Goal: Task Accomplishment & Management: Manage account settings

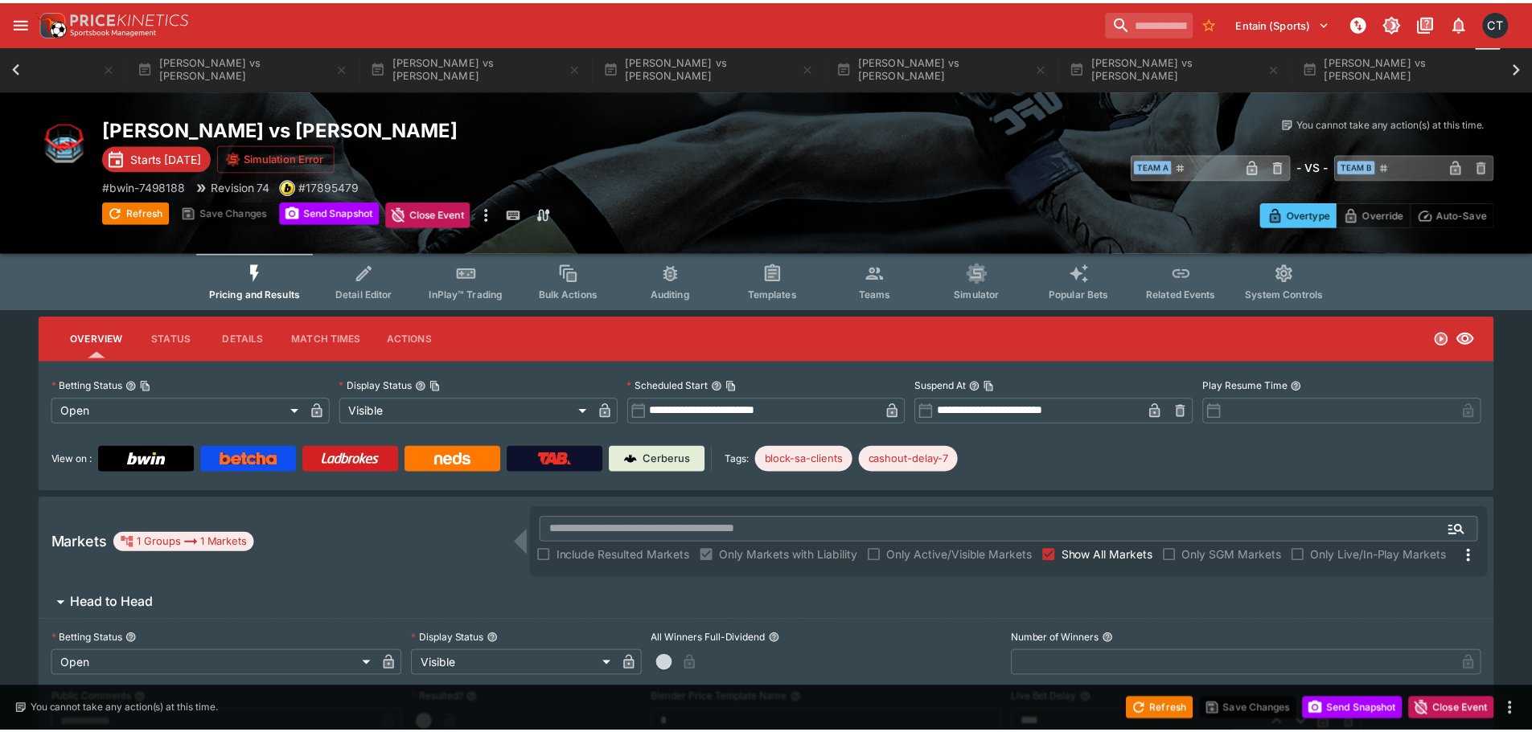
scroll to position [0, 571]
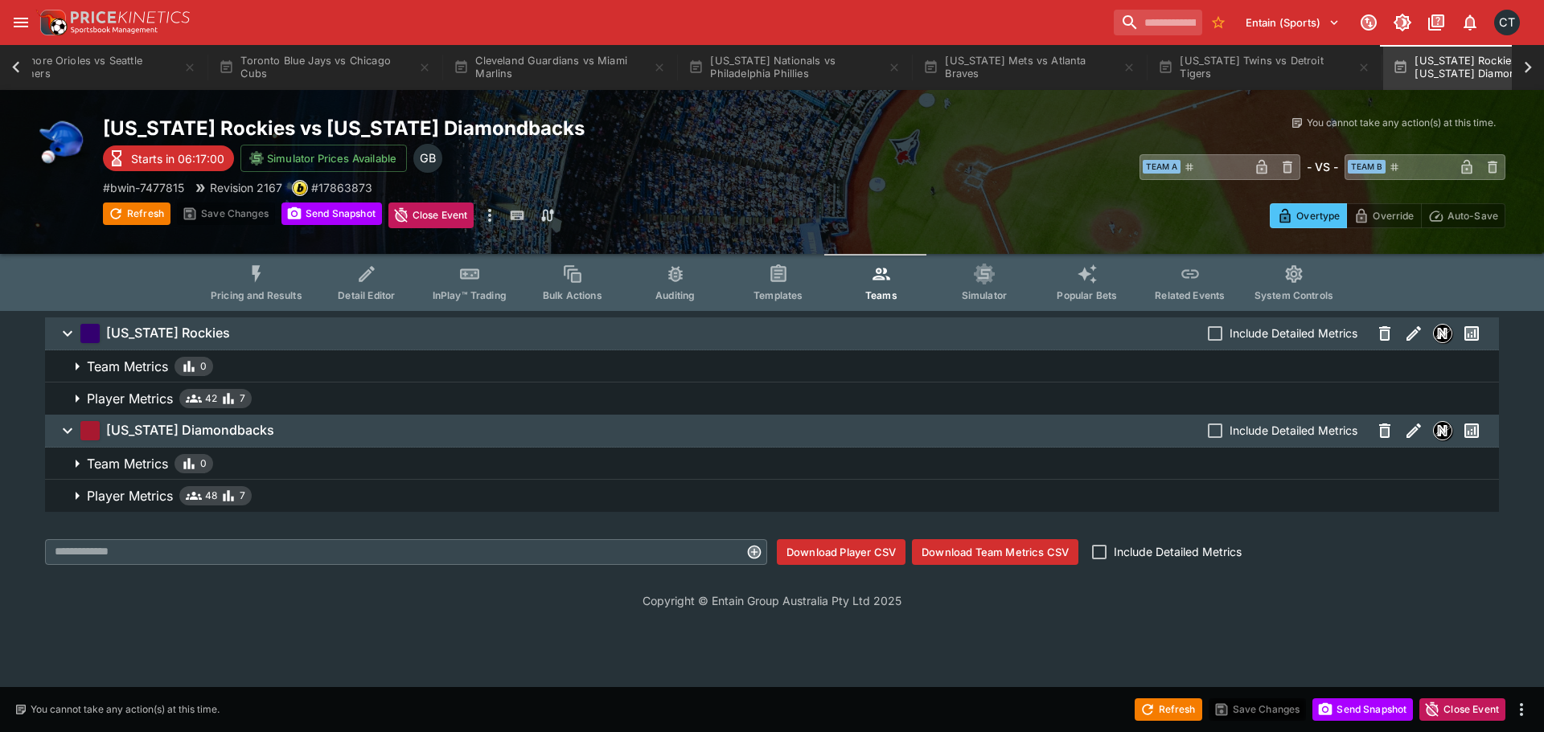
scroll to position [0, 405]
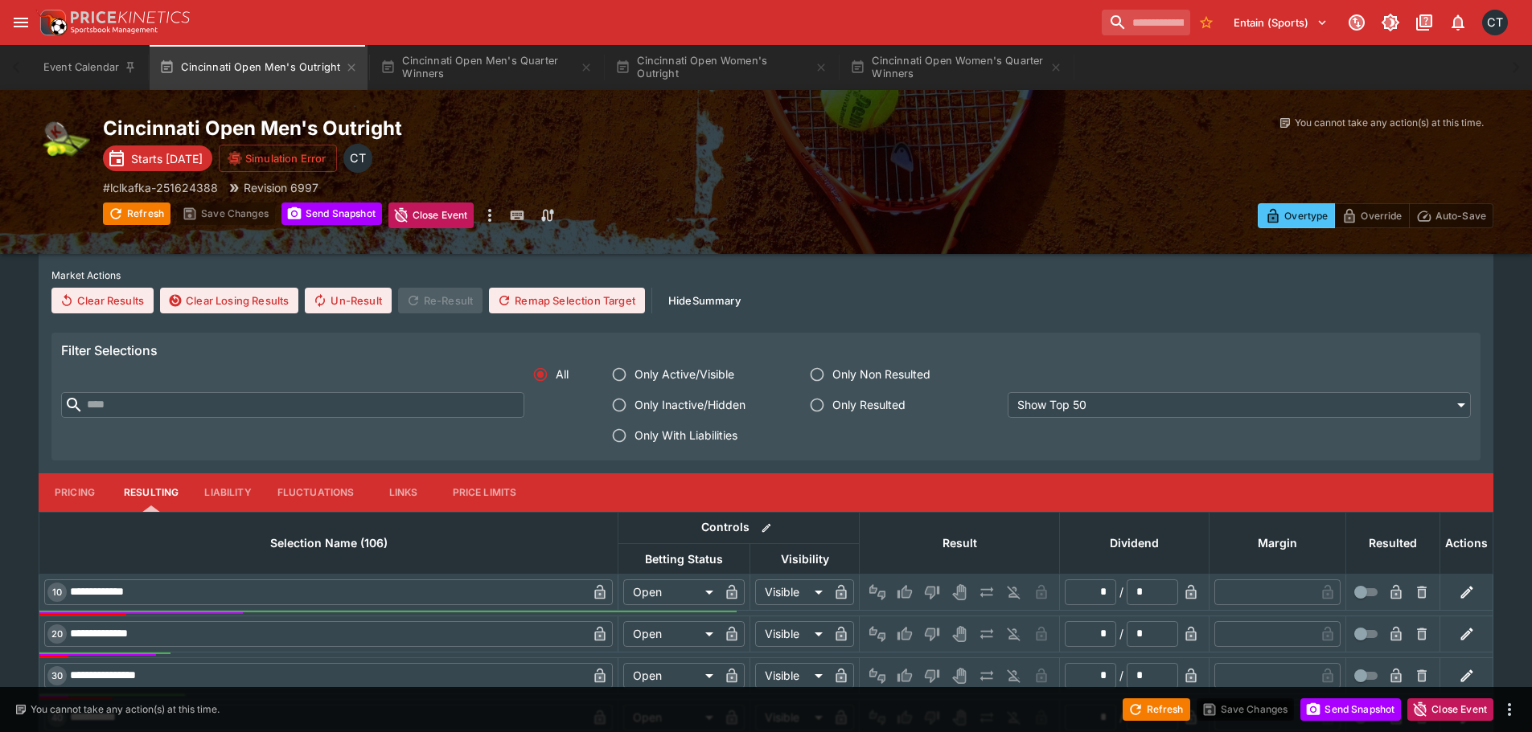
scroll to position [563, 0]
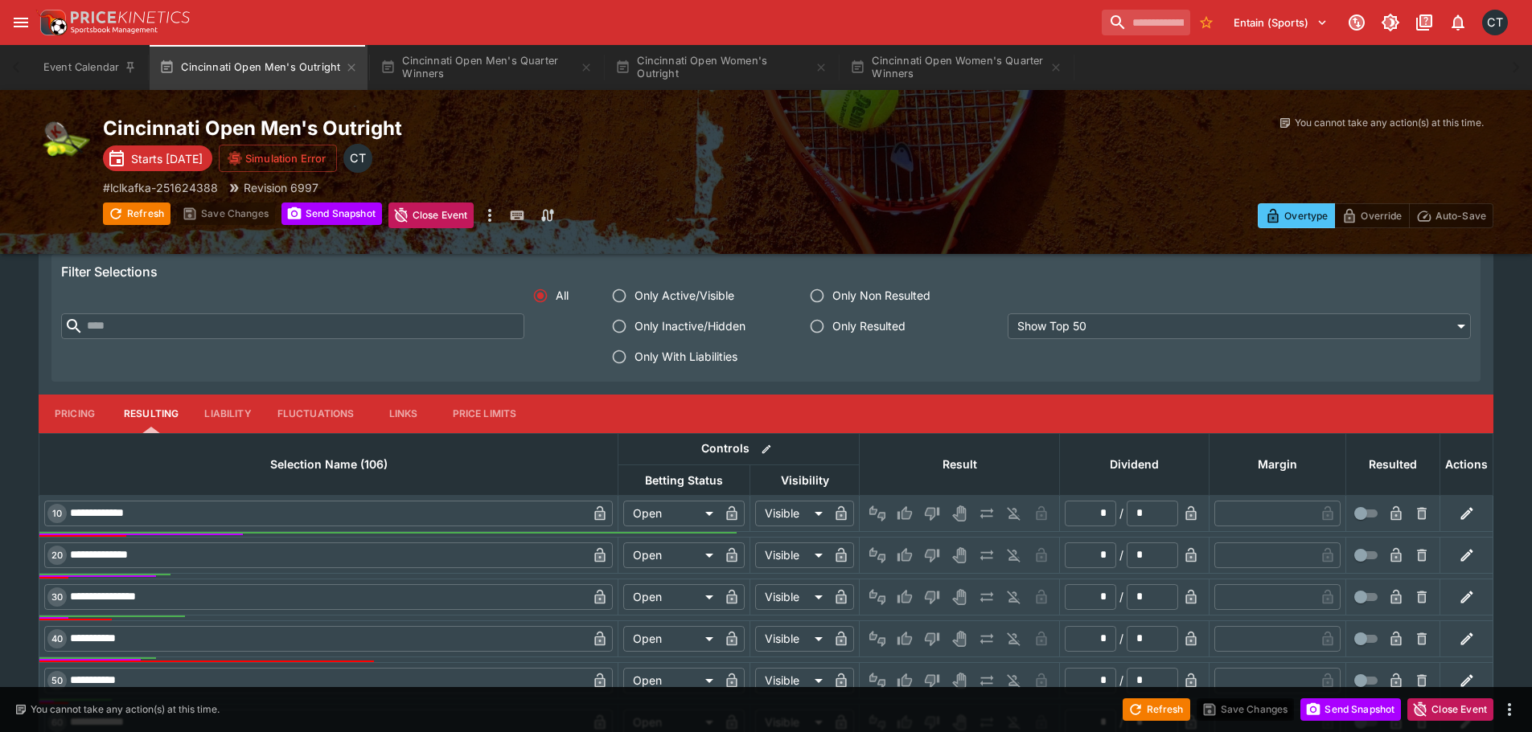
click at [679, 355] on span "Only With Liabilities" at bounding box center [685, 356] width 103 height 17
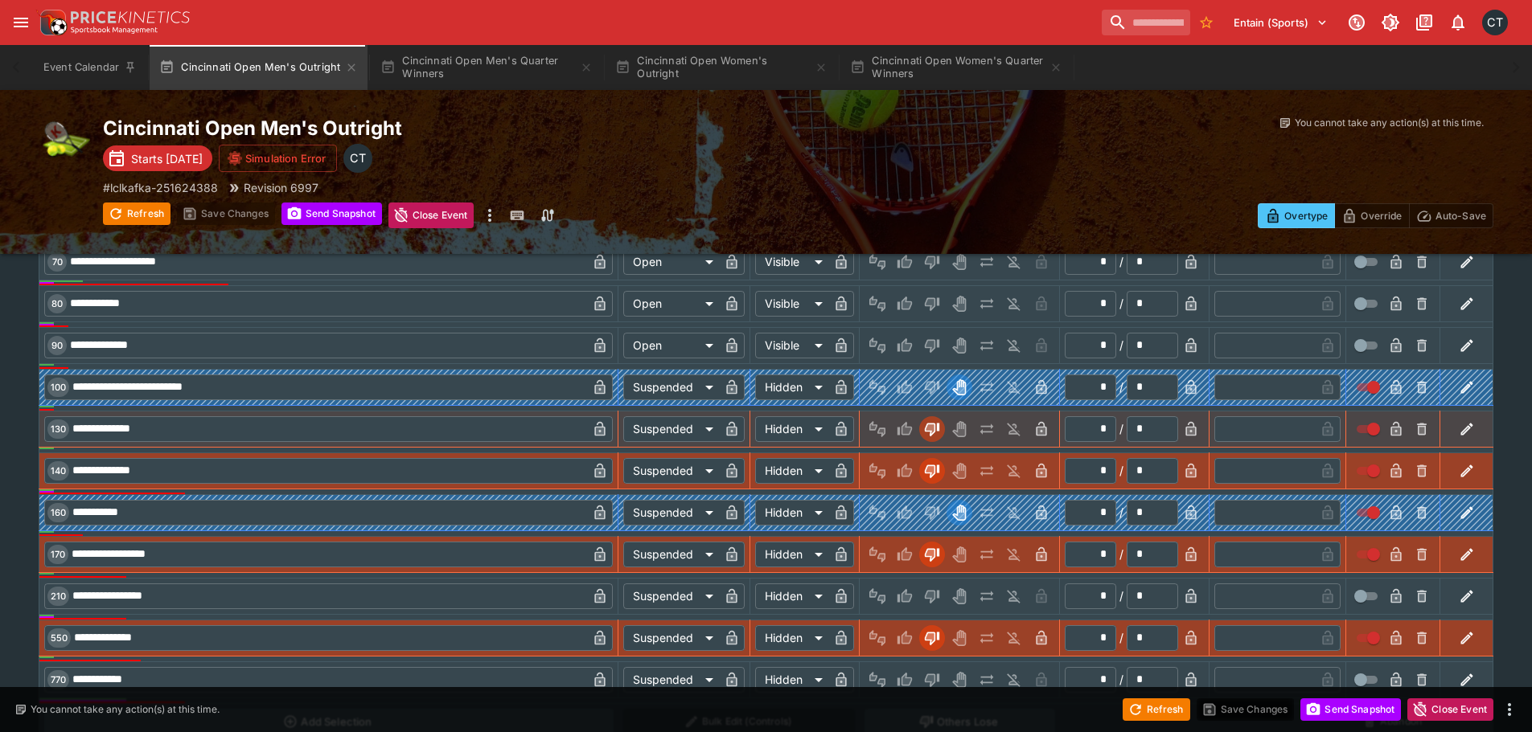
scroll to position [1123, 0]
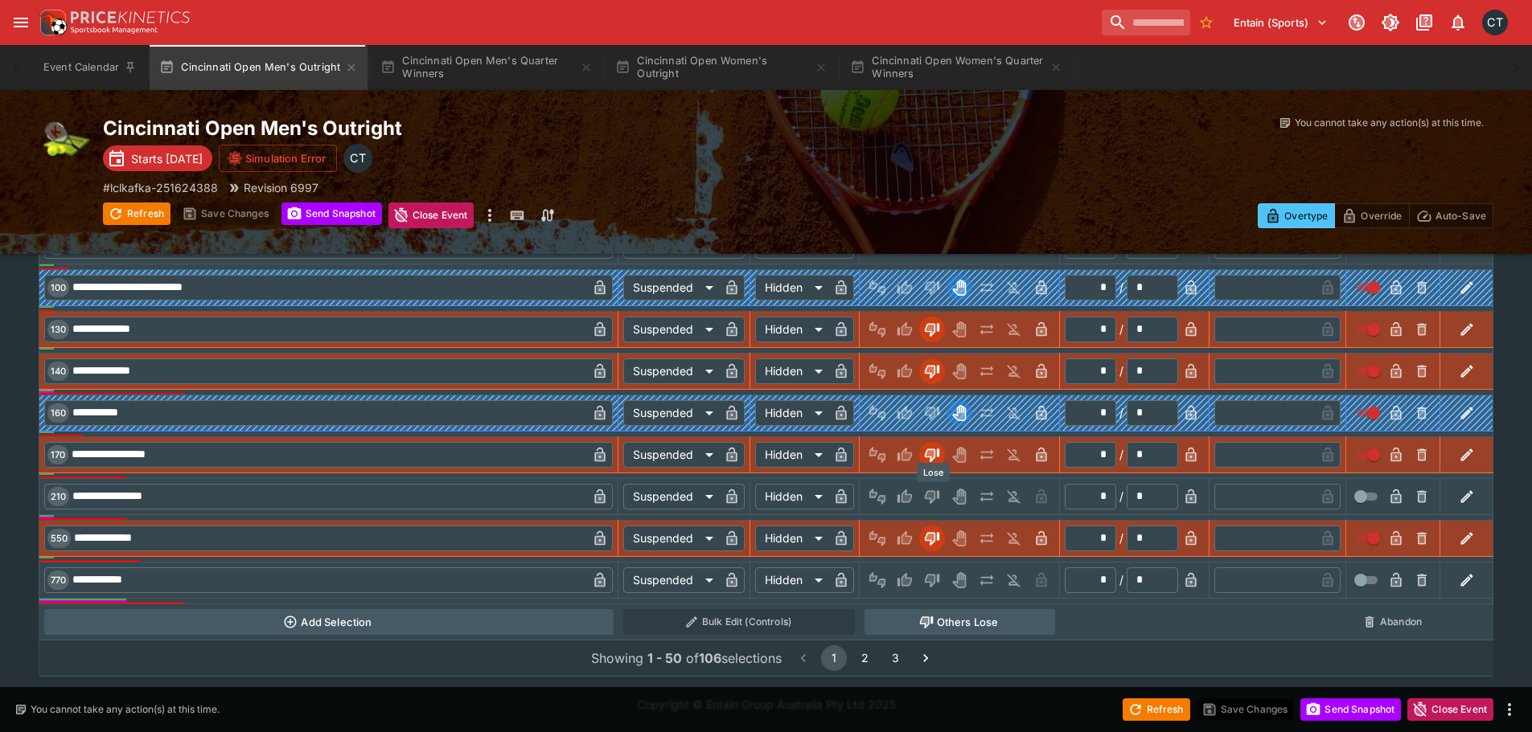
click at [933, 497] on icon "Lose" at bounding box center [930, 497] width 8 height 10
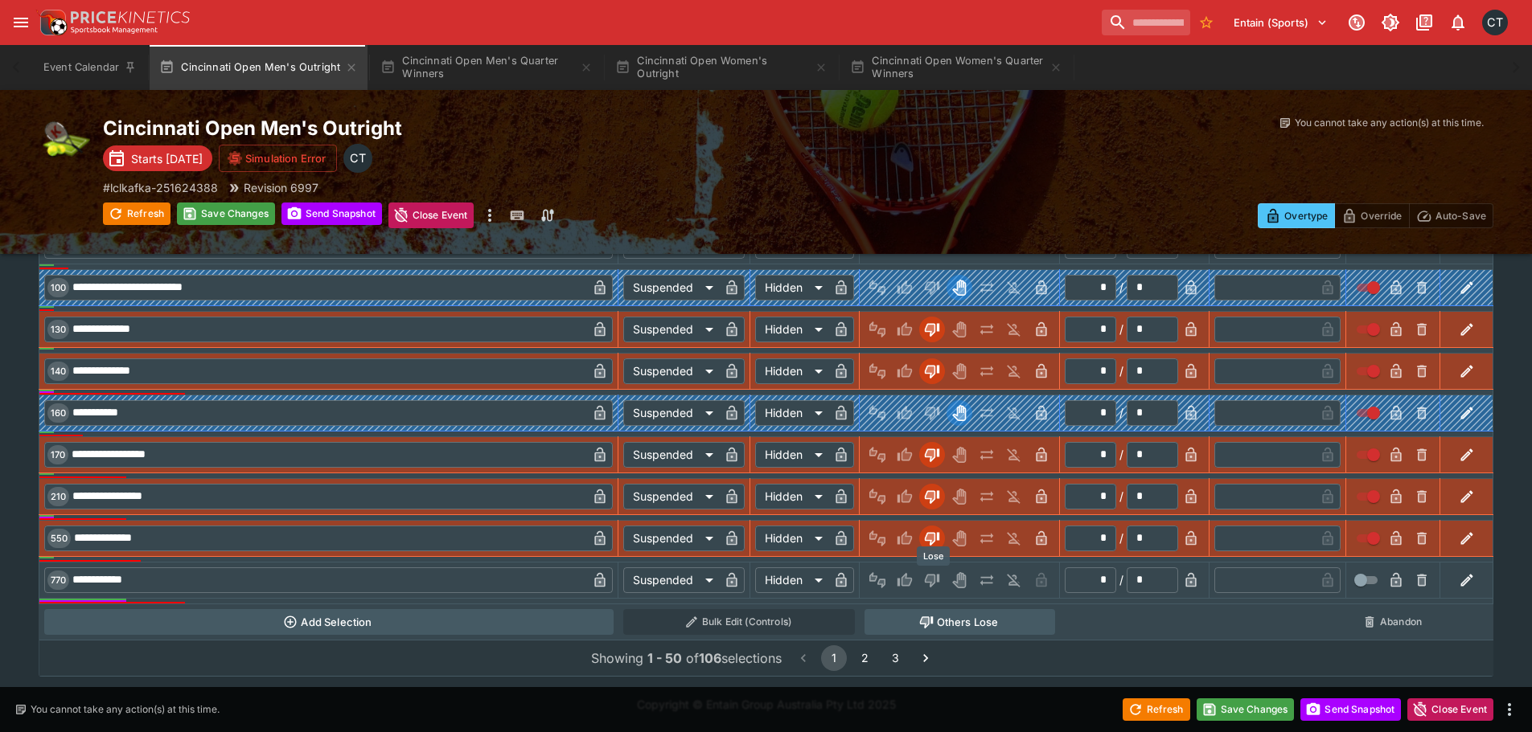
click at [934, 583] on icon "Lose" at bounding box center [930, 581] width 8 height 10
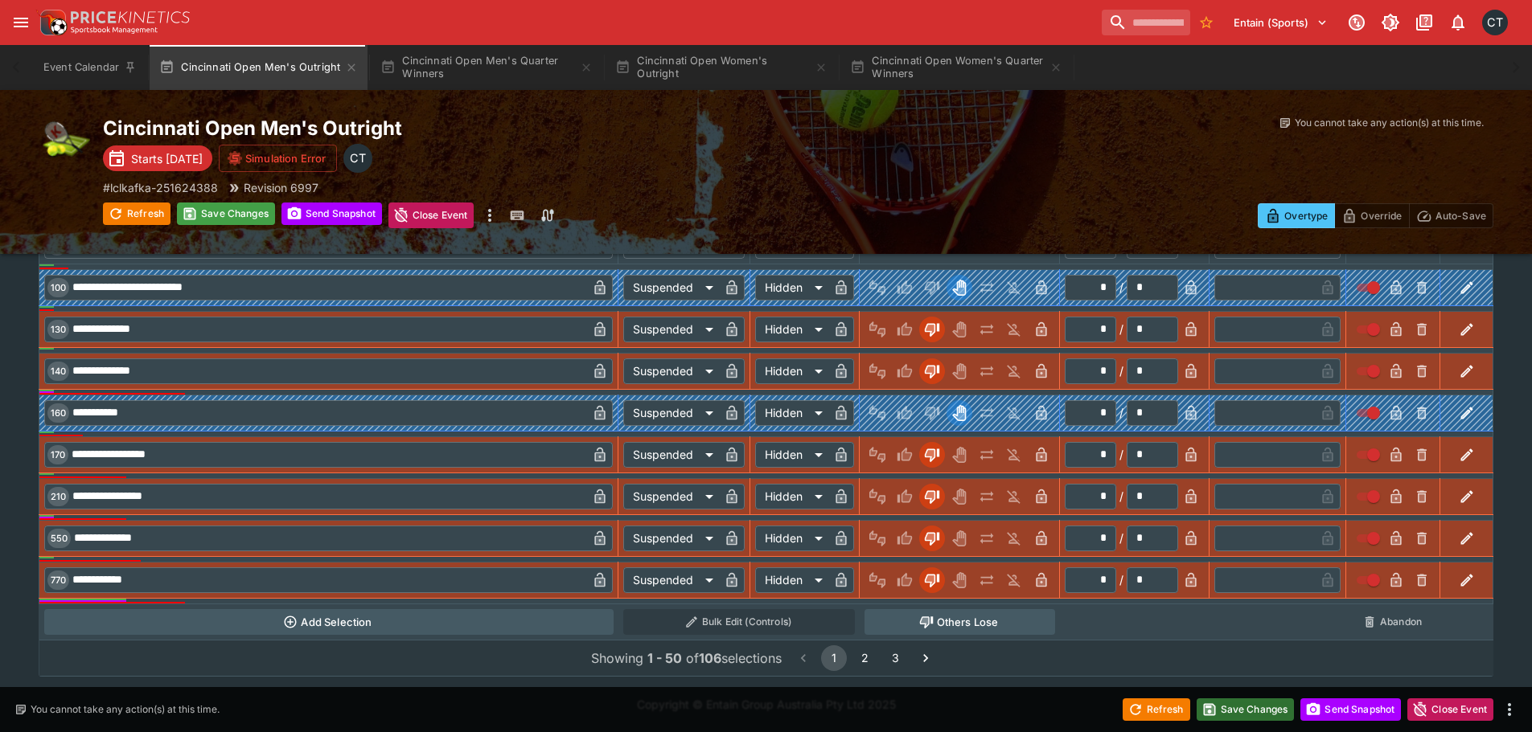
click at [1233, 715] on button "Save Changes" at bounding box center [1245, 710] width 98 height 23
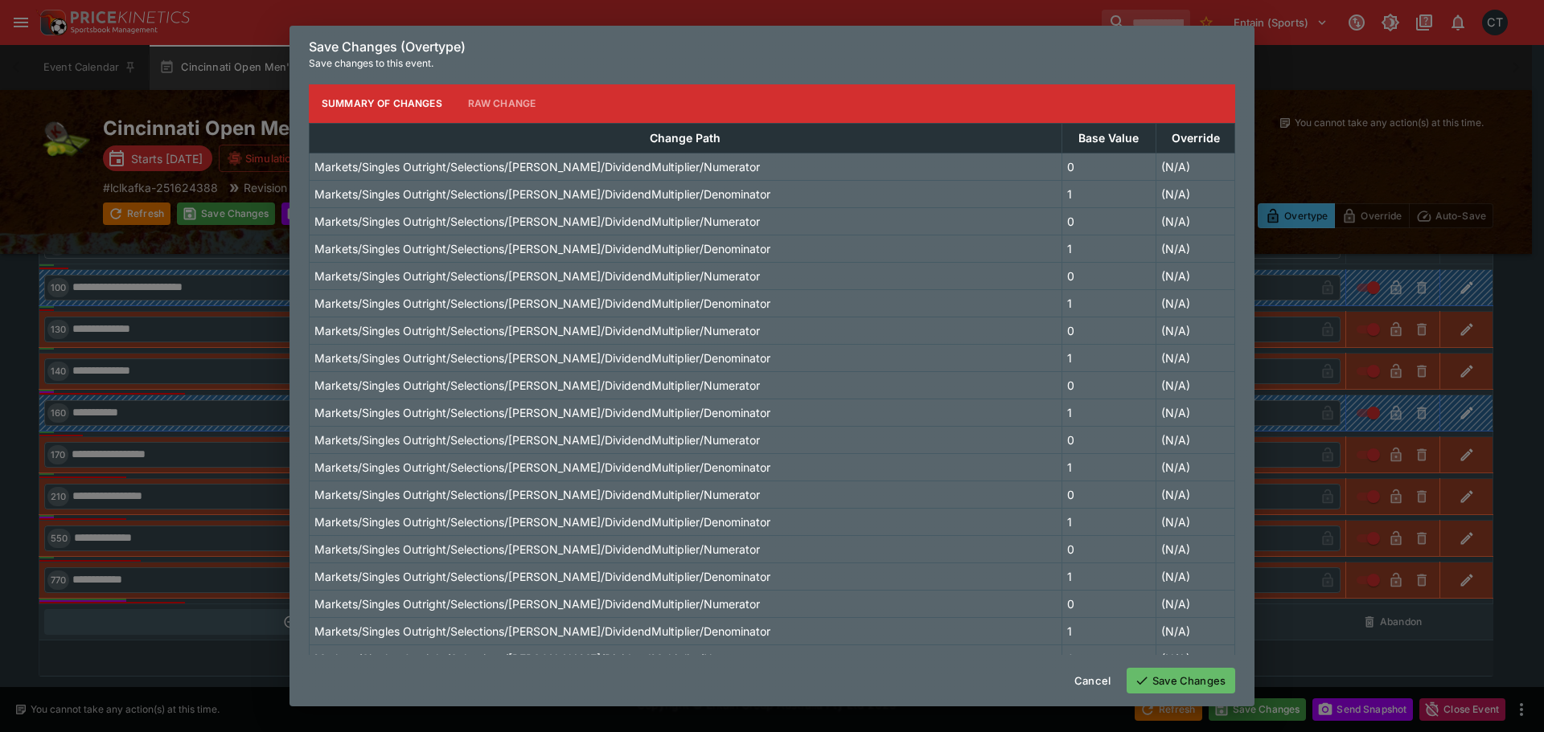
click at [1167, 671] on button "Save Changes" at bounding box center [1180, 681] width 109 height 26
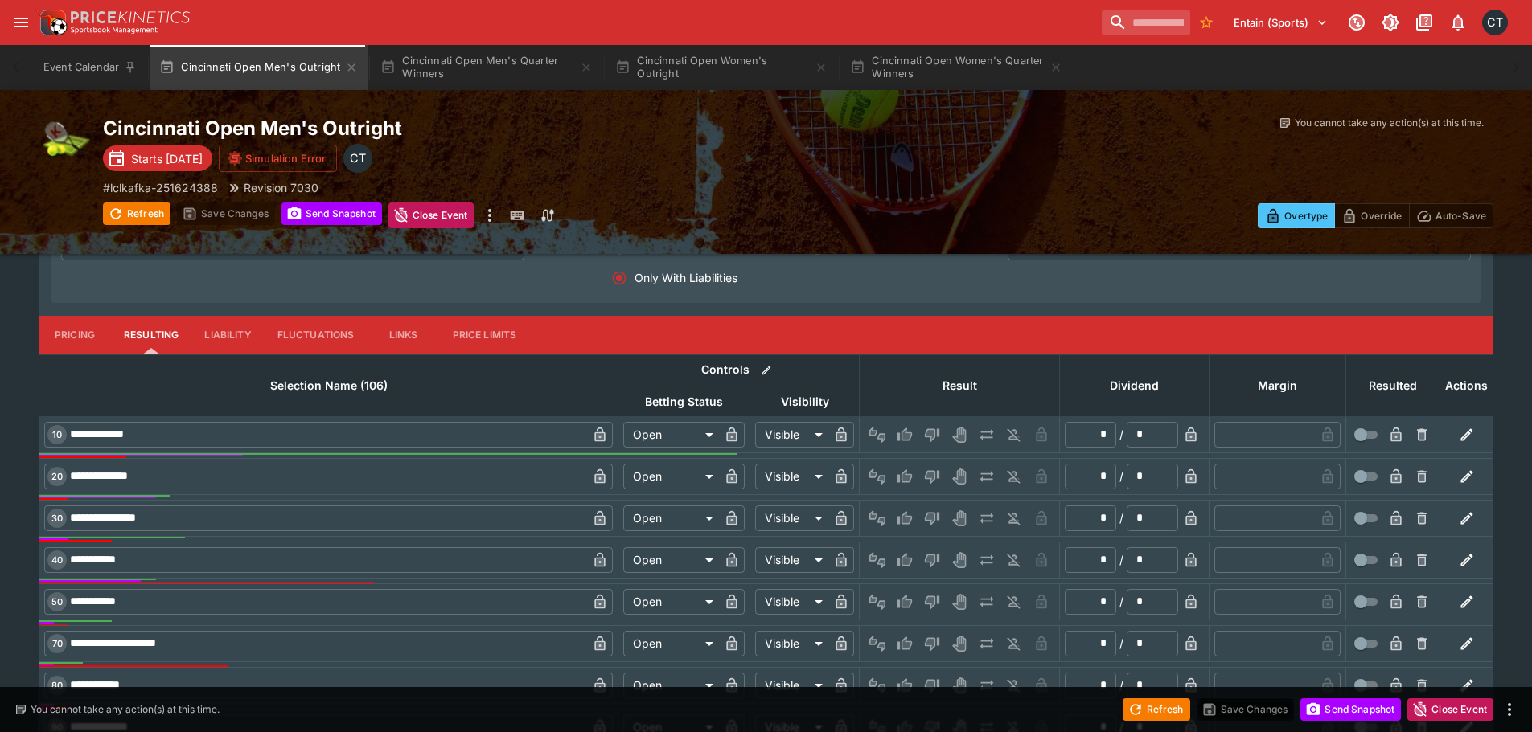
scroll to position [641, 0]
click at [503, 72] on button "Cincinnati Open Men's Quarter Winners" at bounding box center [487, 67] width 232 height 45
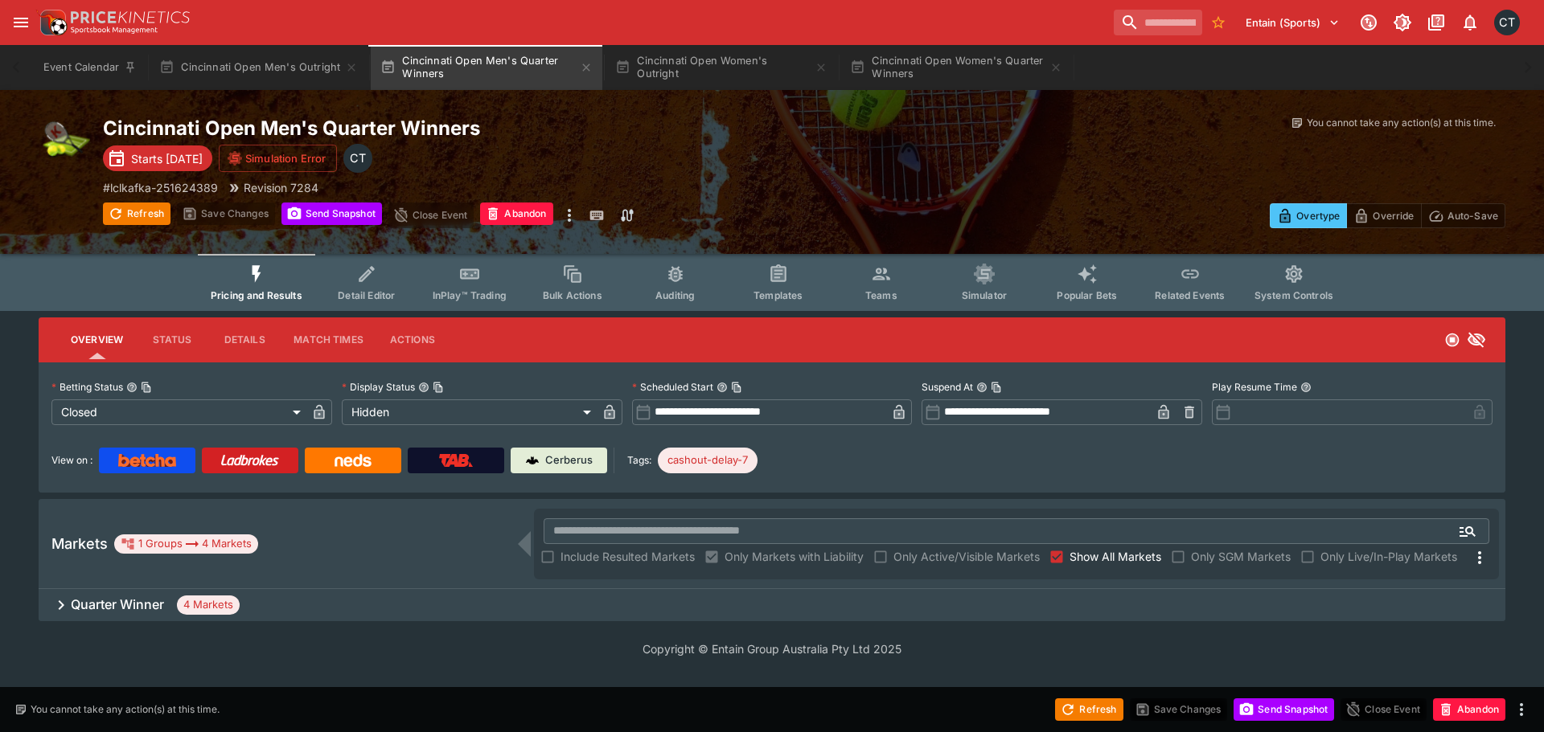
click at [269, 605] on div "Quarter Winner 4 Markets" at bounding box center [772, 605] width 1466 height 32
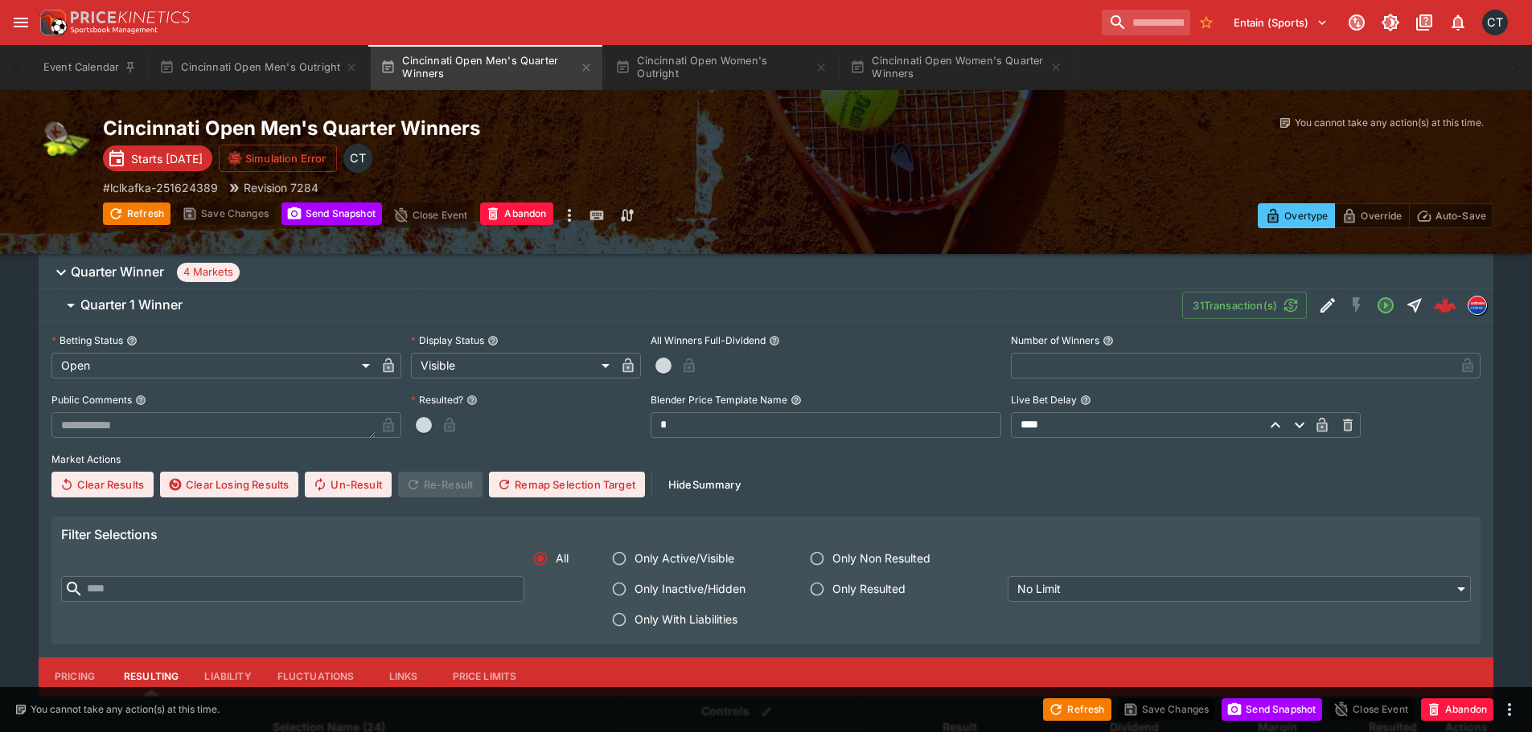
scroll to position [482, 0]
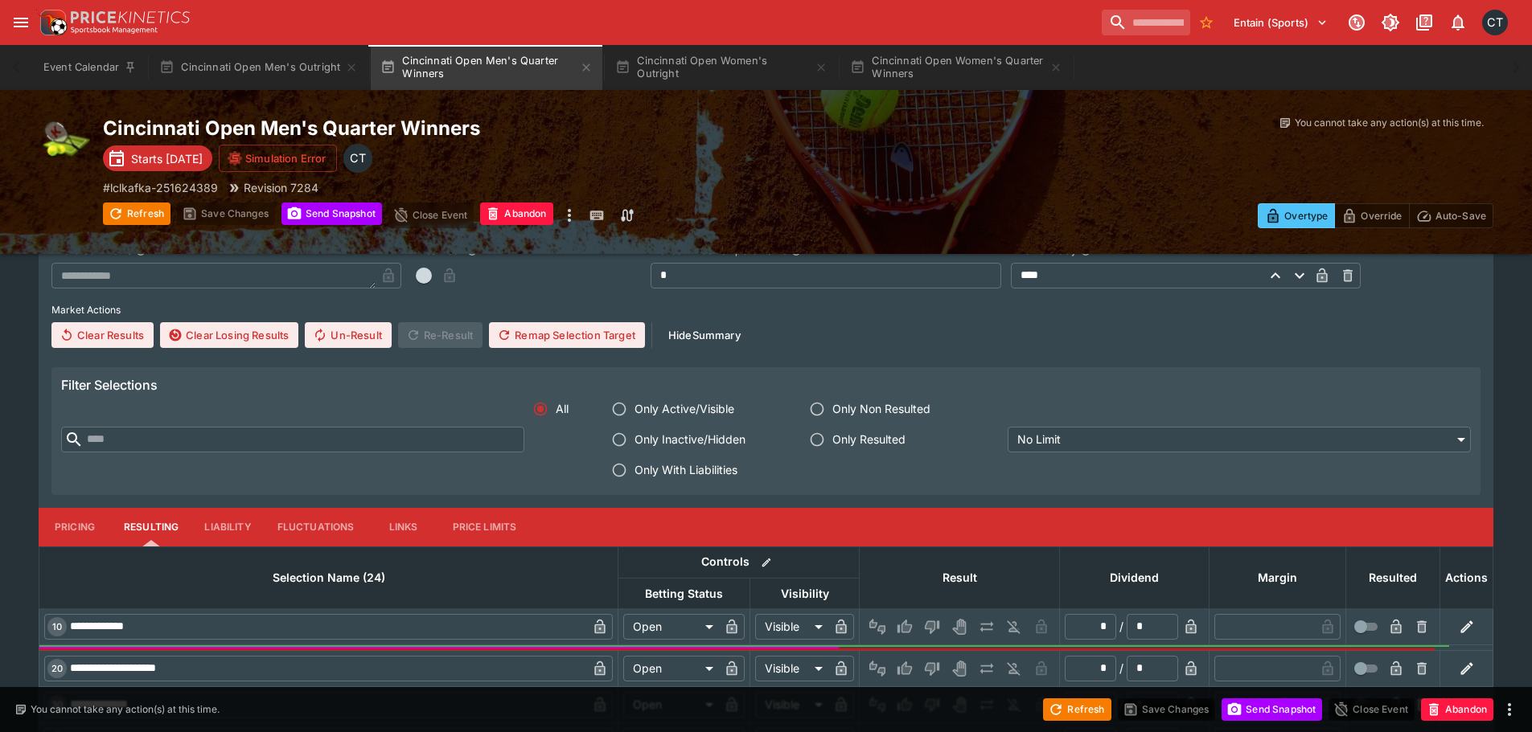
click at [646, 478] on span "Only With Liabilities" at bounding box center [685, 469] width 103 height 17
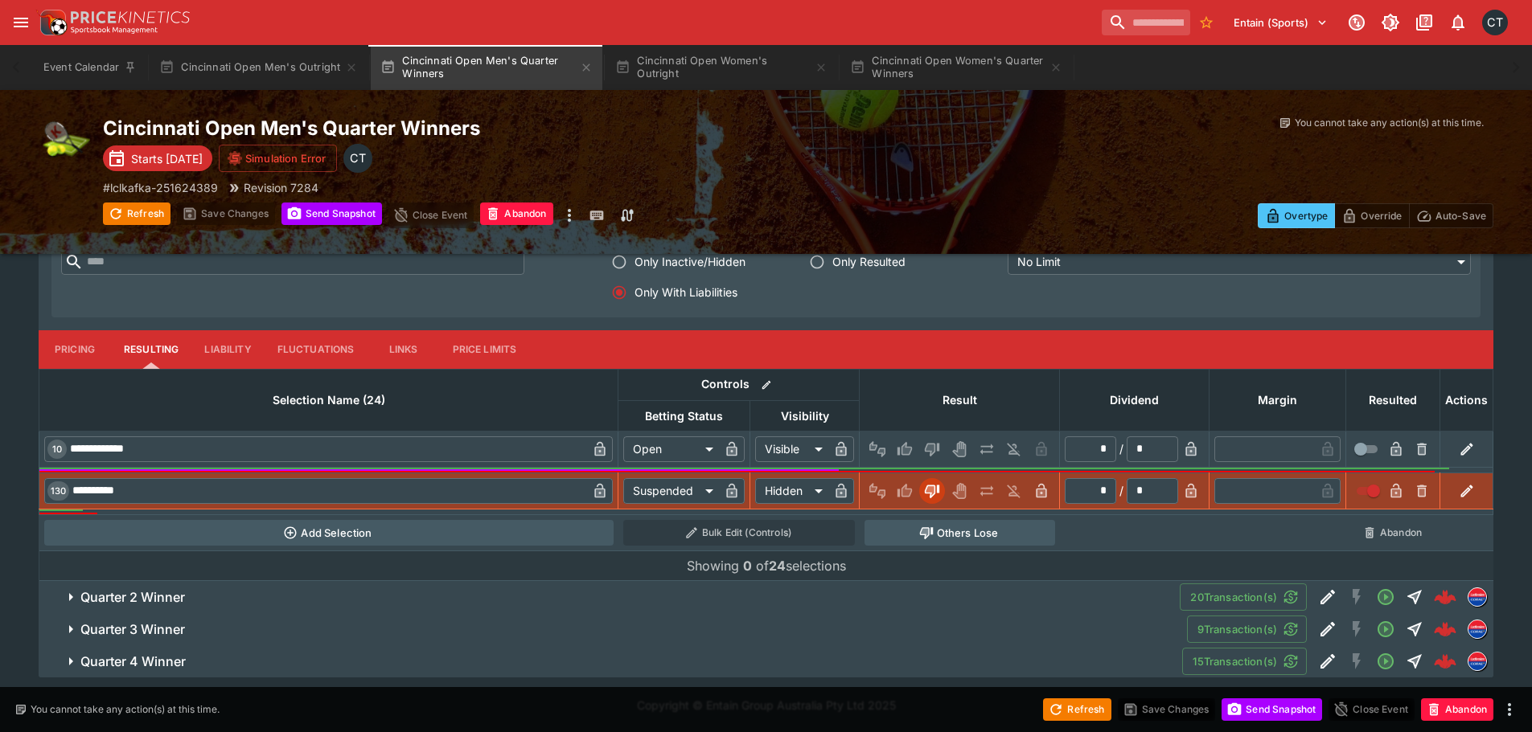
scroll to position [661, 0]
click at [411, 584] on button "Quarter 2 Winner" at bounding box center [609, 596] width 1141 height 32
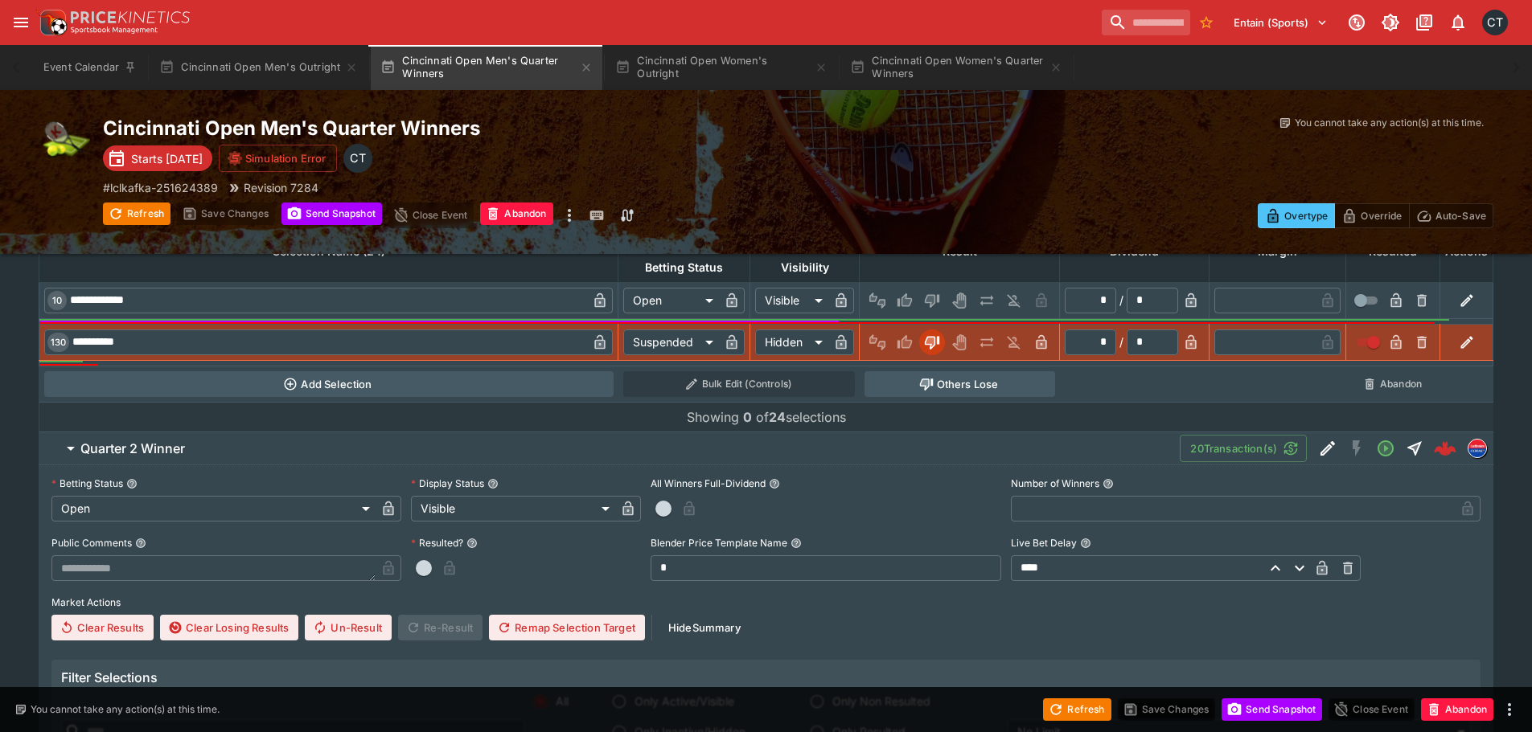
scroll to position [982, 0]
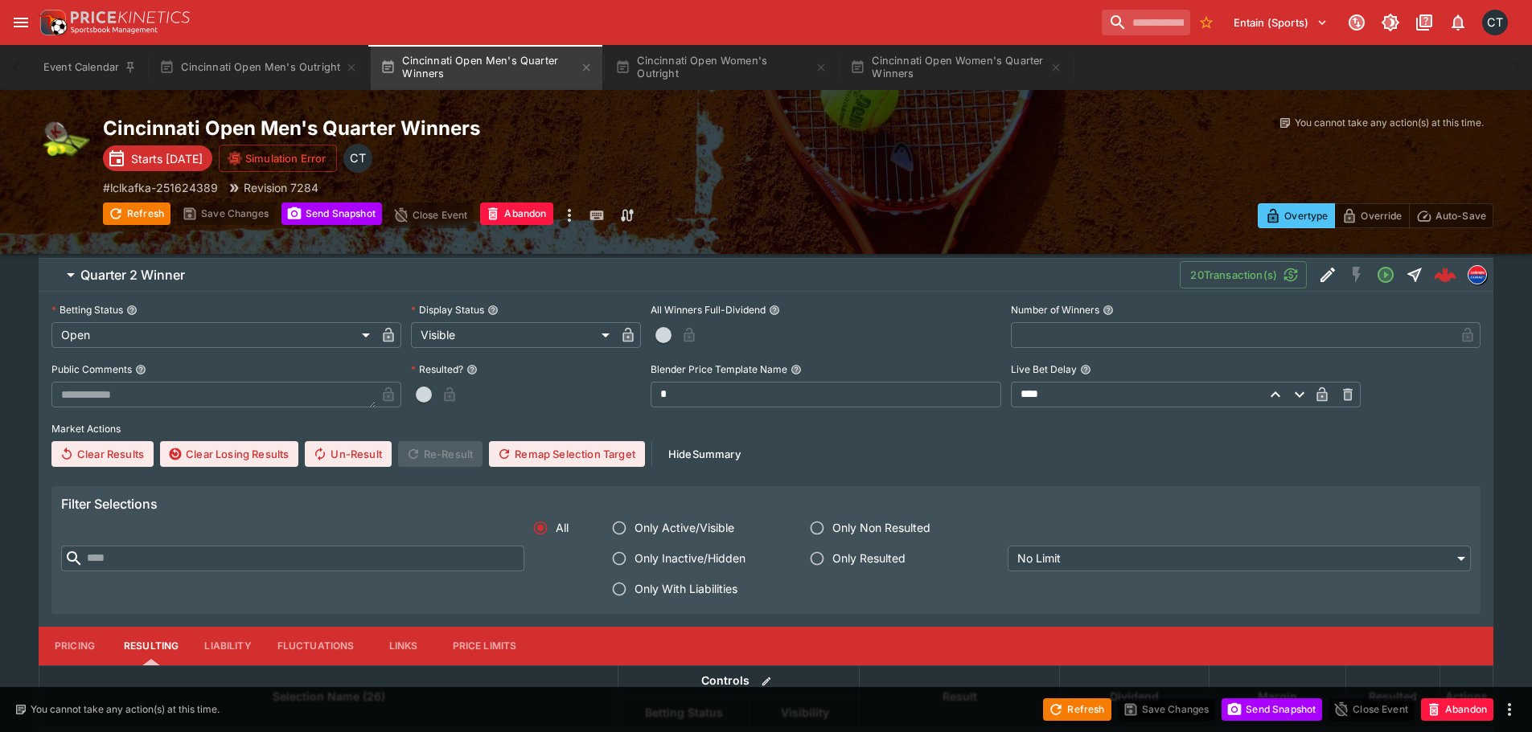
click at [635, 583] on span "Only With Liabilities" at bounding box center [685, 588] width 103 height 17
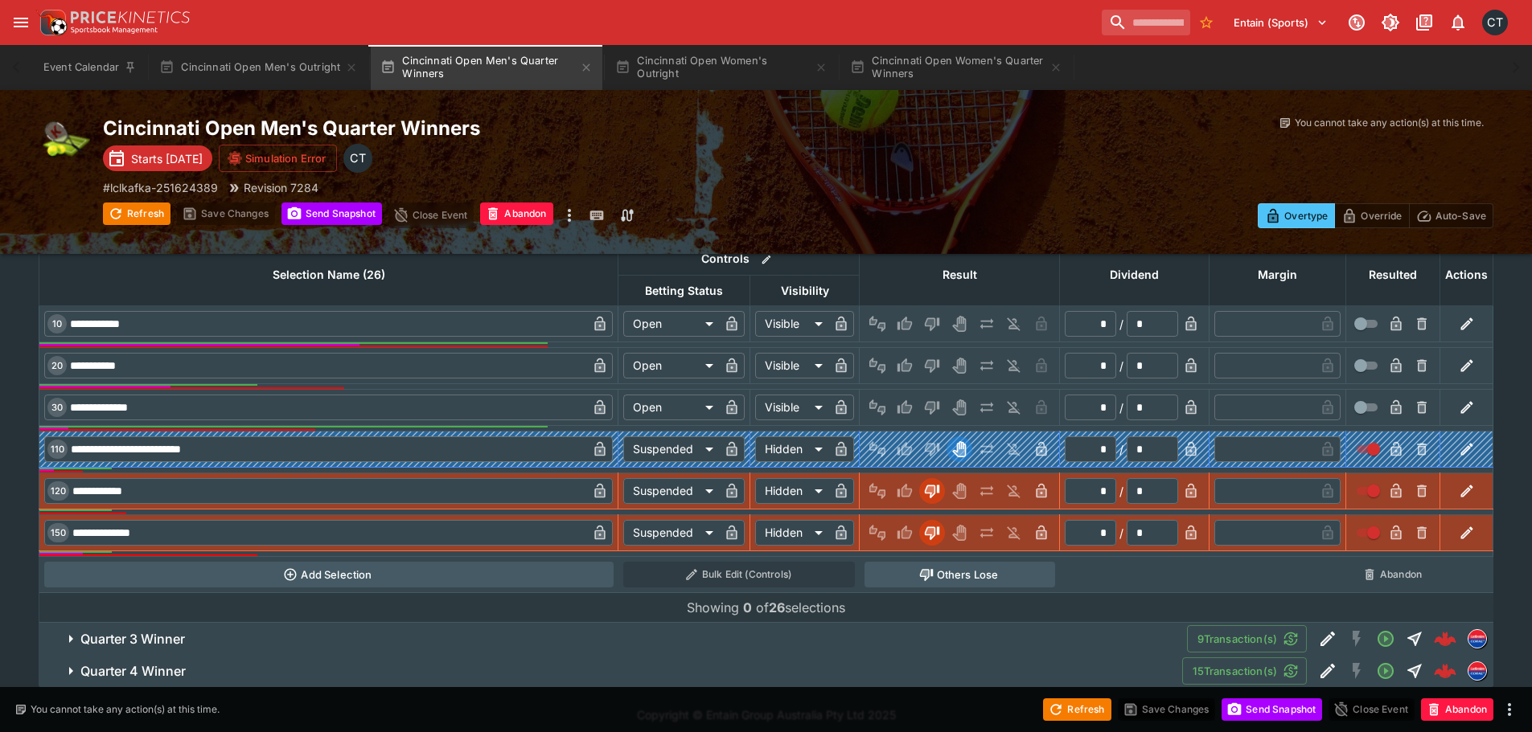
scroll to position [1415, 0]
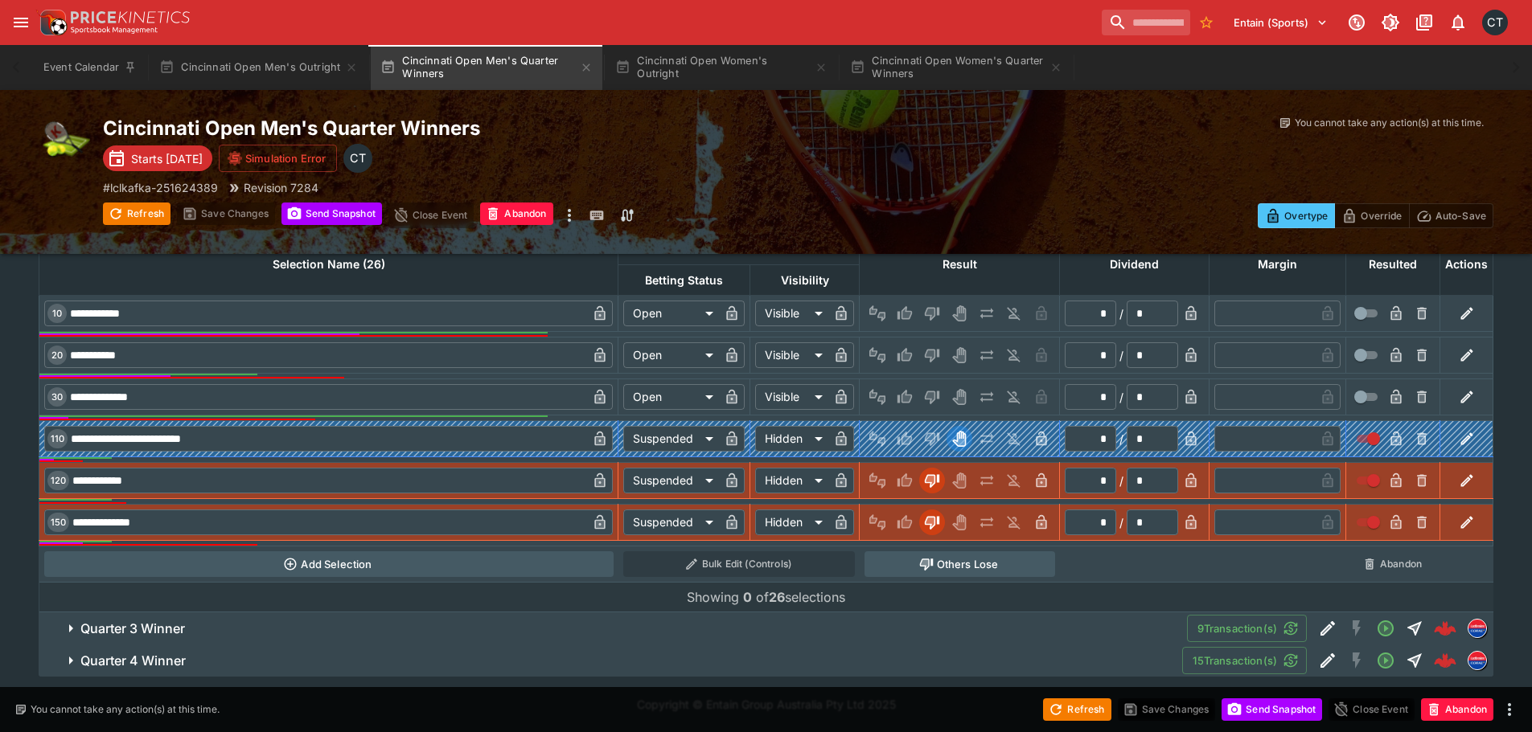
click at [560, 626] on span "Quarter 3 Winner" at bounding box center [626, 629] width 1093 height 17
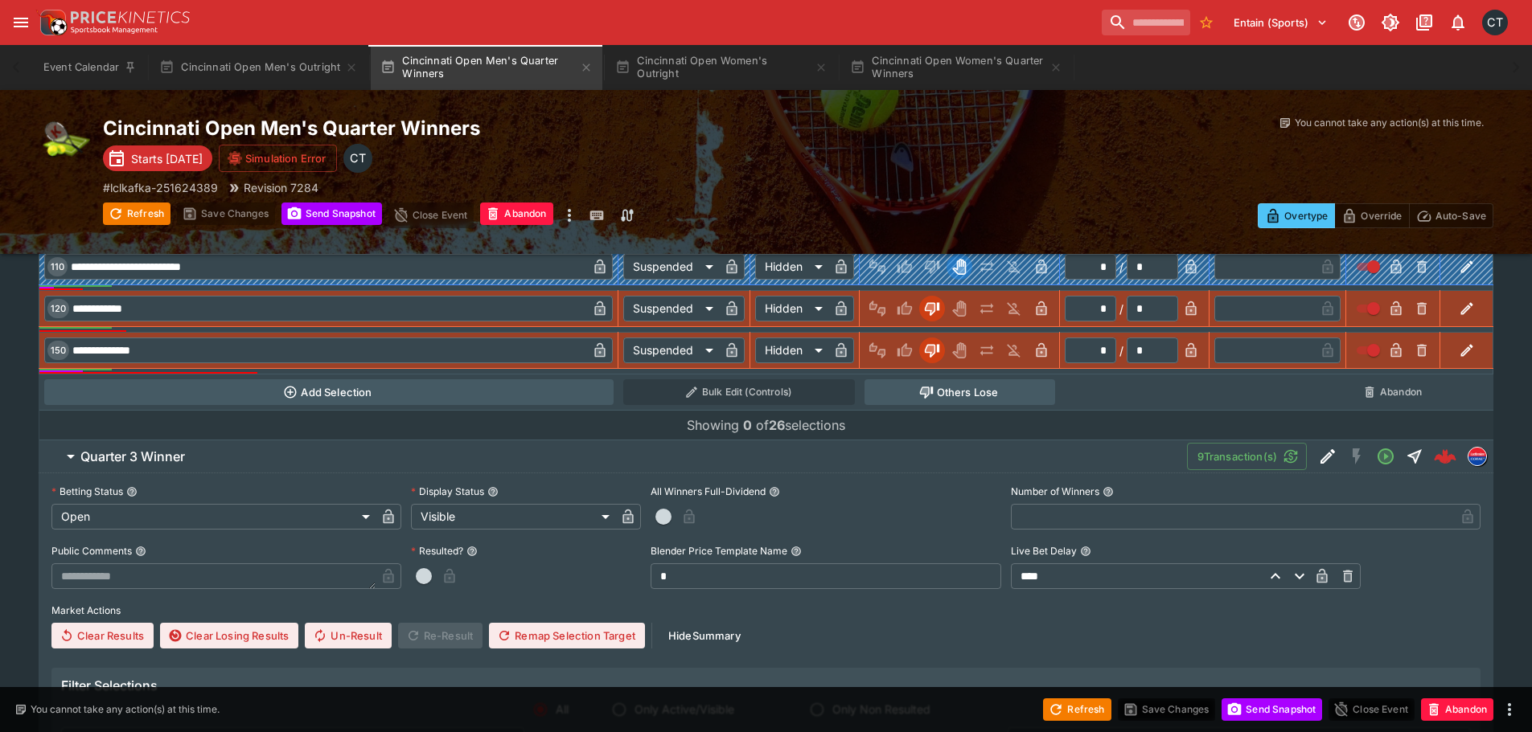
scroll to position [1897, 0]
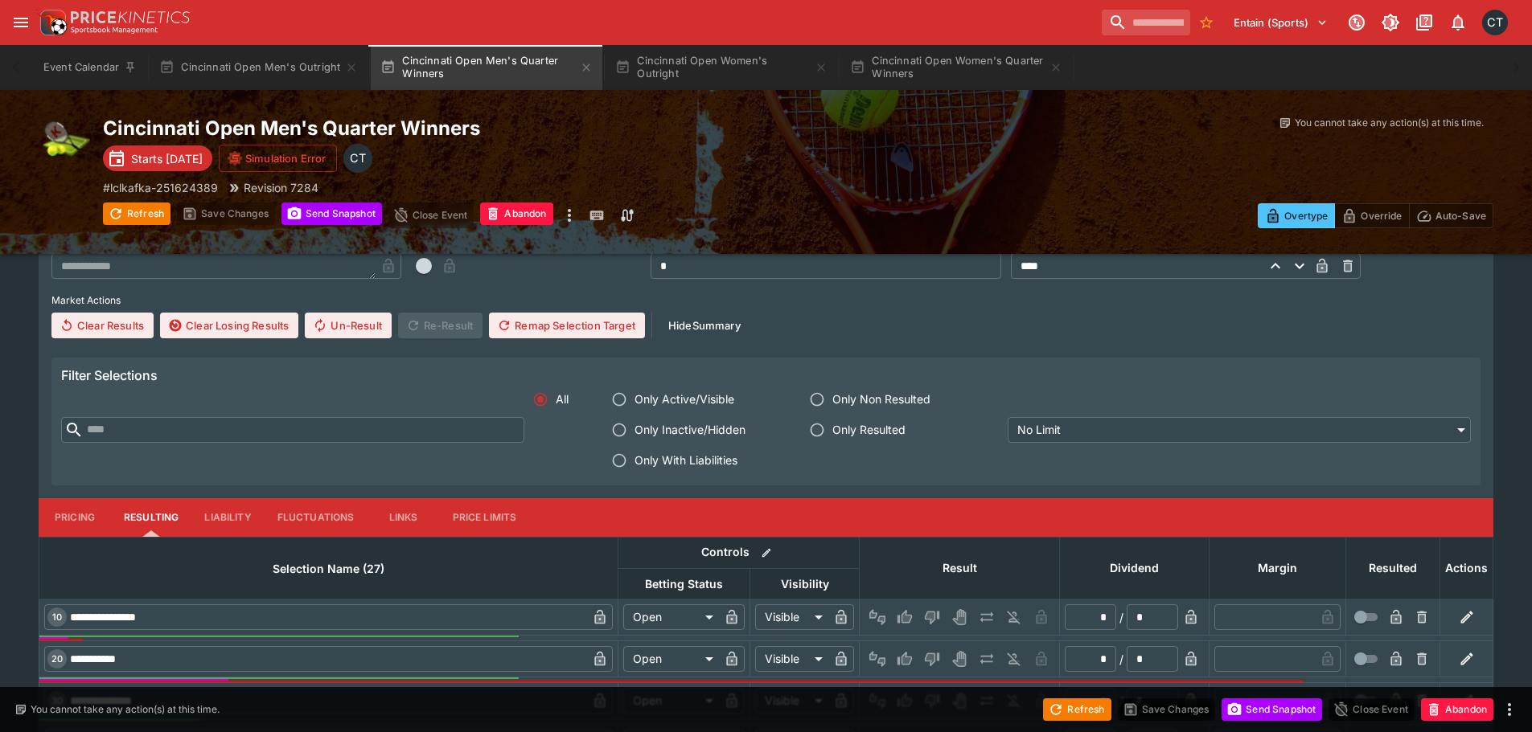
click at [661, 466] on span "Only With Liabilities" at bounding box center [685, 460] width 103 height 17
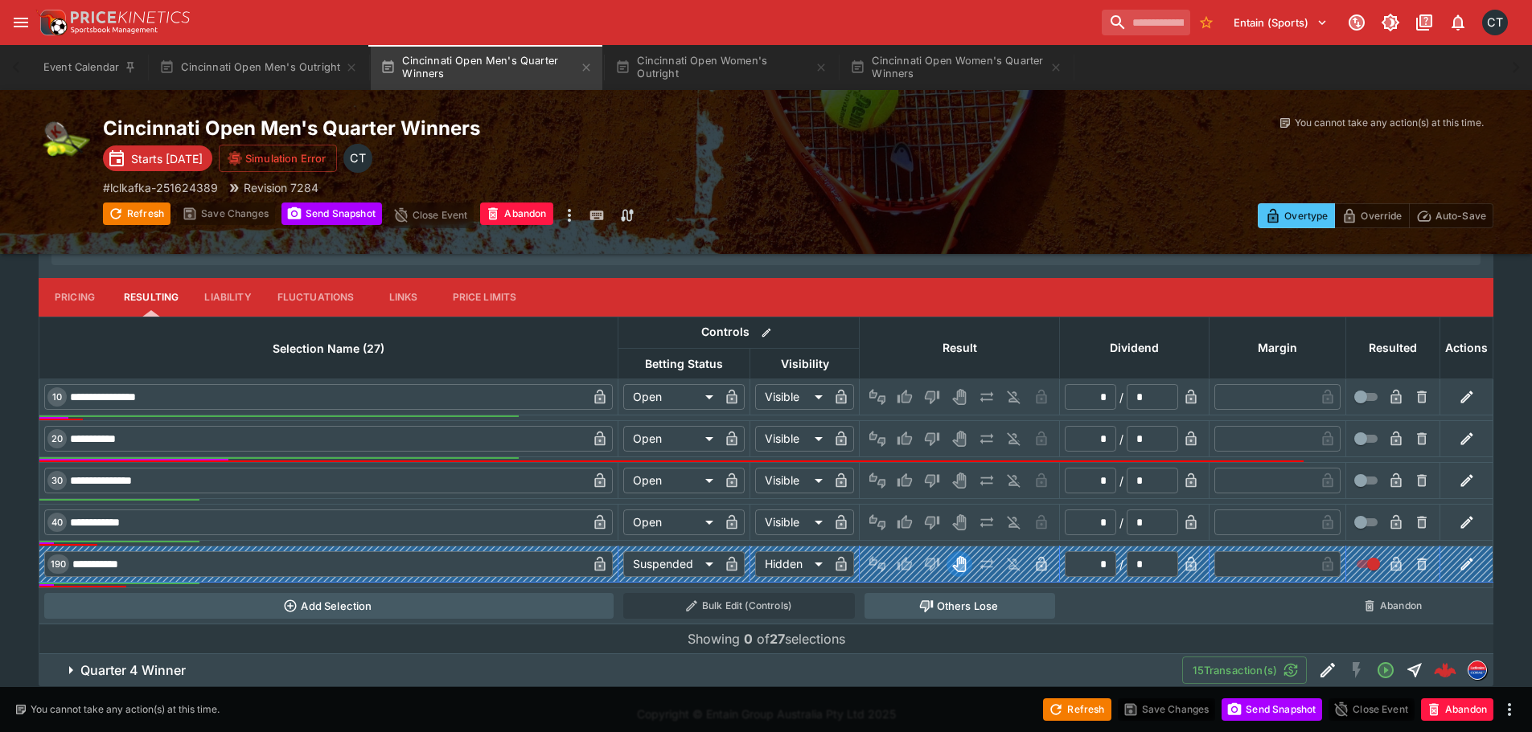
scroll to position [2127, 0]
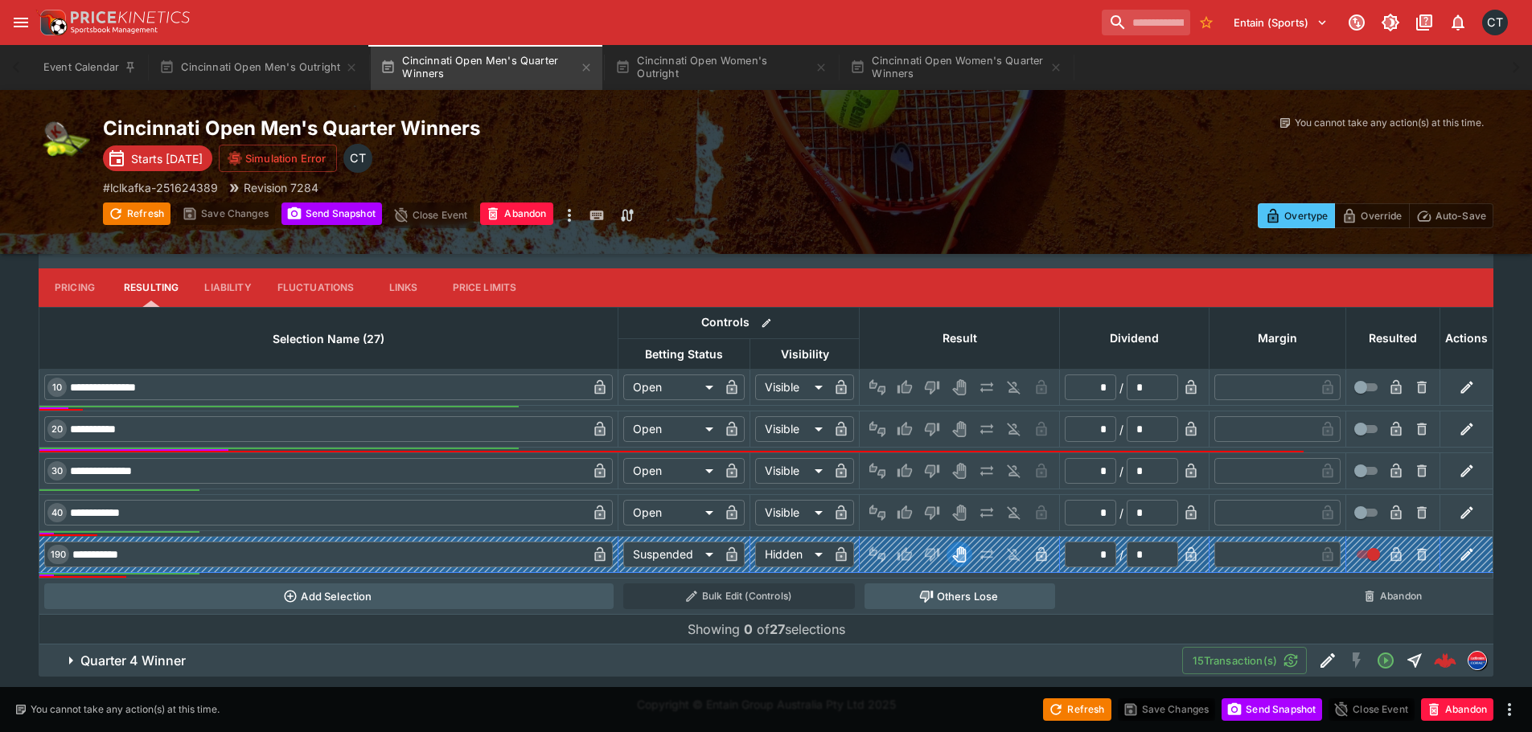
click at [508, 658] on span "Quarter 4 Winner" at bounding box center [624, 661] width 1089 height 17
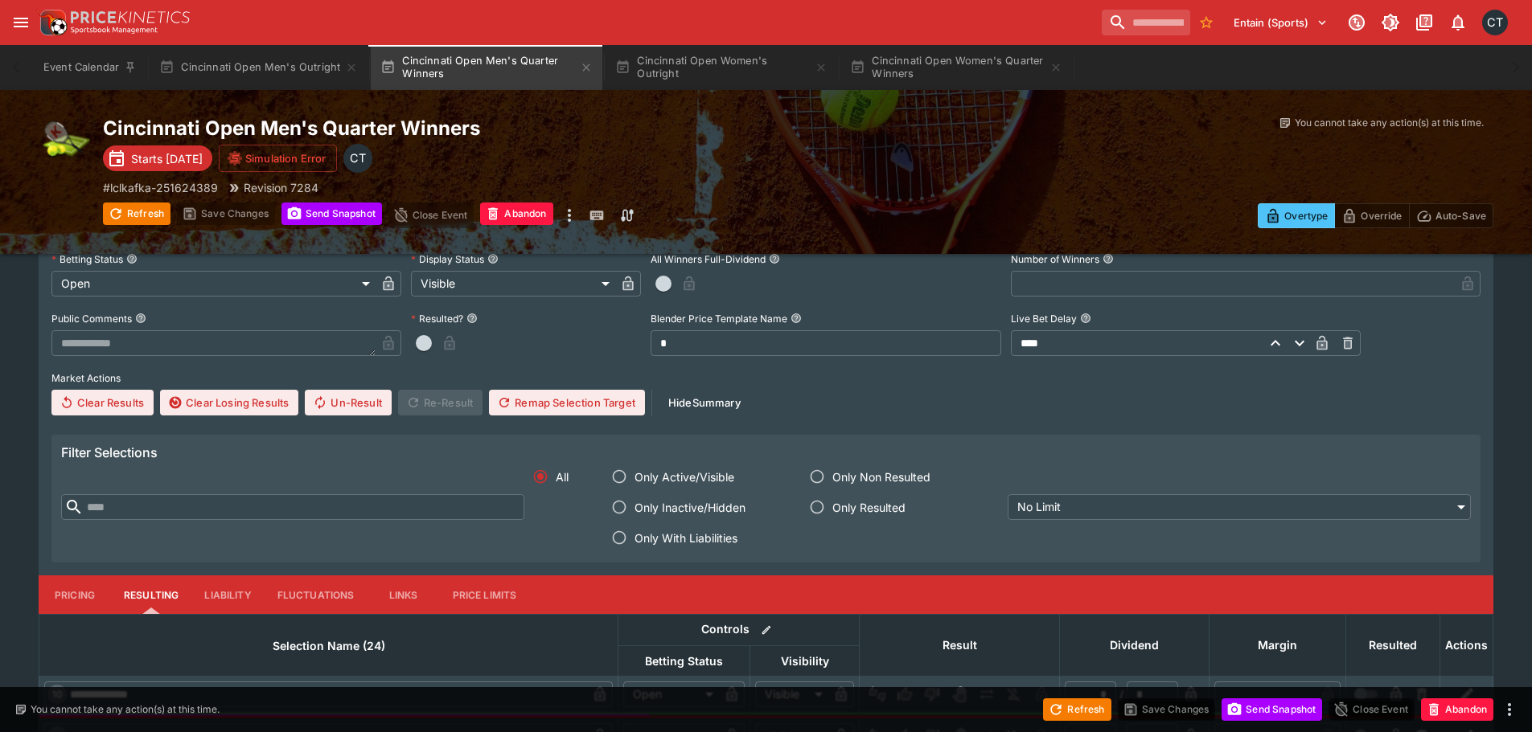
scroll to position [2610, 0]
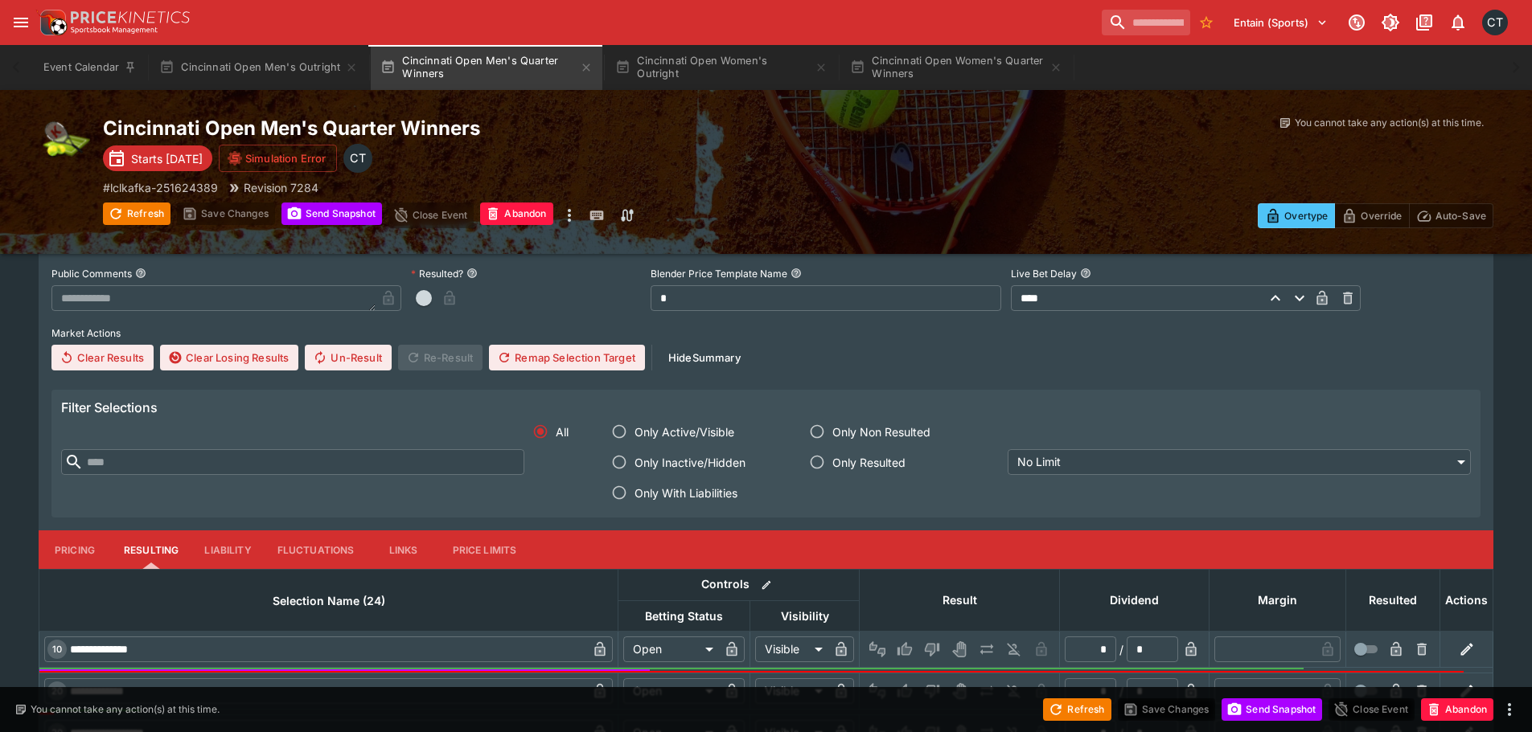
click at [665, 486] on span "Only With Liabilities" at bounding box center [685, 493] width 103 height 17
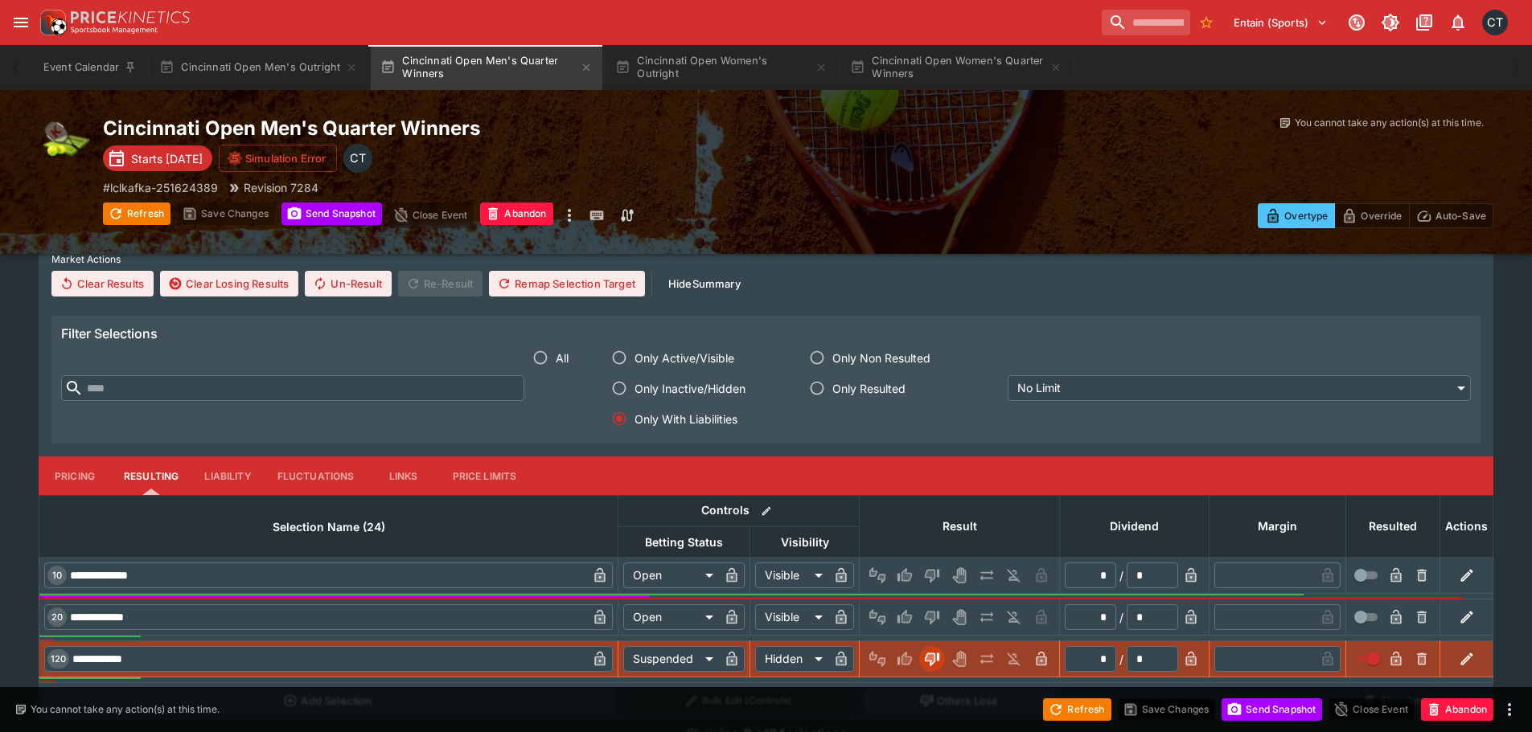
scroll to position [2756, 0]
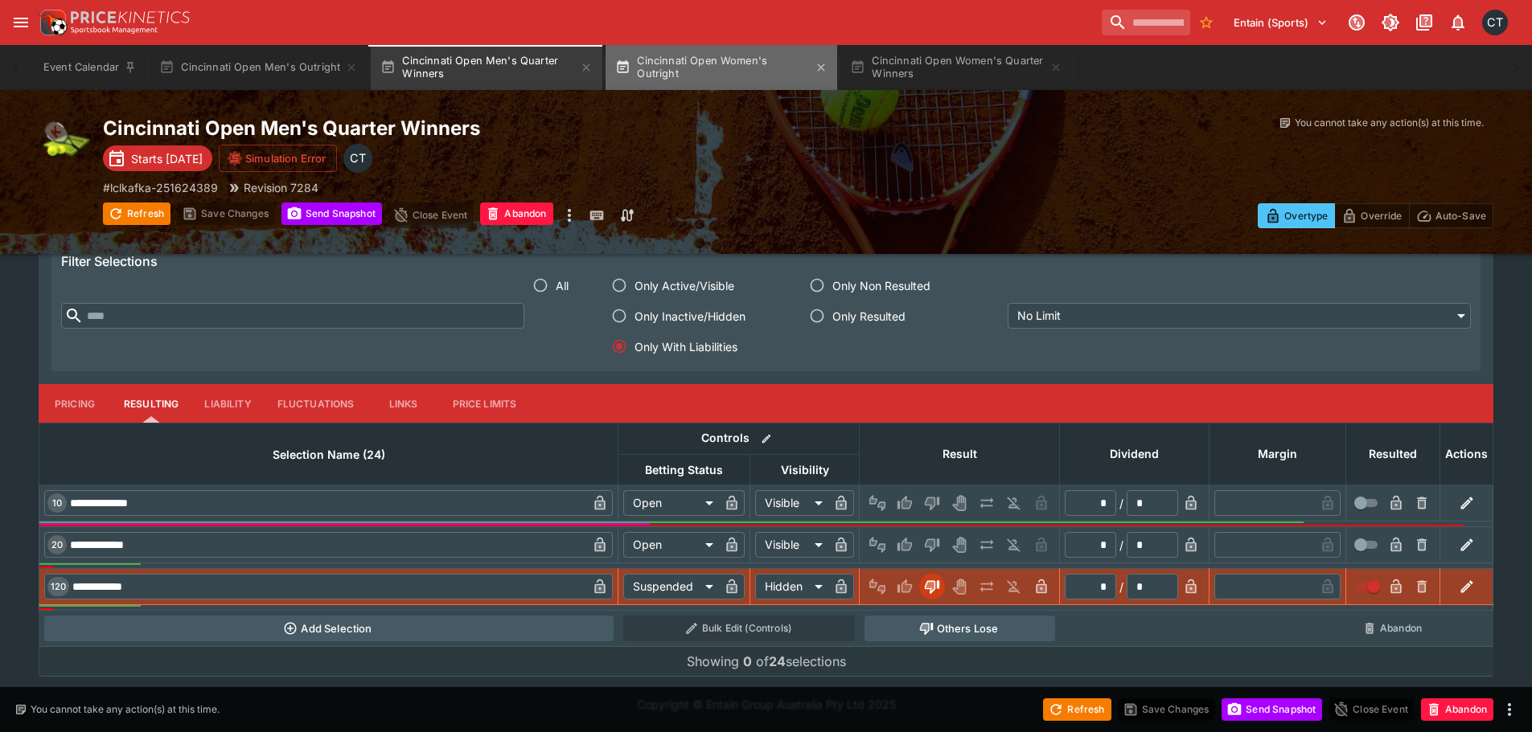
click at [673, 59] on button "Cincinnati Open Women's Outright" at bounding box center [721, 67] width 232 height 45
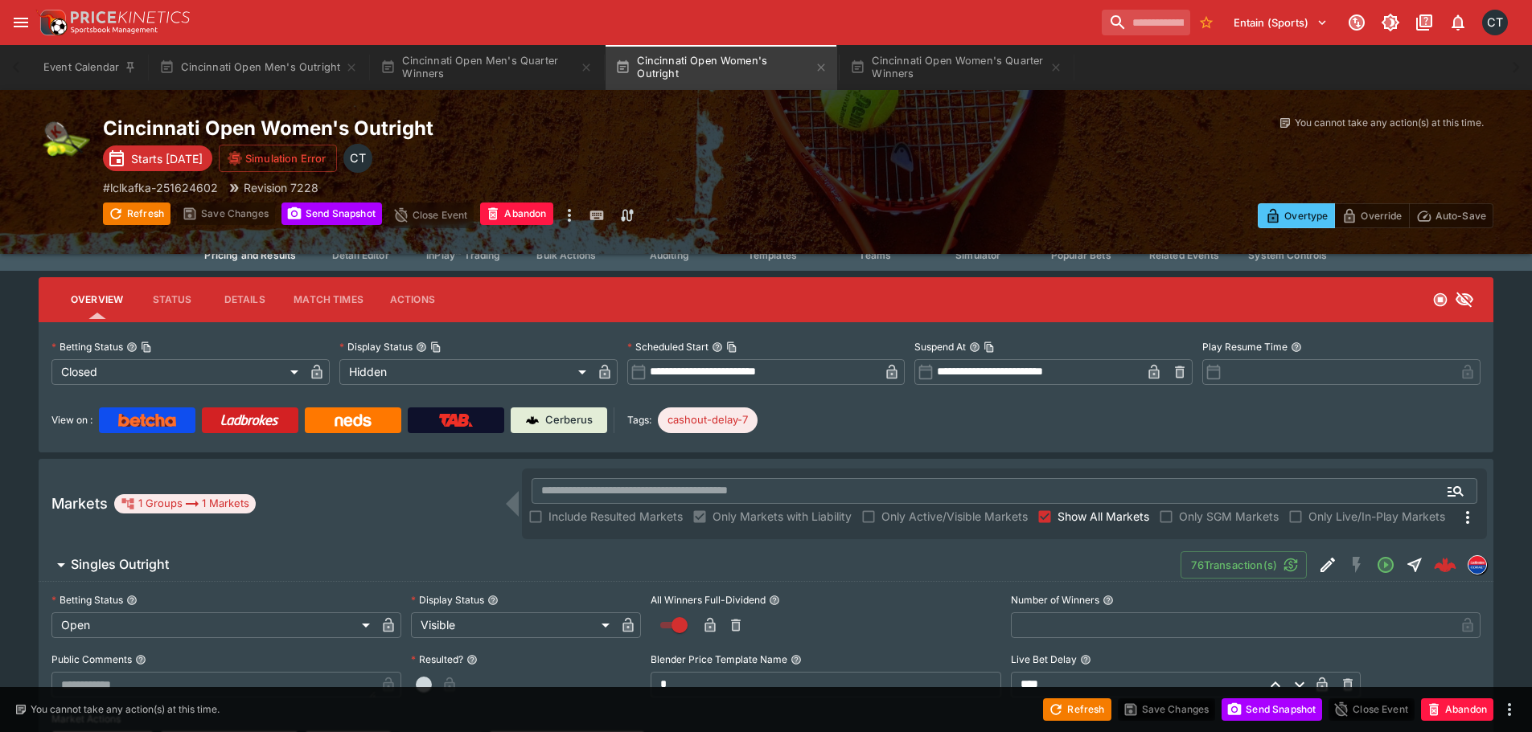
scroll to position [402, 0]
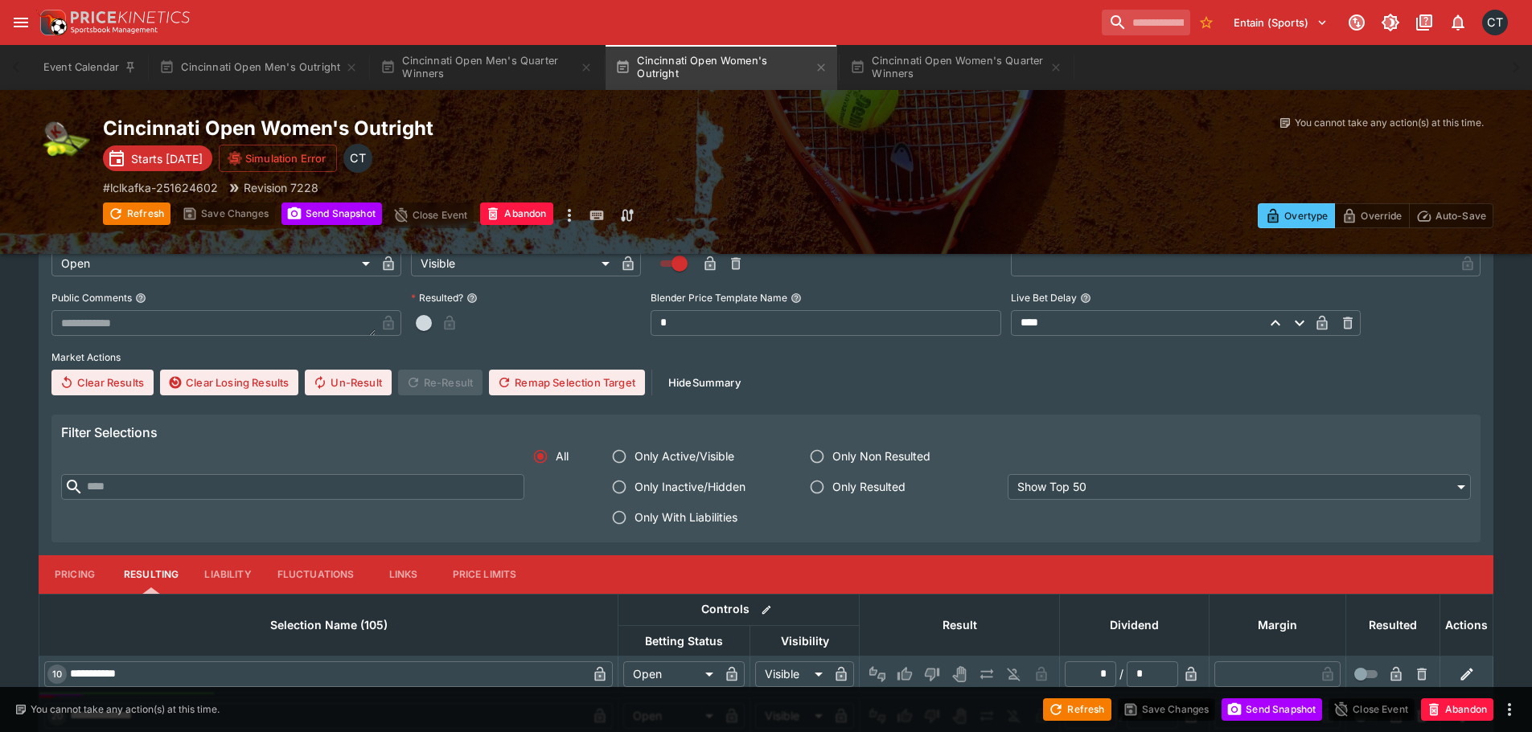
click at [647, 517] on span "Only With Liabilities" at bounding box center [685, 517] width 103 height 17
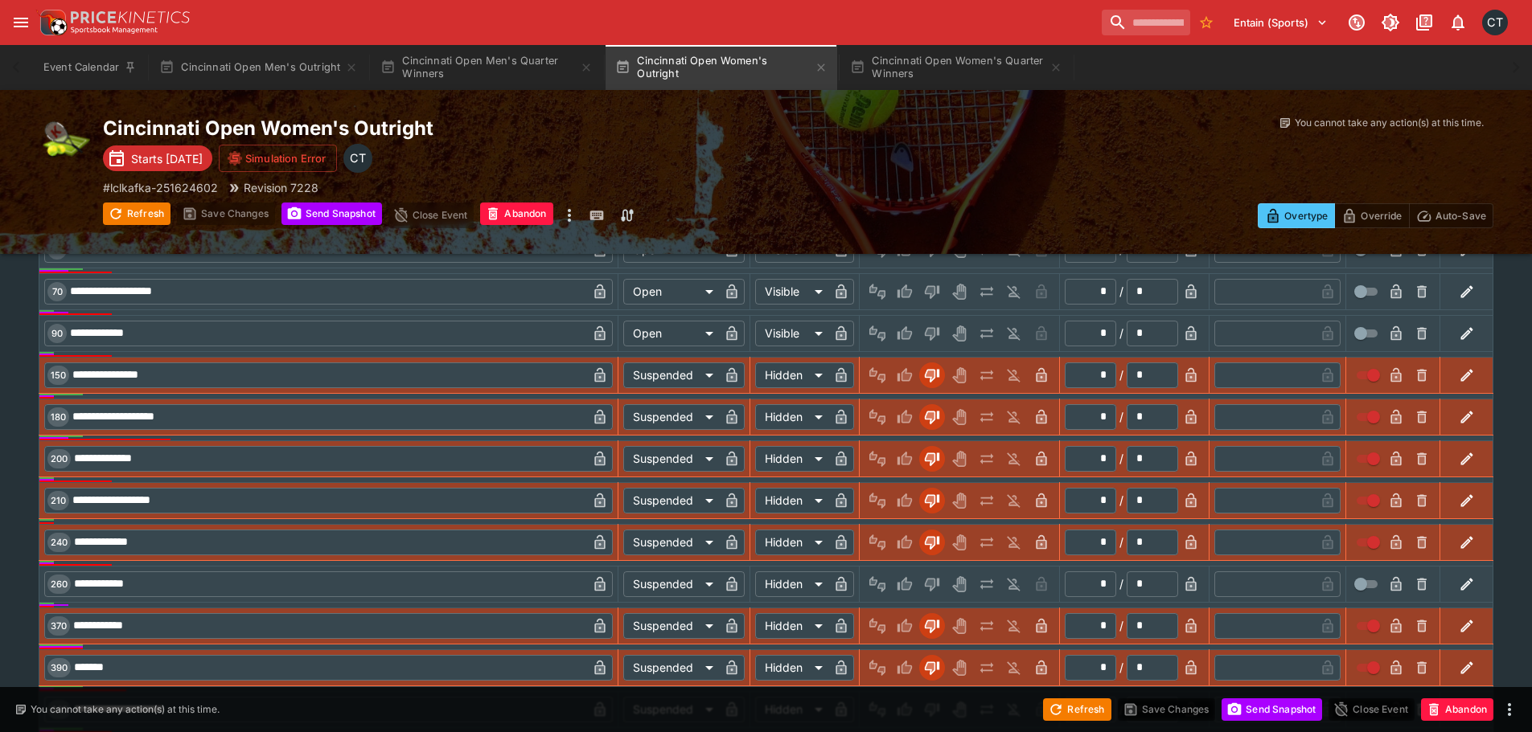
scroll to position [1206, 0]
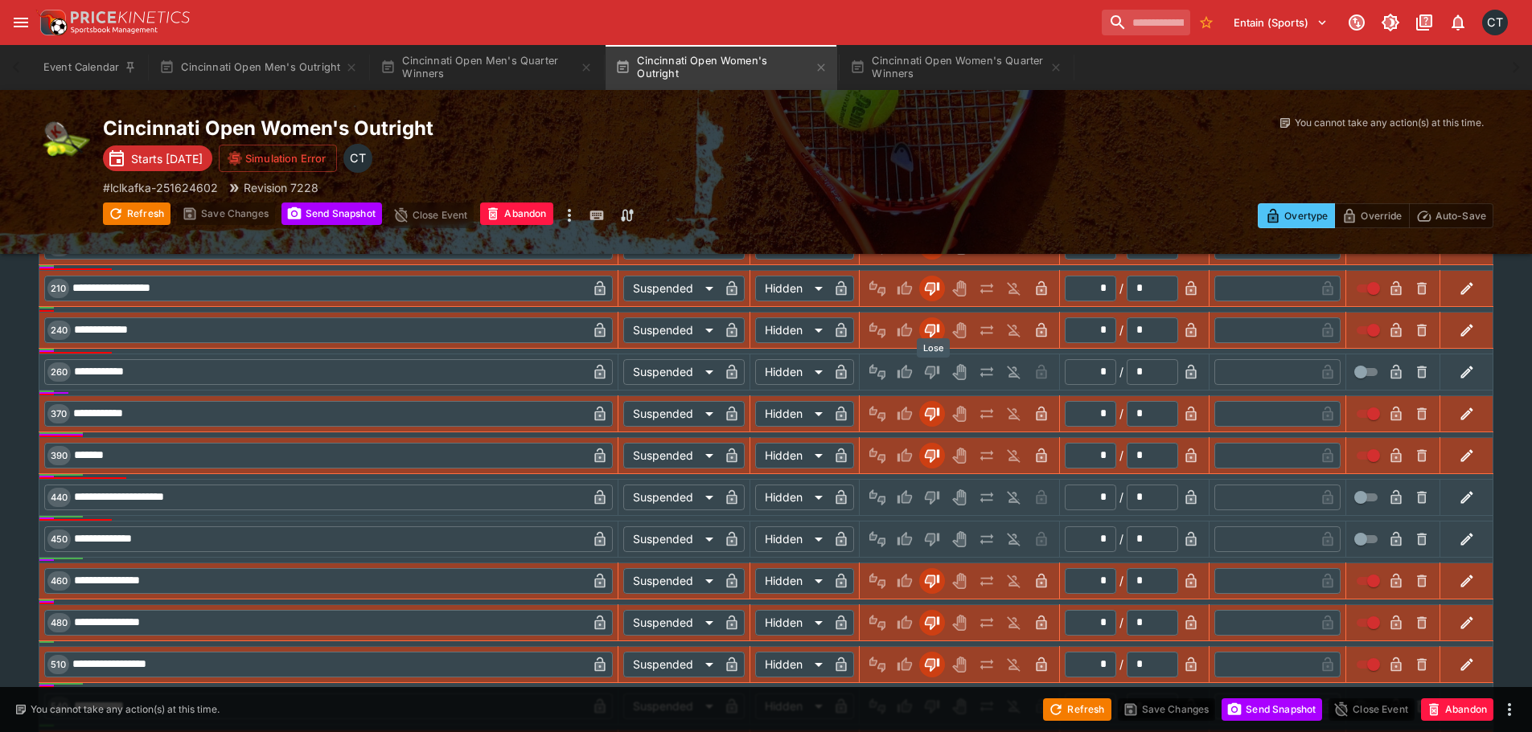
click at [938, 371] on icon "Lose" at bounding box center [932, 373] width 14 height 14
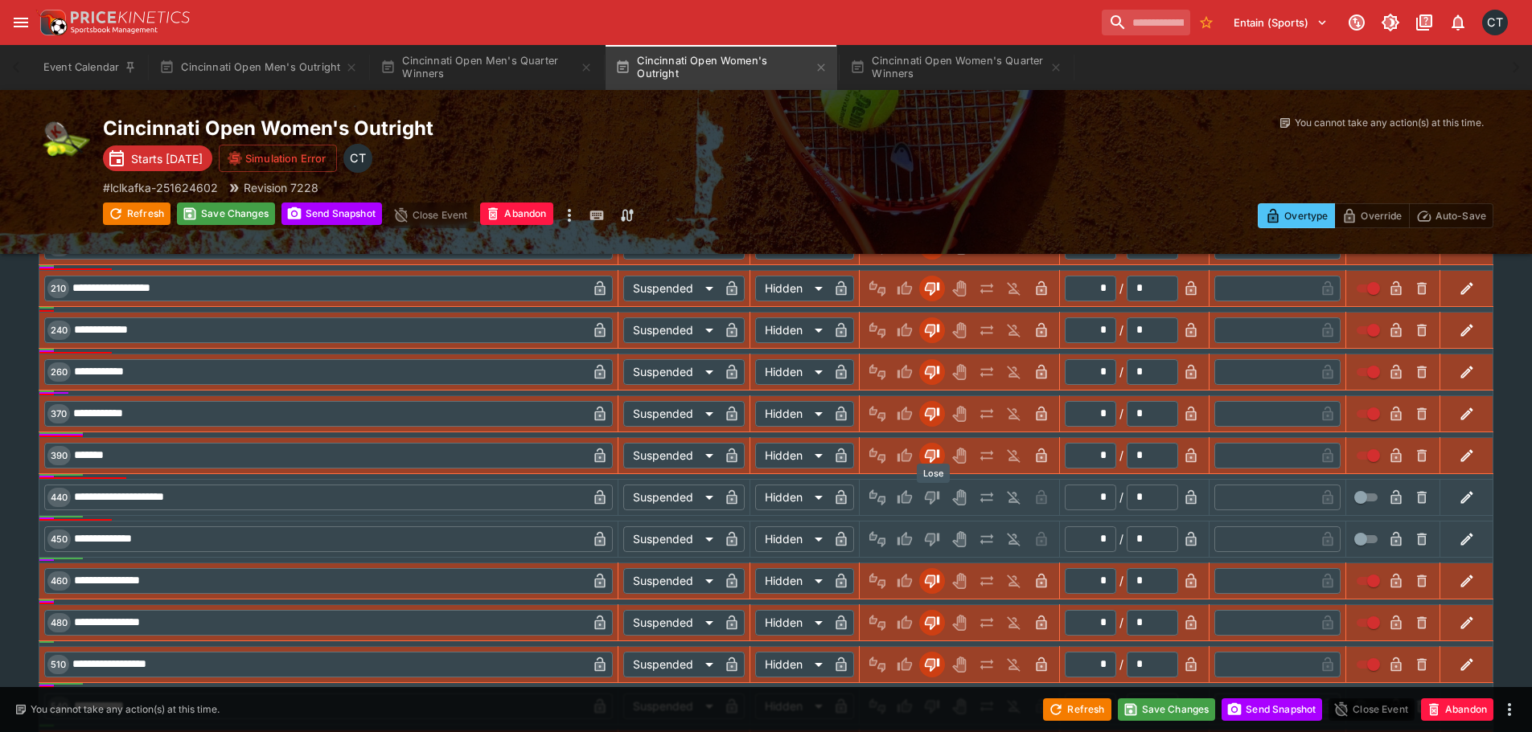
drag, startPoint x: 924, startPoint y: 494, endPoint x: 926, endPoint y: 507, distance: 13.9
click at [925, 505] on button "Lose" at bounding box center [932, 498] width 26 height 26
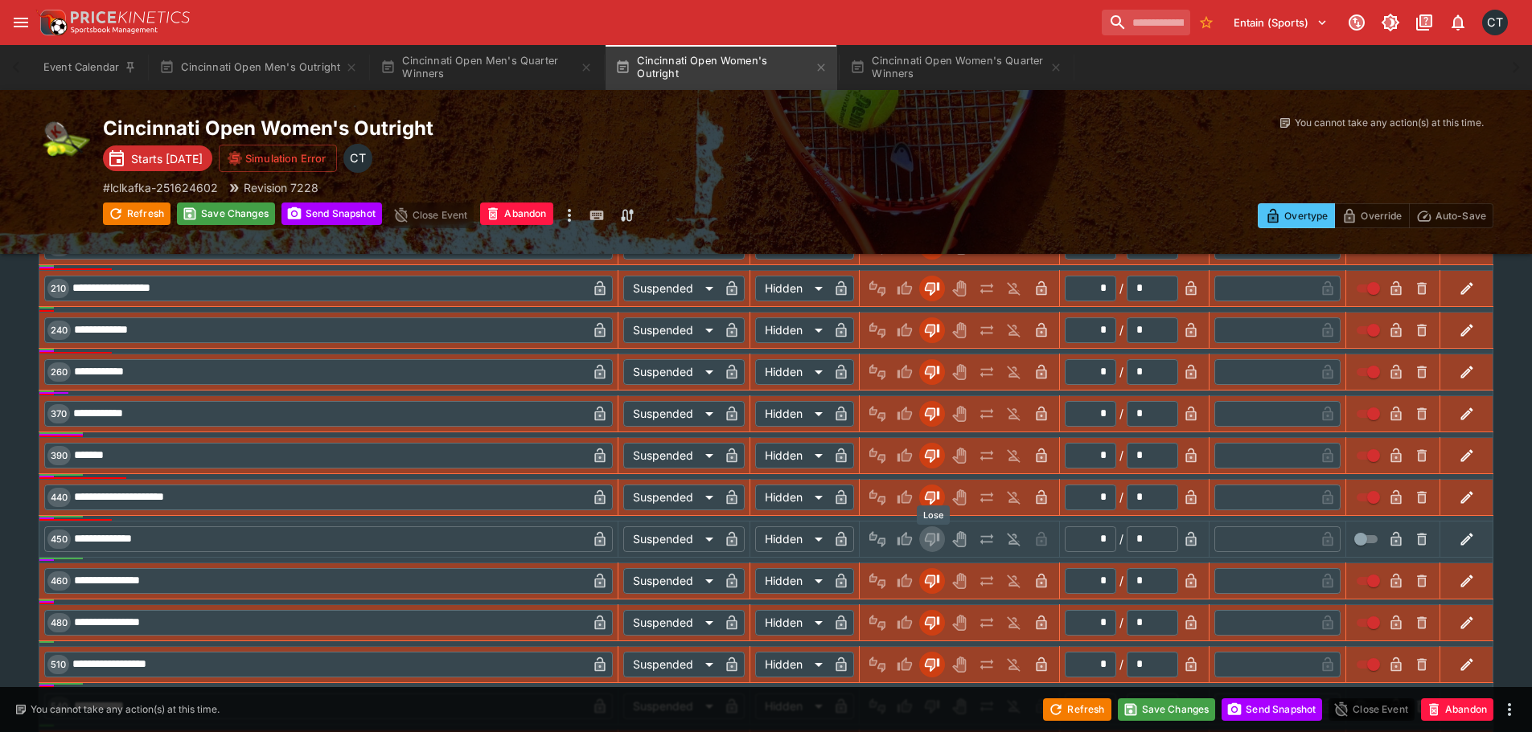
drag, startPoint x: 932, startPoint y: 527, endPoint x: 930, endPoint y: 536, distance: 9.8
click at [932, 536] on button "Lose" at bounding box center [932, 540] width 26 height 26
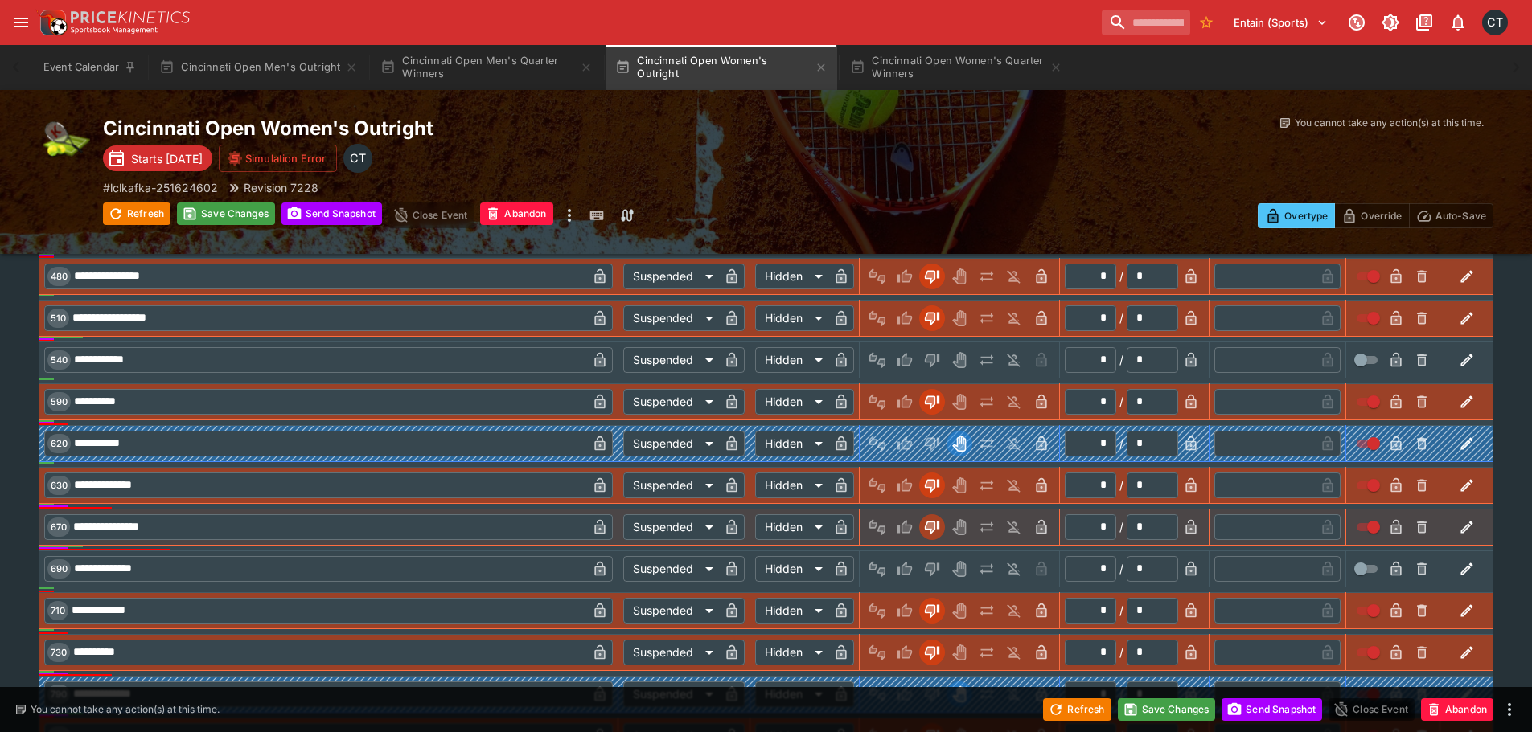
scroll to position [1528, 0]
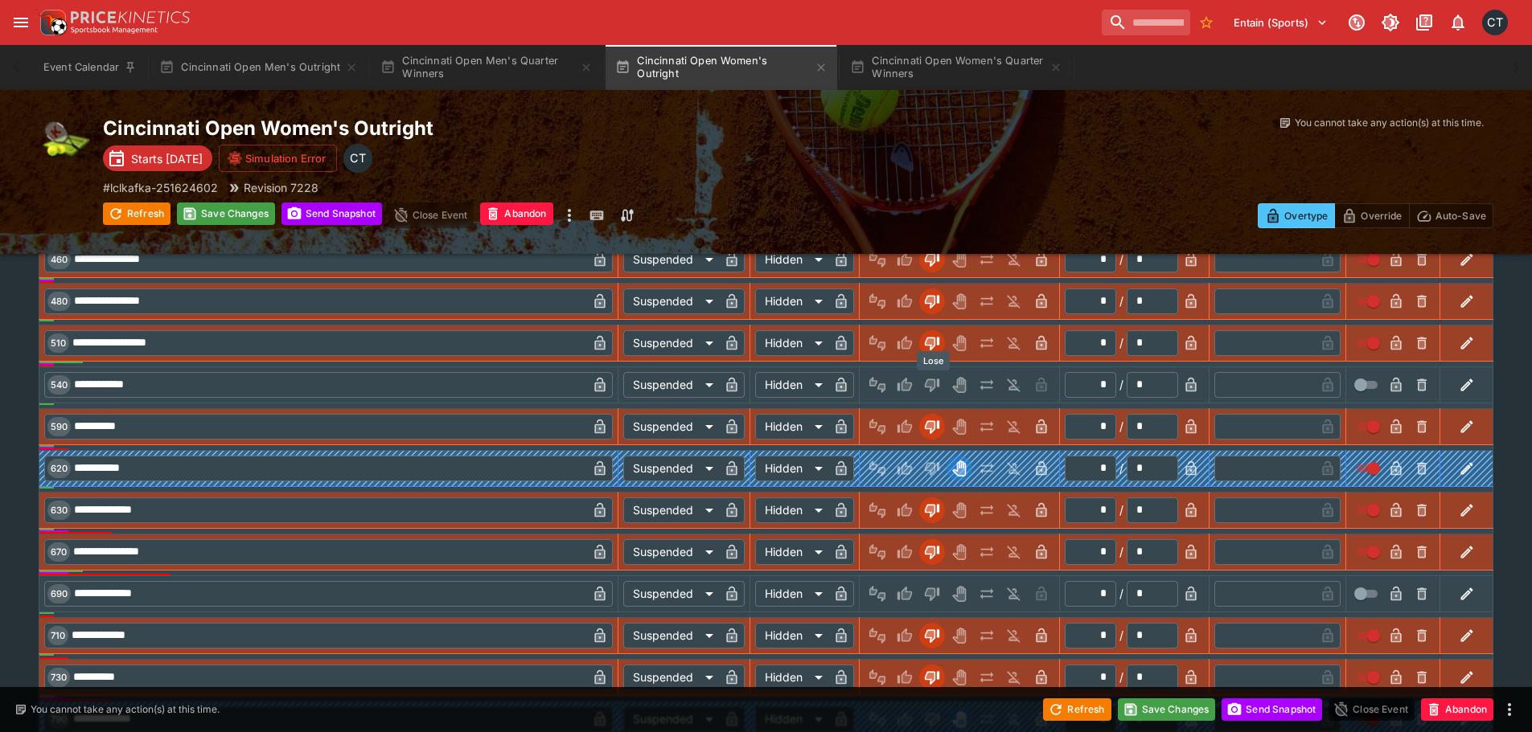
click at [933, 384] on icon "Lose" at bounding box center [930, 385] width 8 height 10
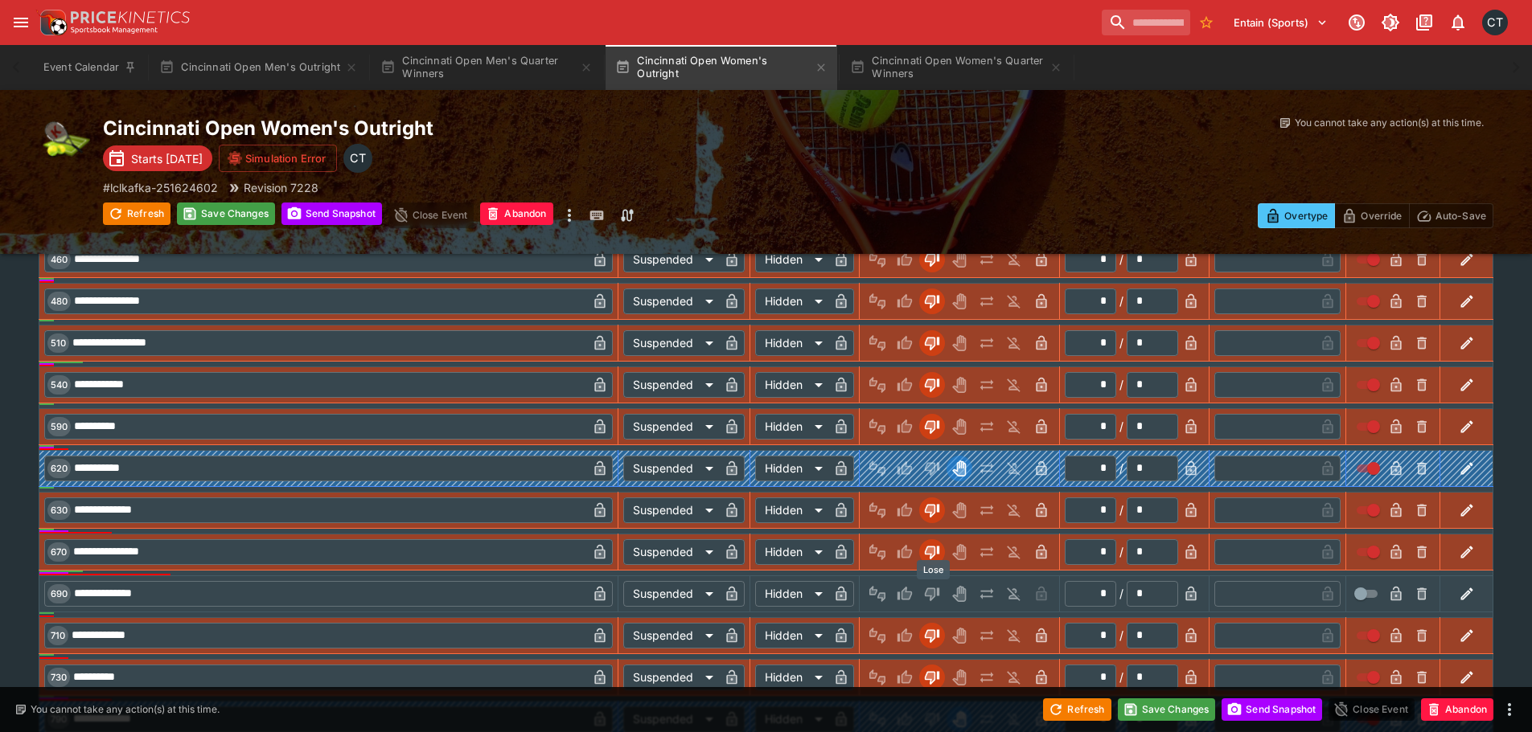
click at [934, 589] on icon "Lose" at bounding box center [932, 595] width 14 height 14
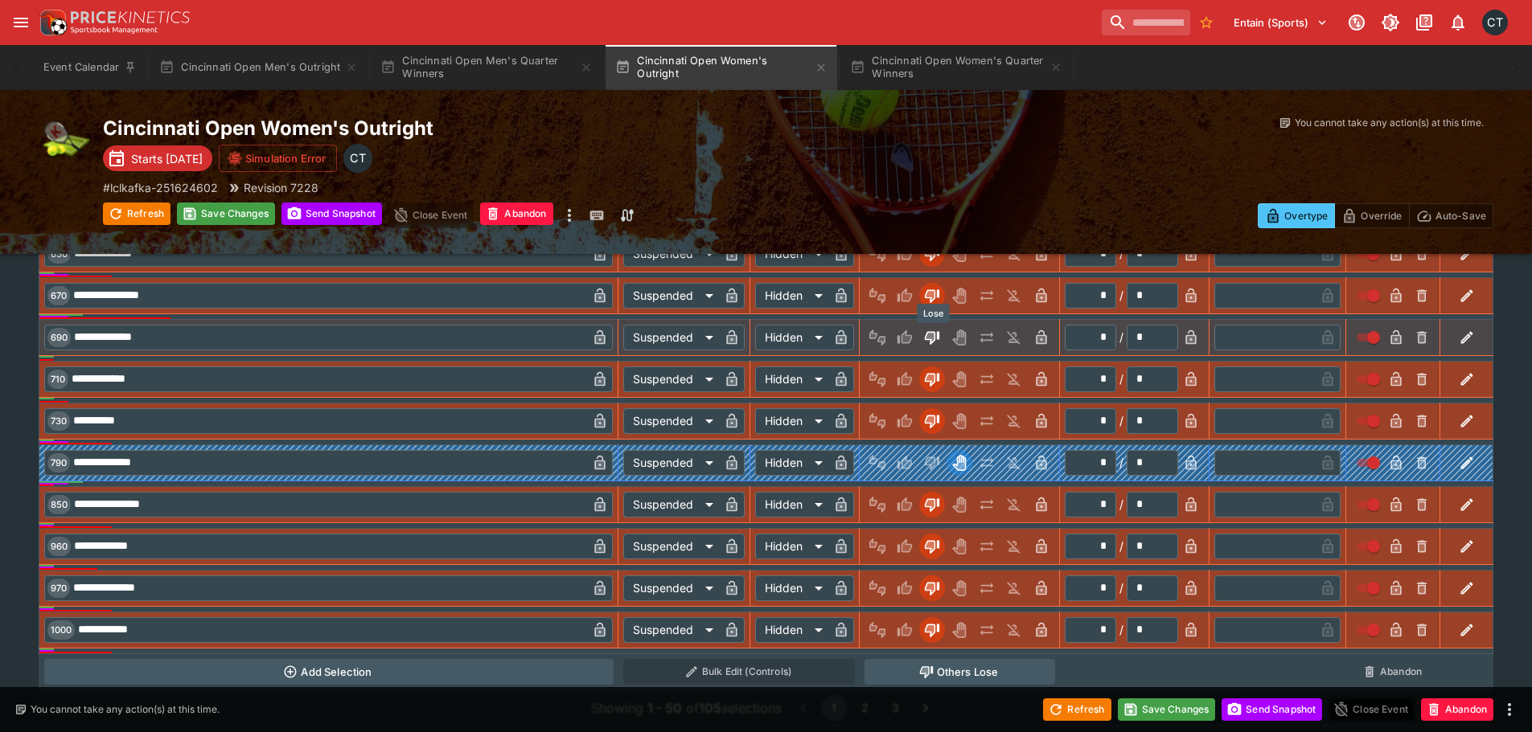
scroll to position [1834, 0]
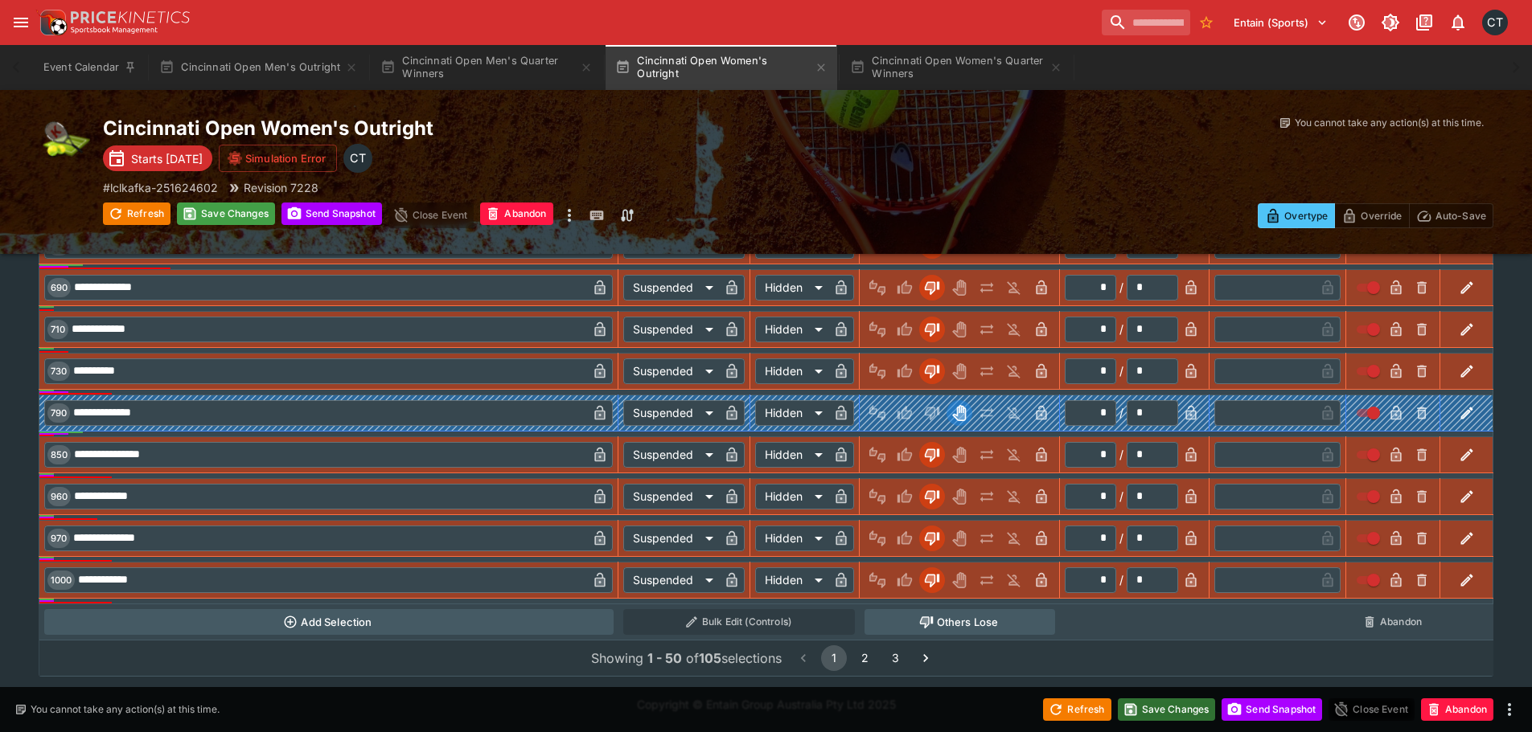
click at [1144, 705] on button "Save Changes" at bounding box center [1167, 710] width 98 height 23
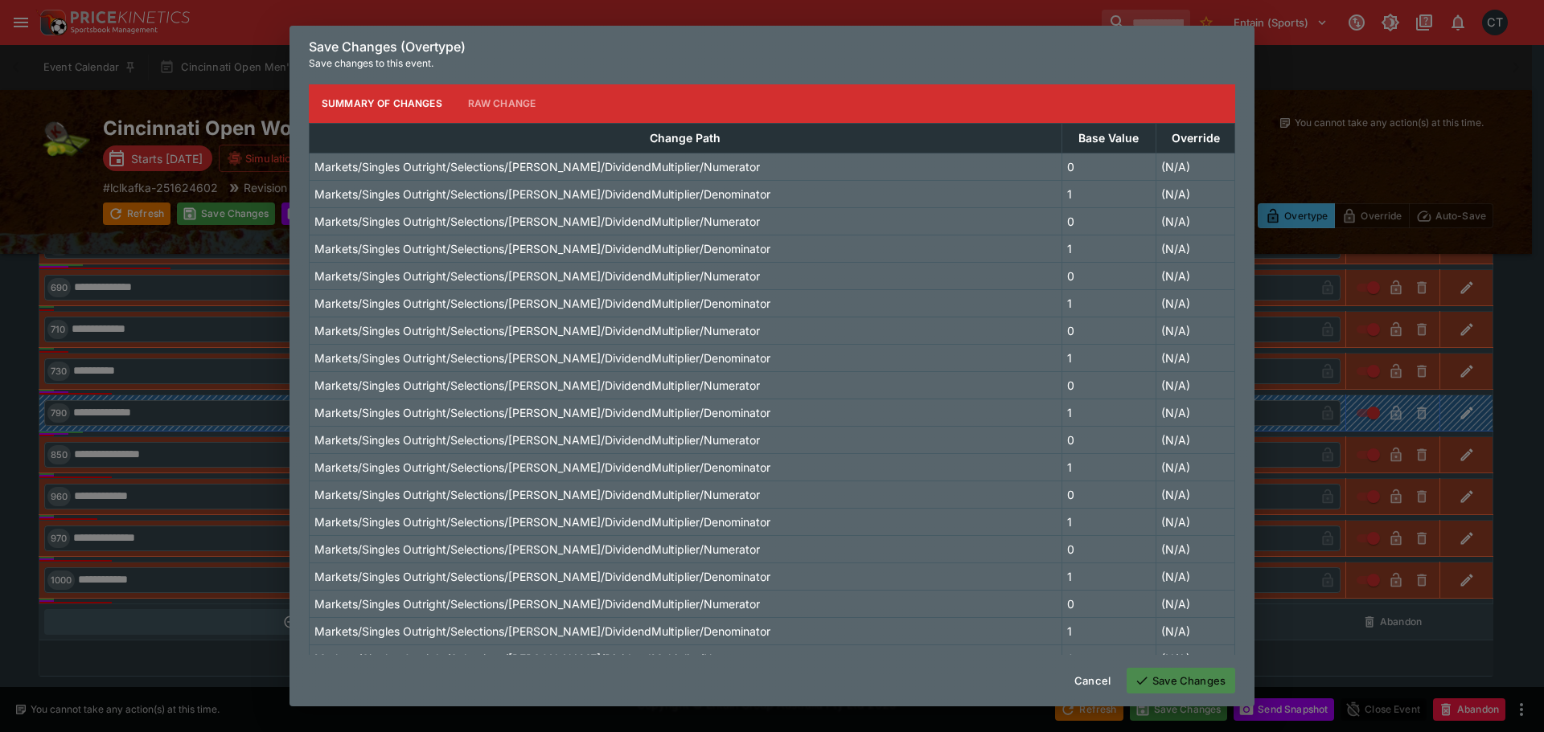
click at [1179, 681] on button "Save Changes" at bounding box center [1180, 681] width 109 height 26
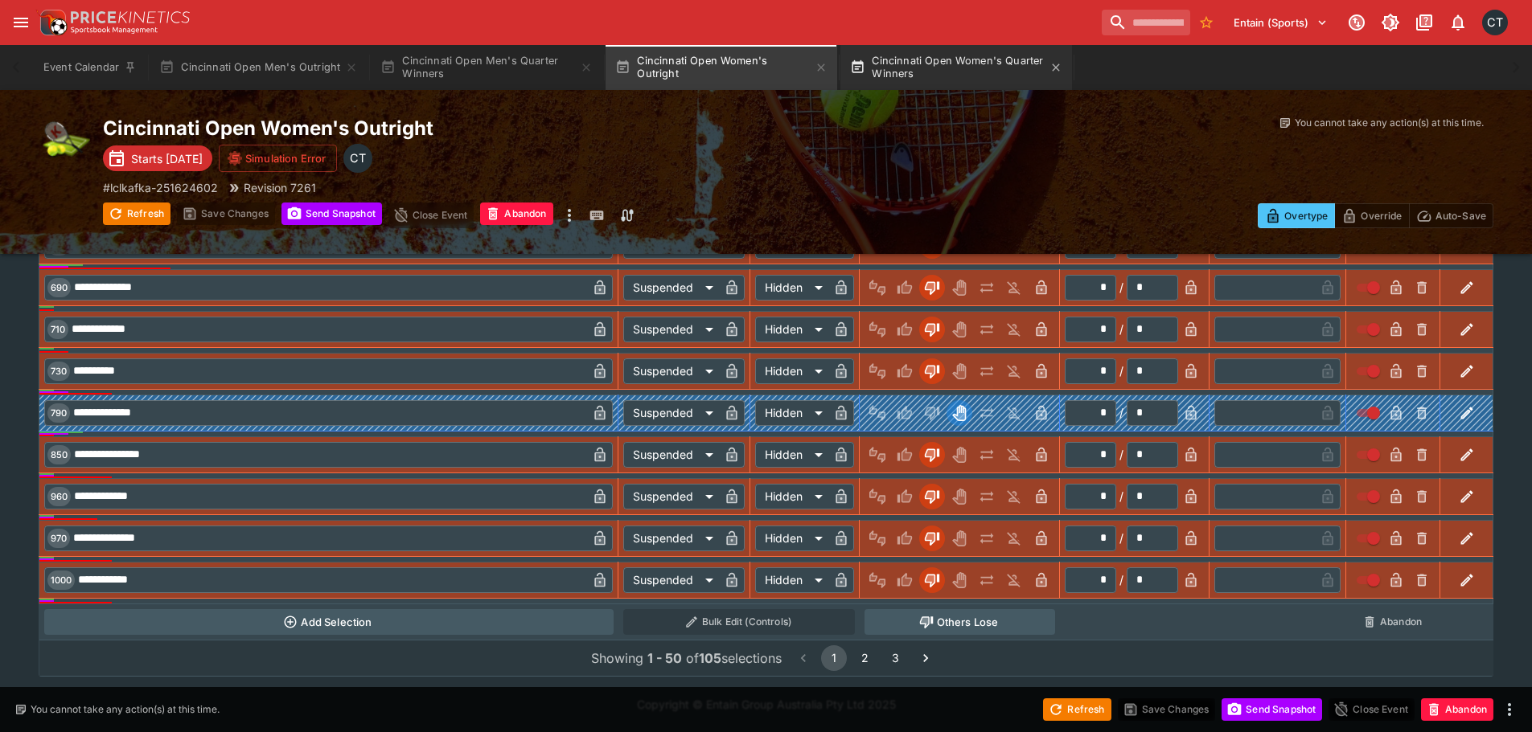
click at [934, 59] on button "Cincinnati Open Women's Quarter Winners" at bounding box center [956, 67] width 232 height 45
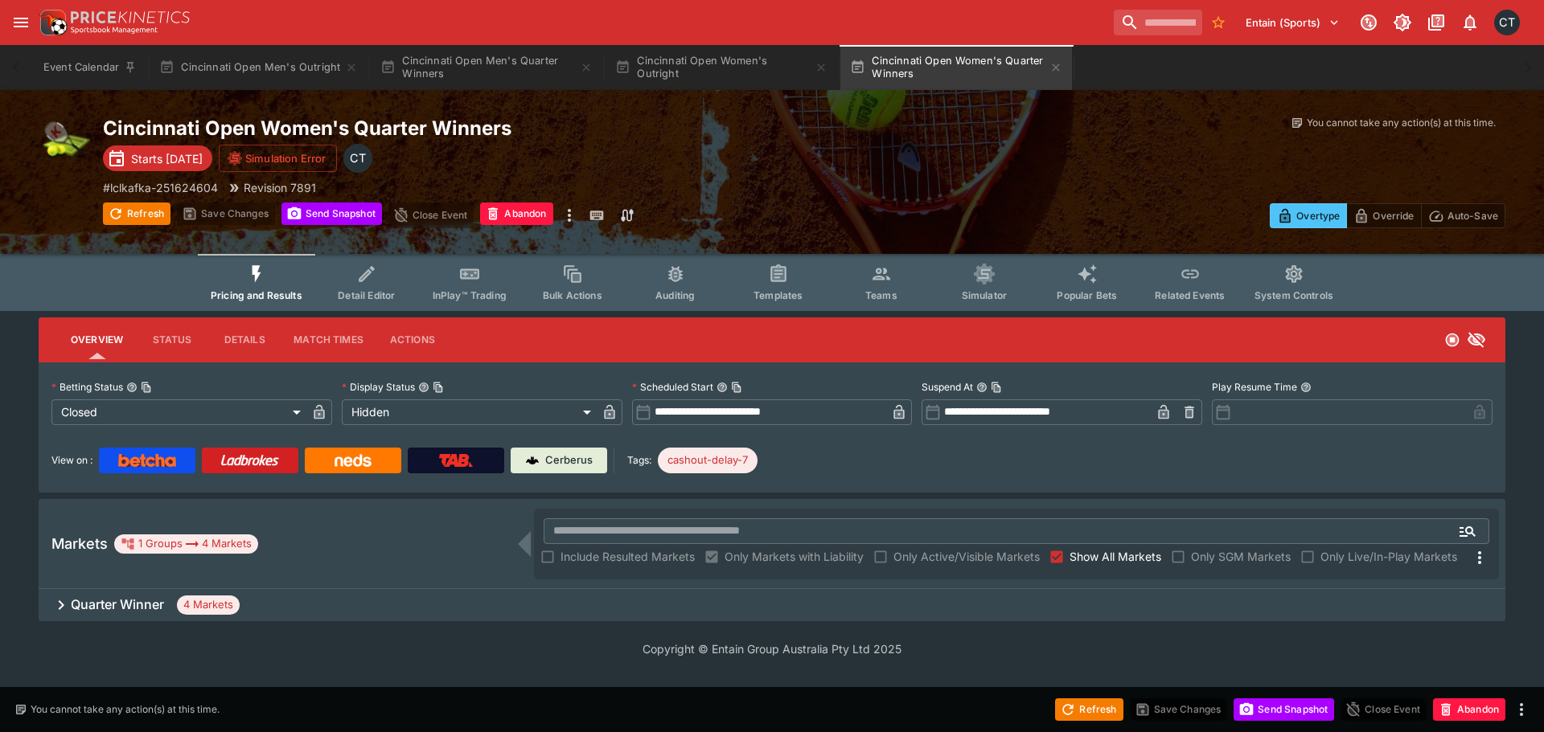
click at [138, 603] on h6 "Quarter Winner" at bounding box center [117, 605] width 93 height 17
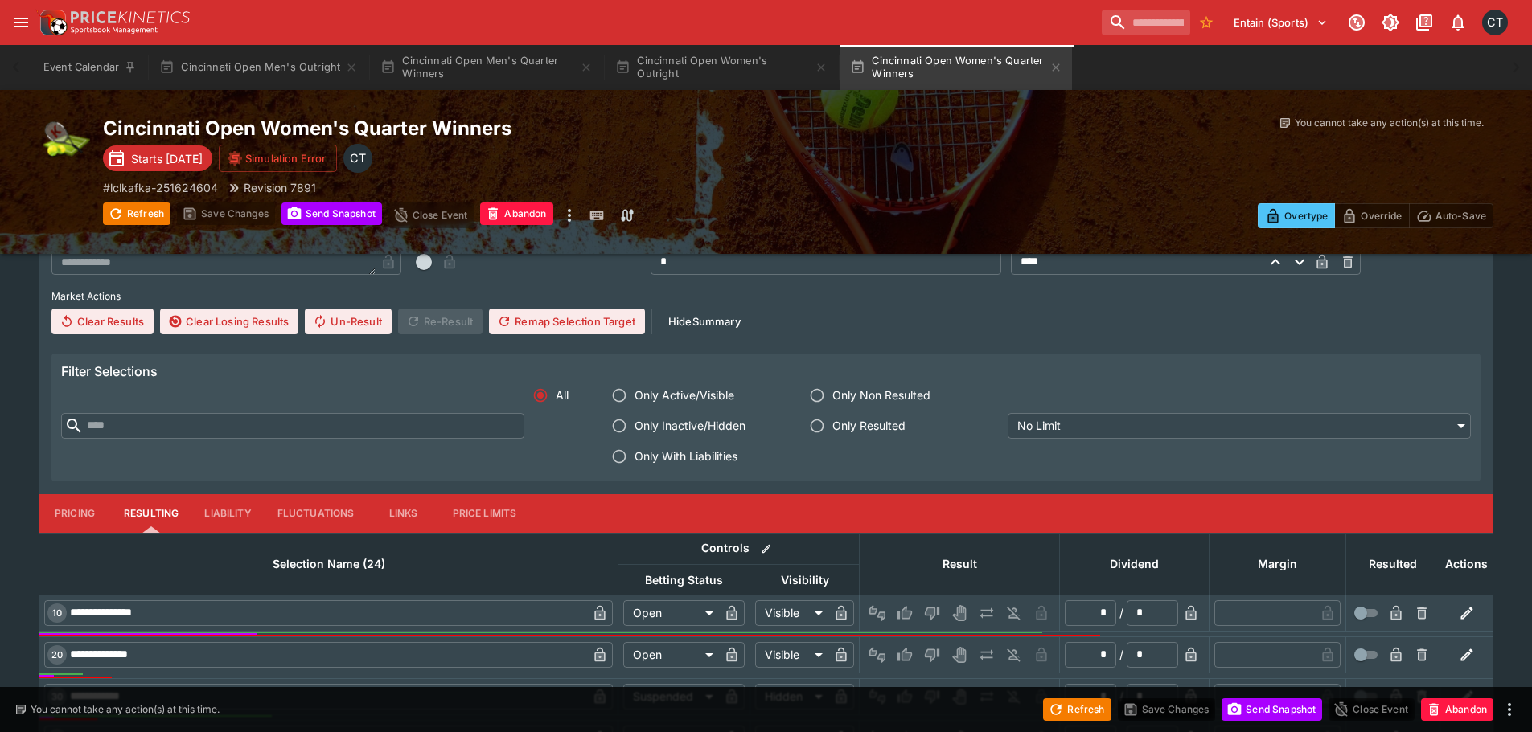
scroll to position [643, 0]
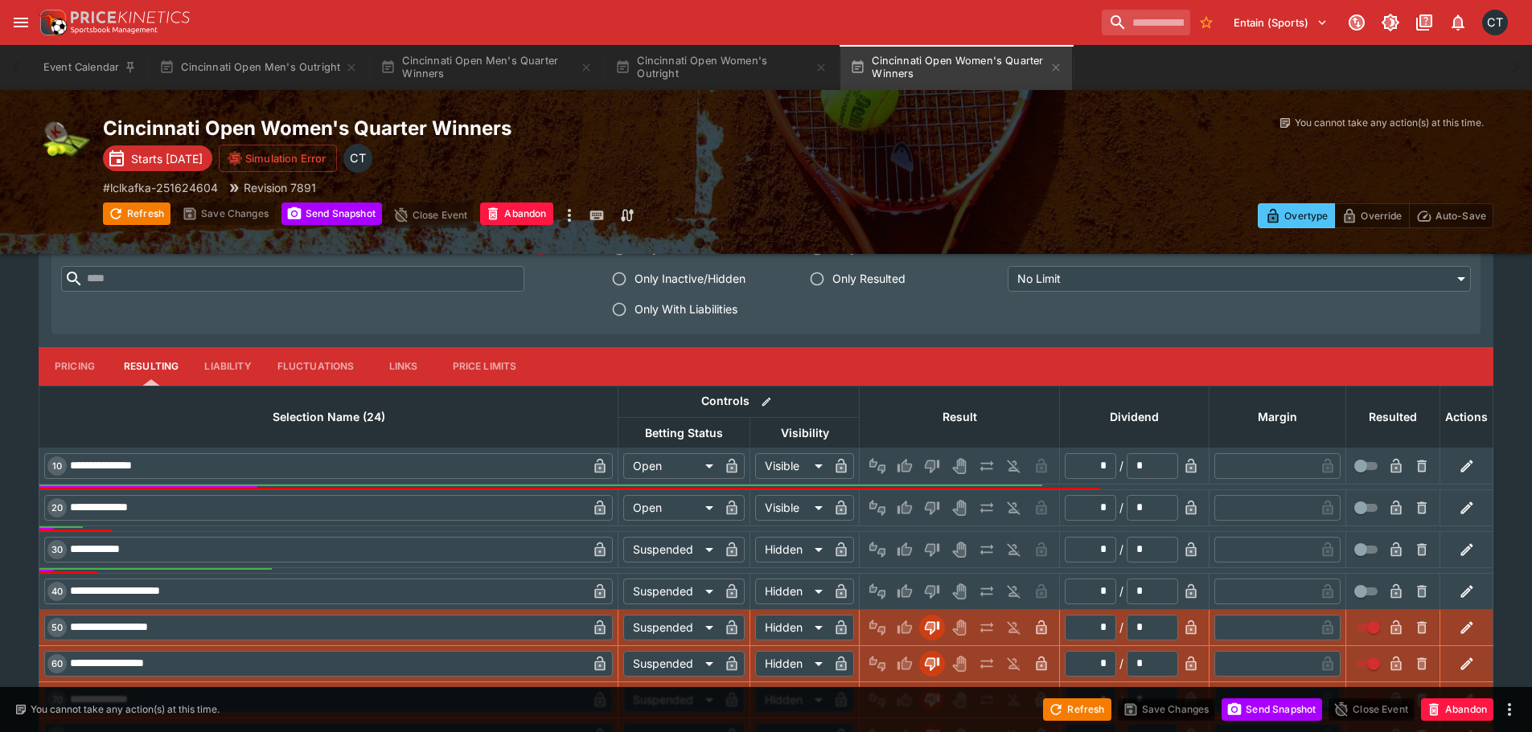
click at [647, 311] on span "Only With Liabilities" at bounding box center [685, 309] width 103 height 17
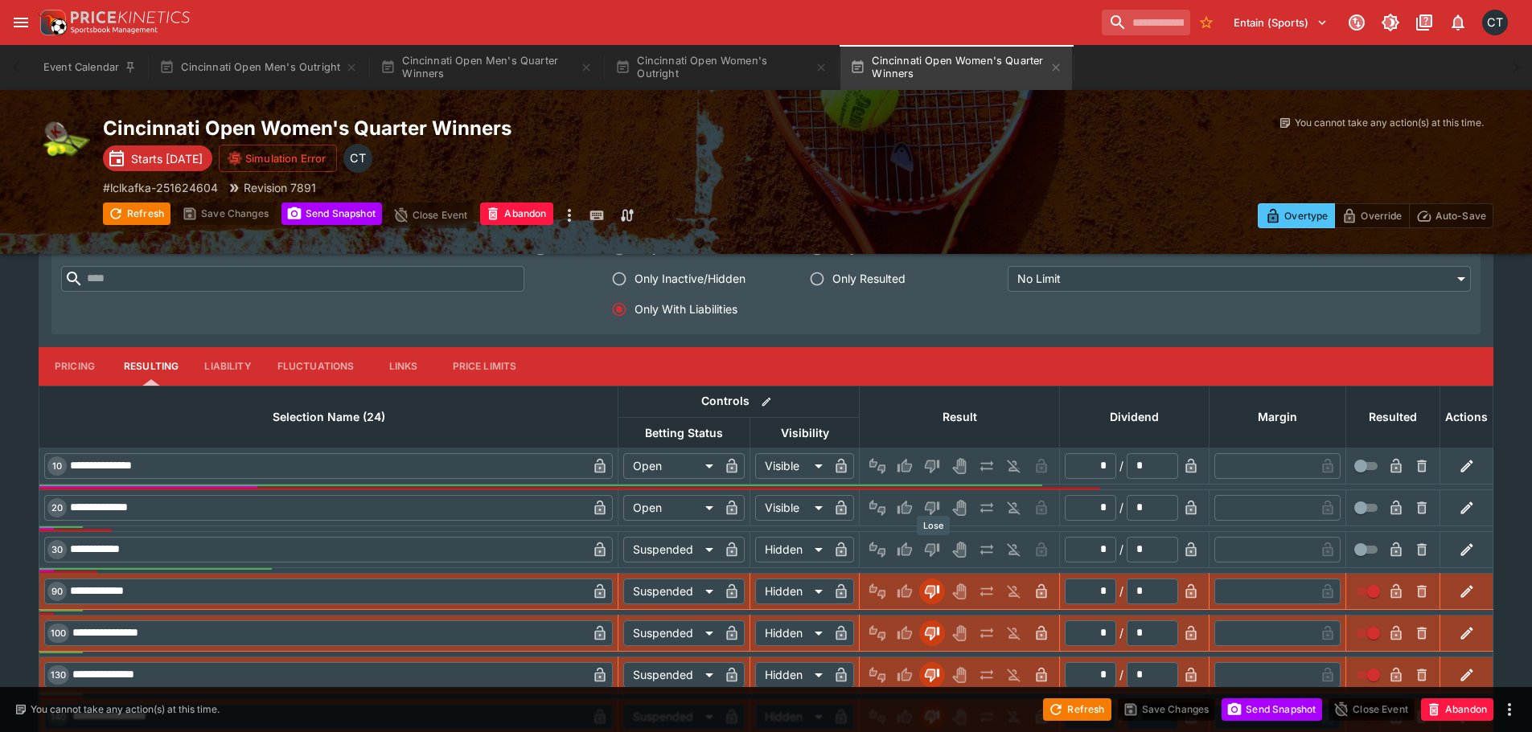
click at [940, 545] on icon "Lose" at bounding box center [932, 550] width 16 height 16
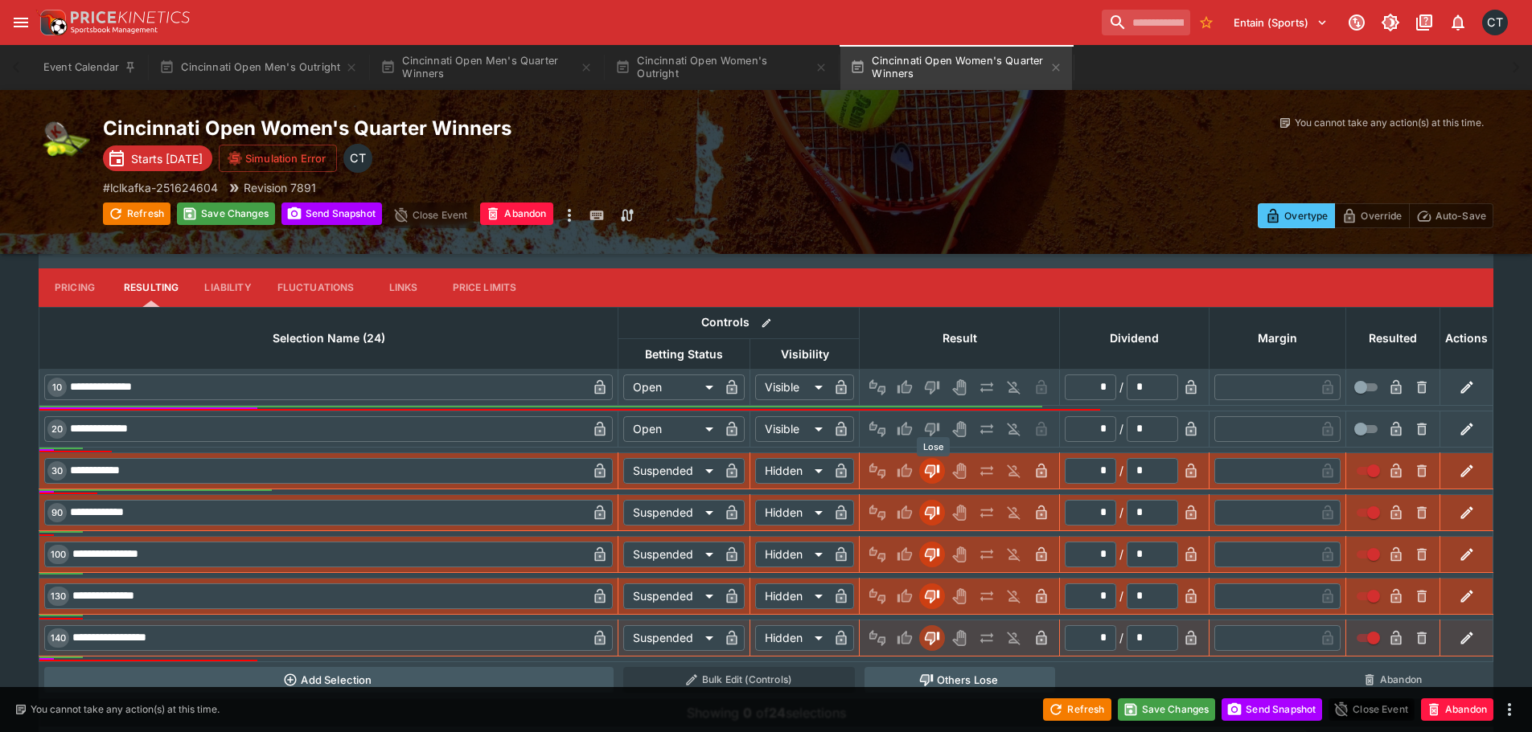
scroll to position [870, 0]
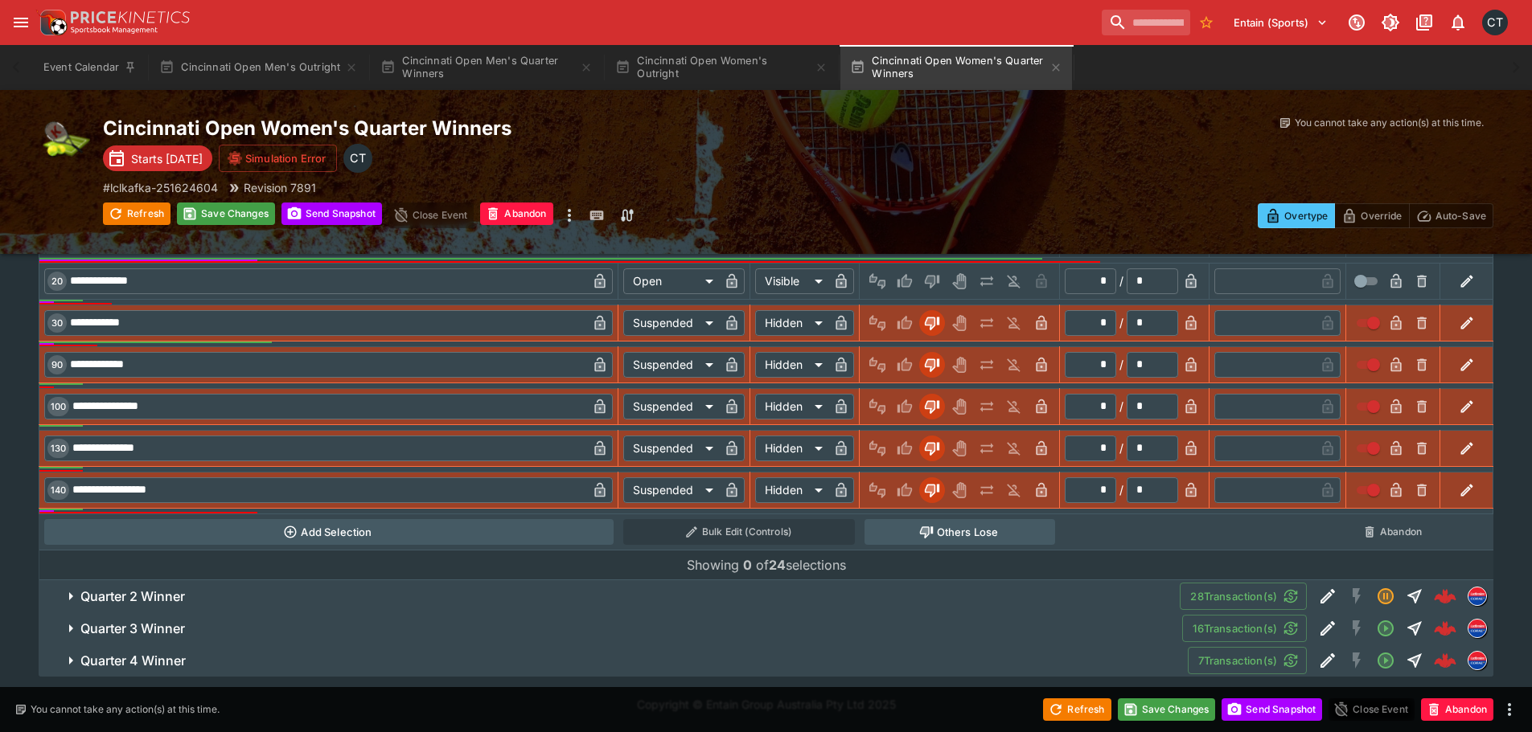
click at [437, 584] on button "Quarter 2 Winner" at bounding box center [609, 596] width 1141 height 32
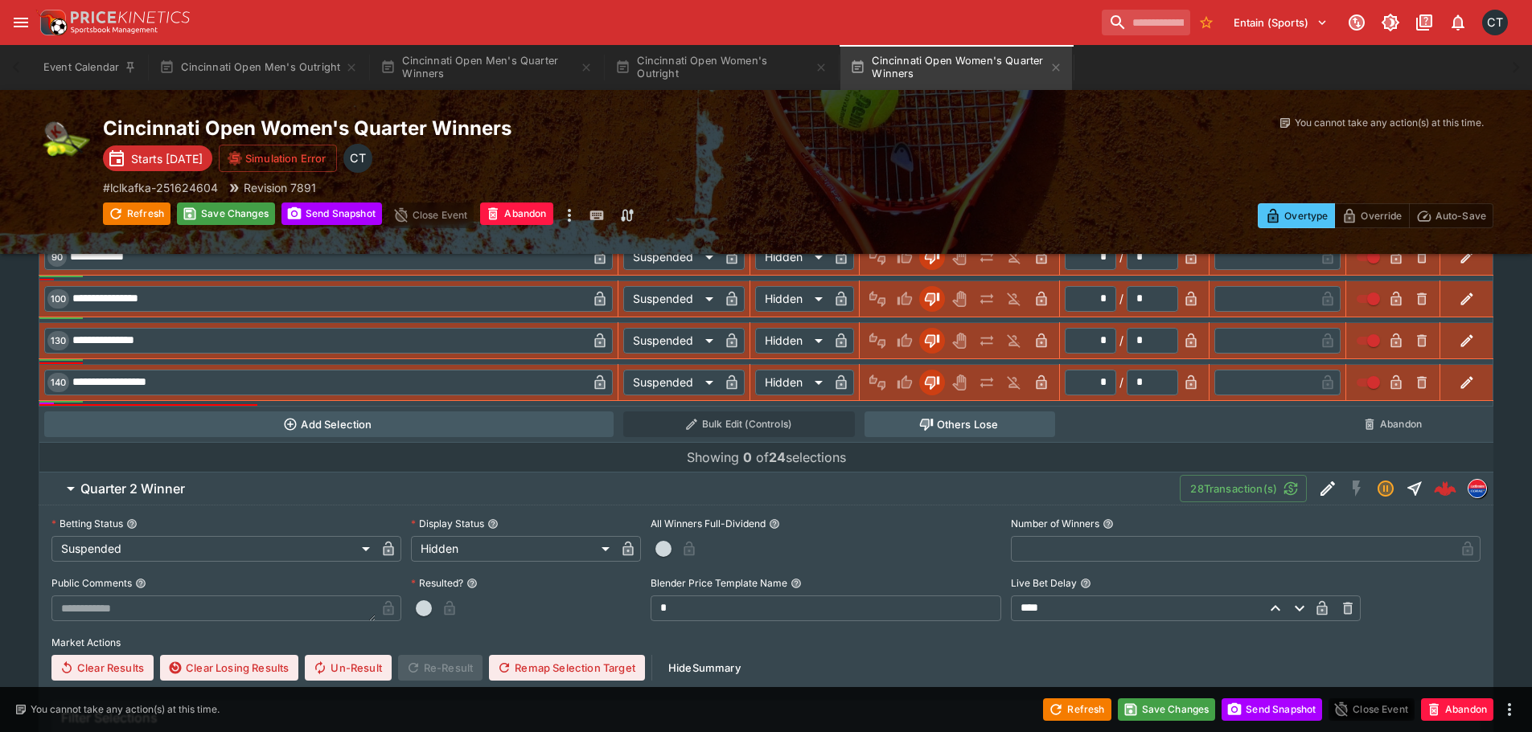
scroll to position [1192, 0]
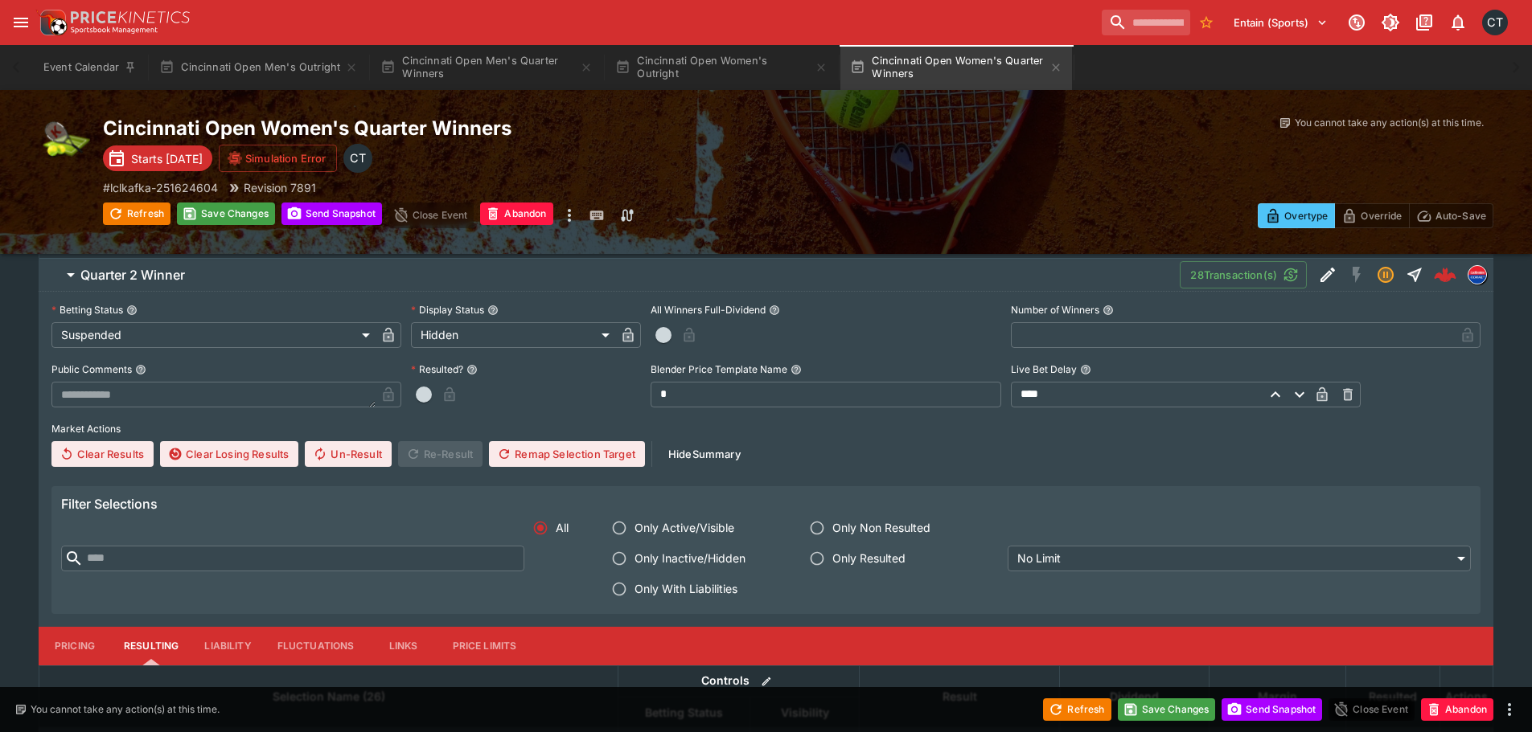
click at [653, 588] on span "Only With Liabilities" at bounding box center [685, 588] width 103 height 17
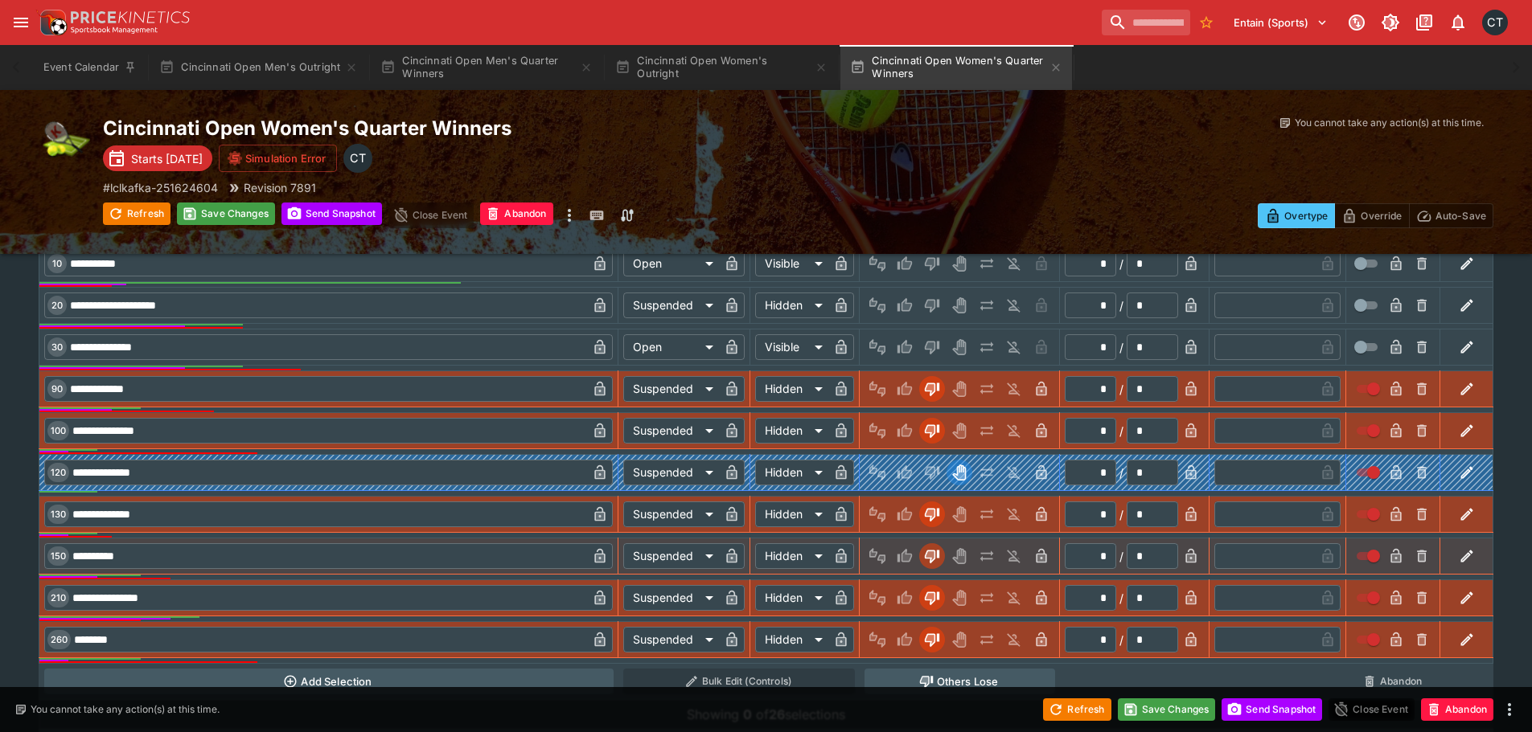
scroll to position [1791, 0]
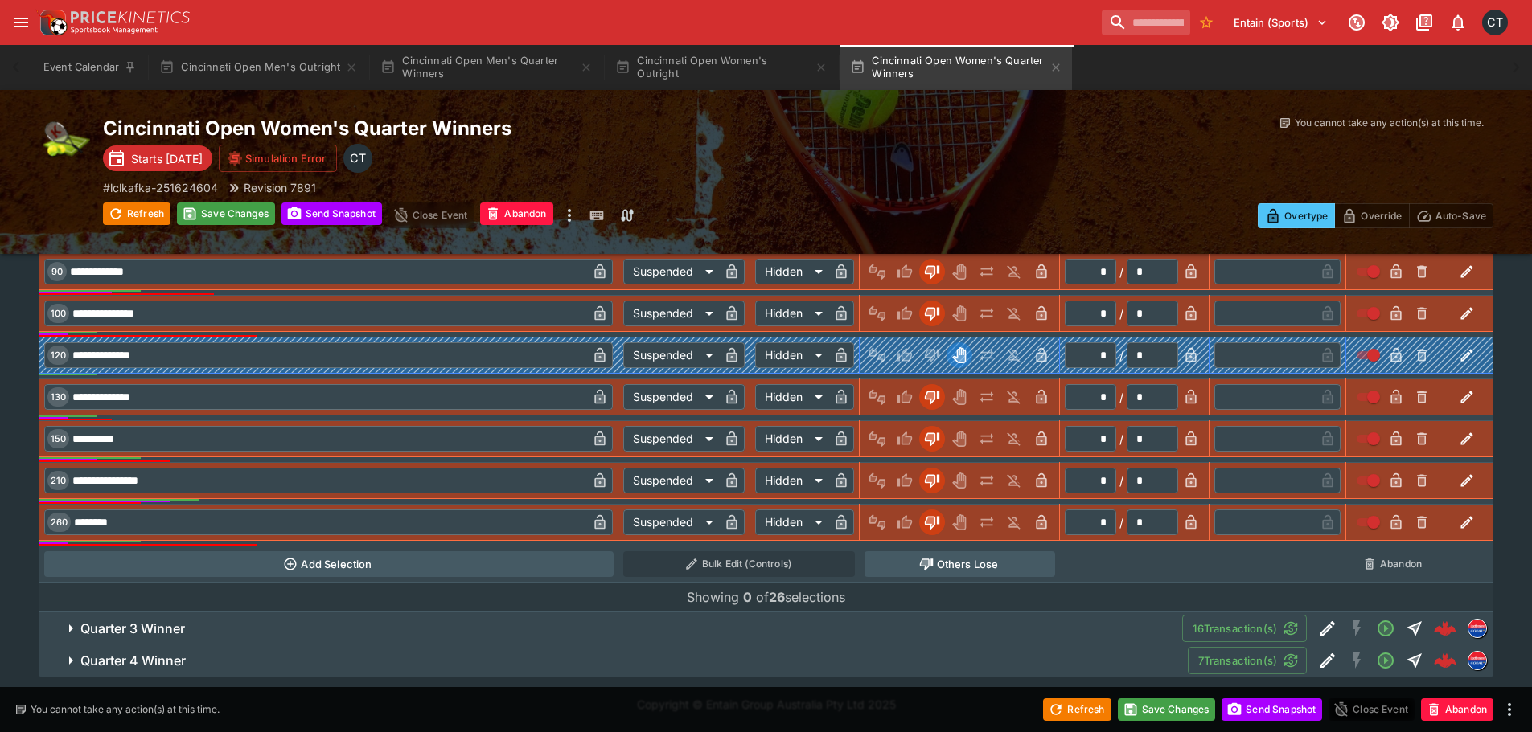
click at [527, 632] on span "Quarter 3 Winner" at bounding box center [624, 629] width 1089 height 17
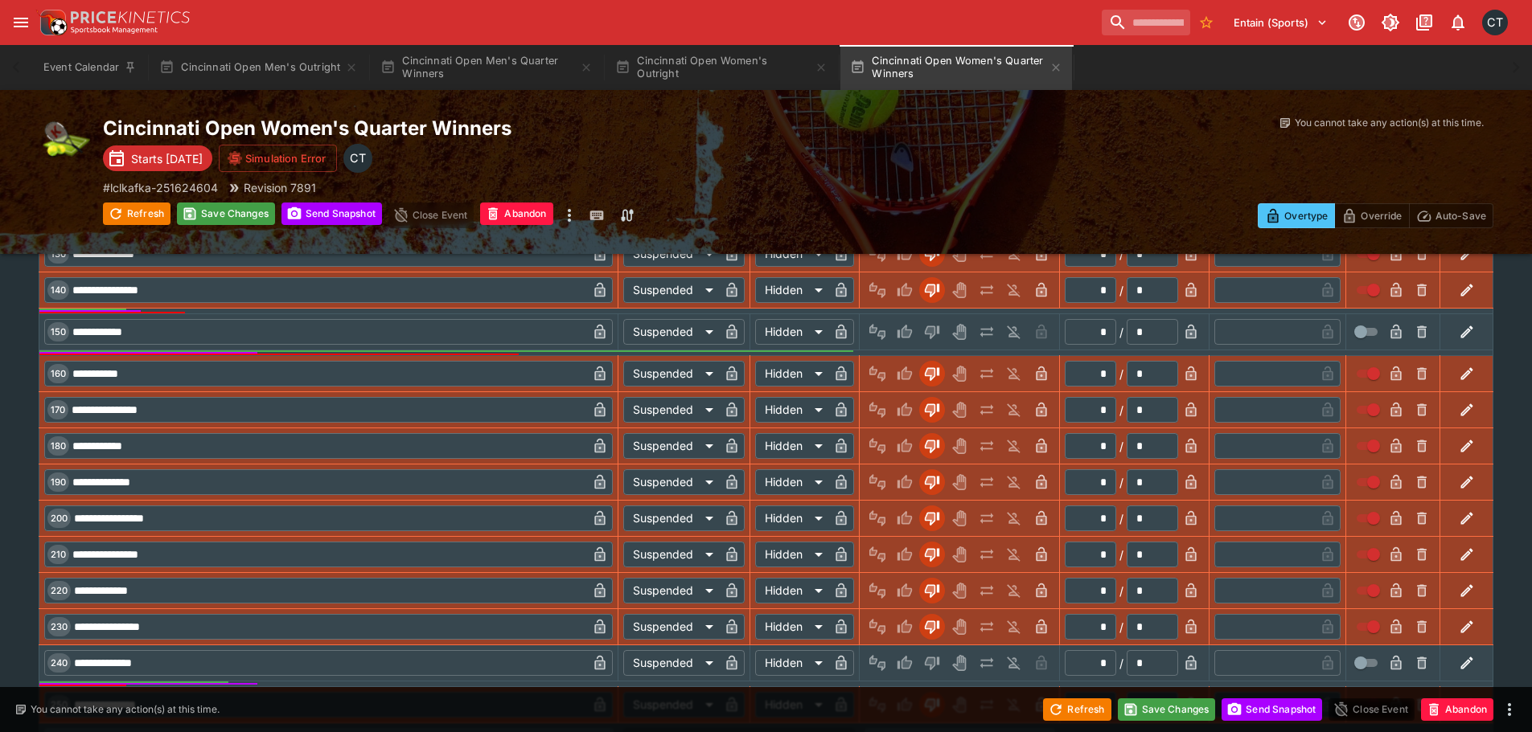
scroll to position [3072, 0]
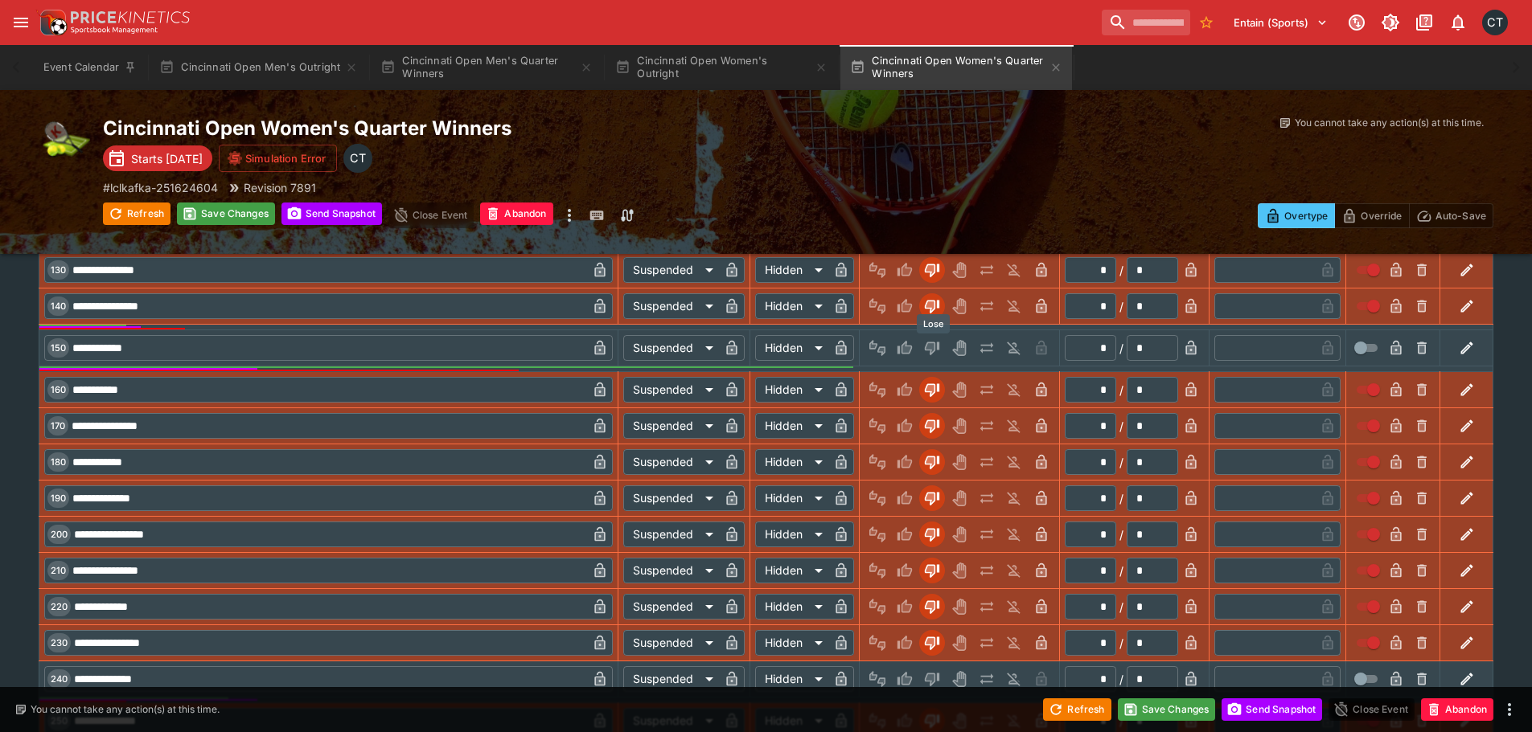
click at [932, 351] on icon "Lose" at bounding box center [932, 349] width 14 height 14
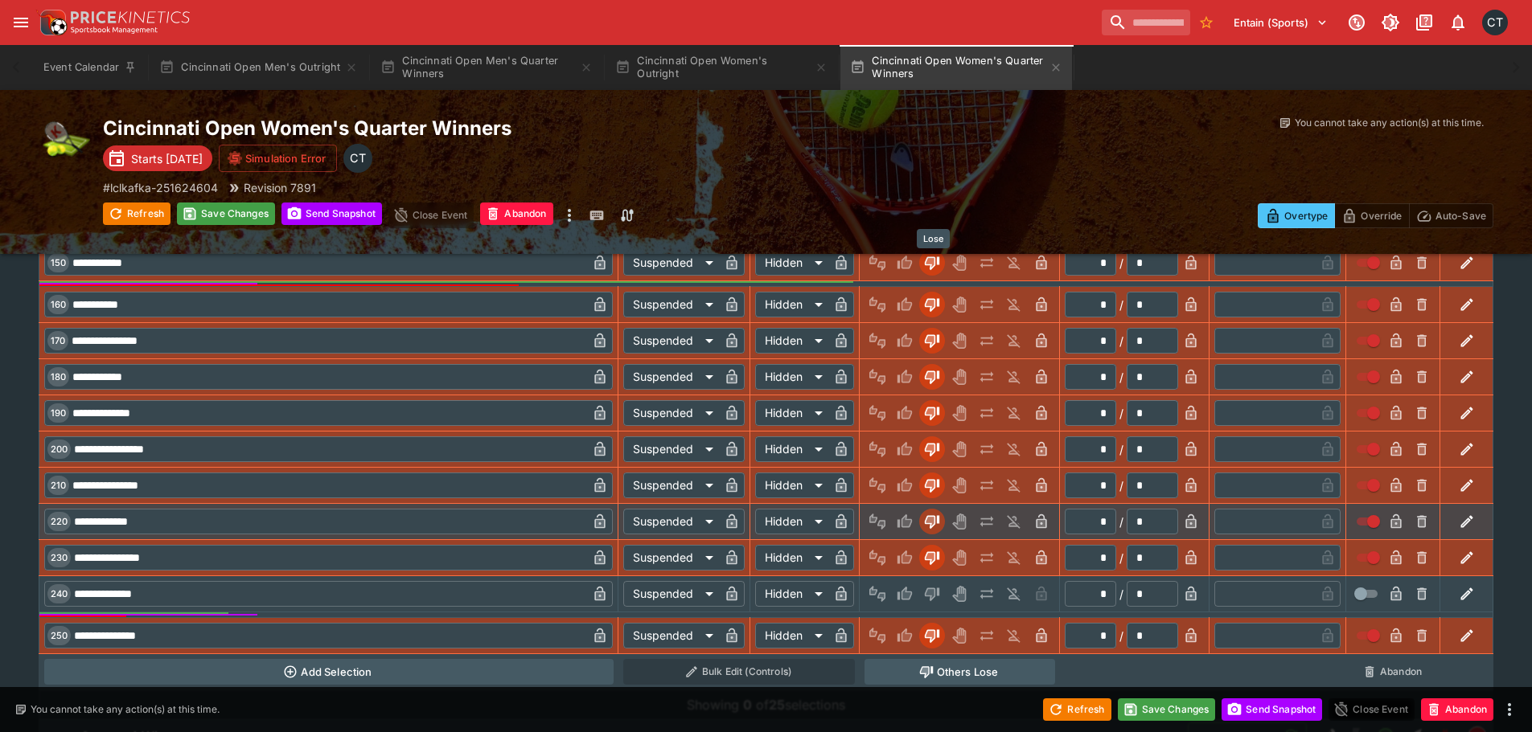
scroll to position [3233, 0]
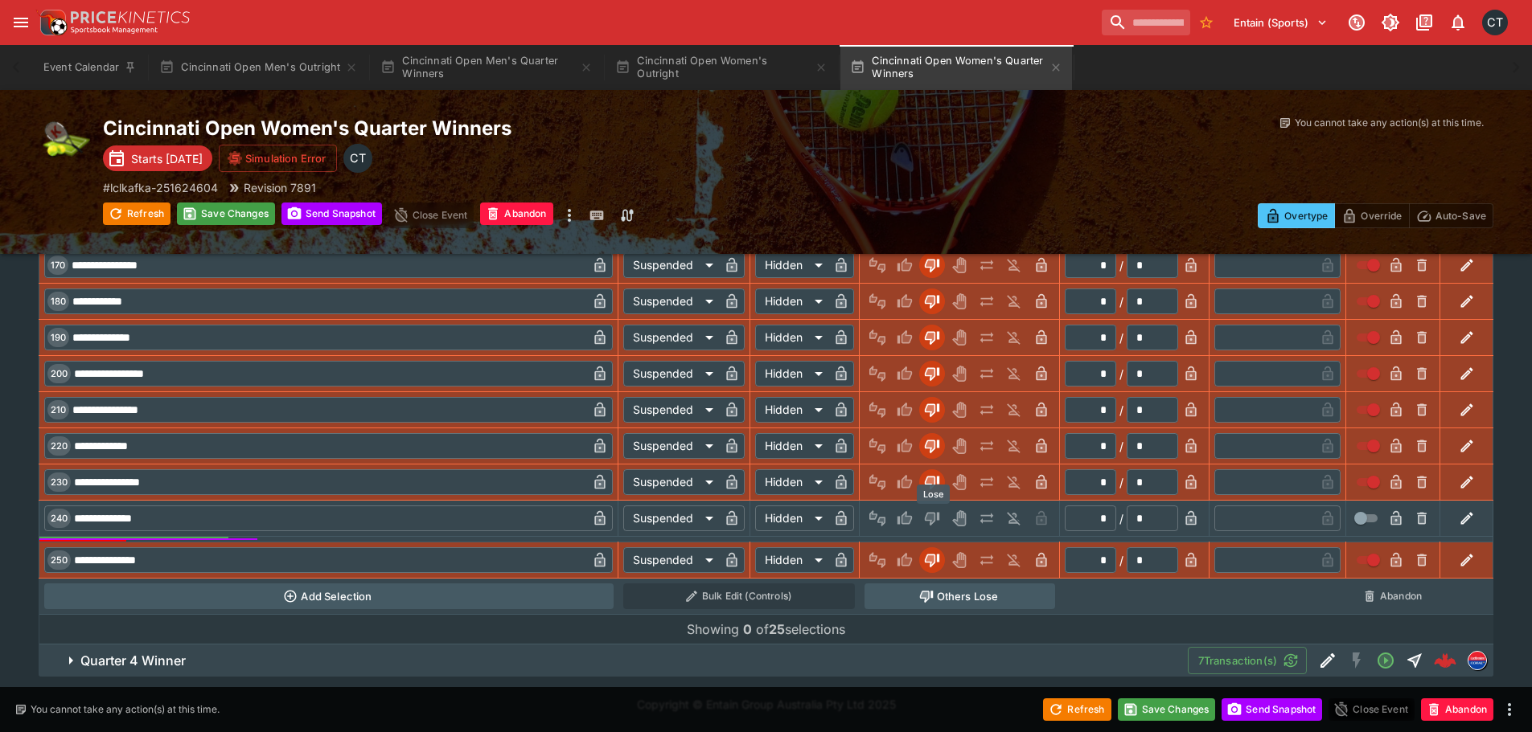
click at [931, 514] on icon "Lose" at bounding box center [932, 520] width 14 height 14
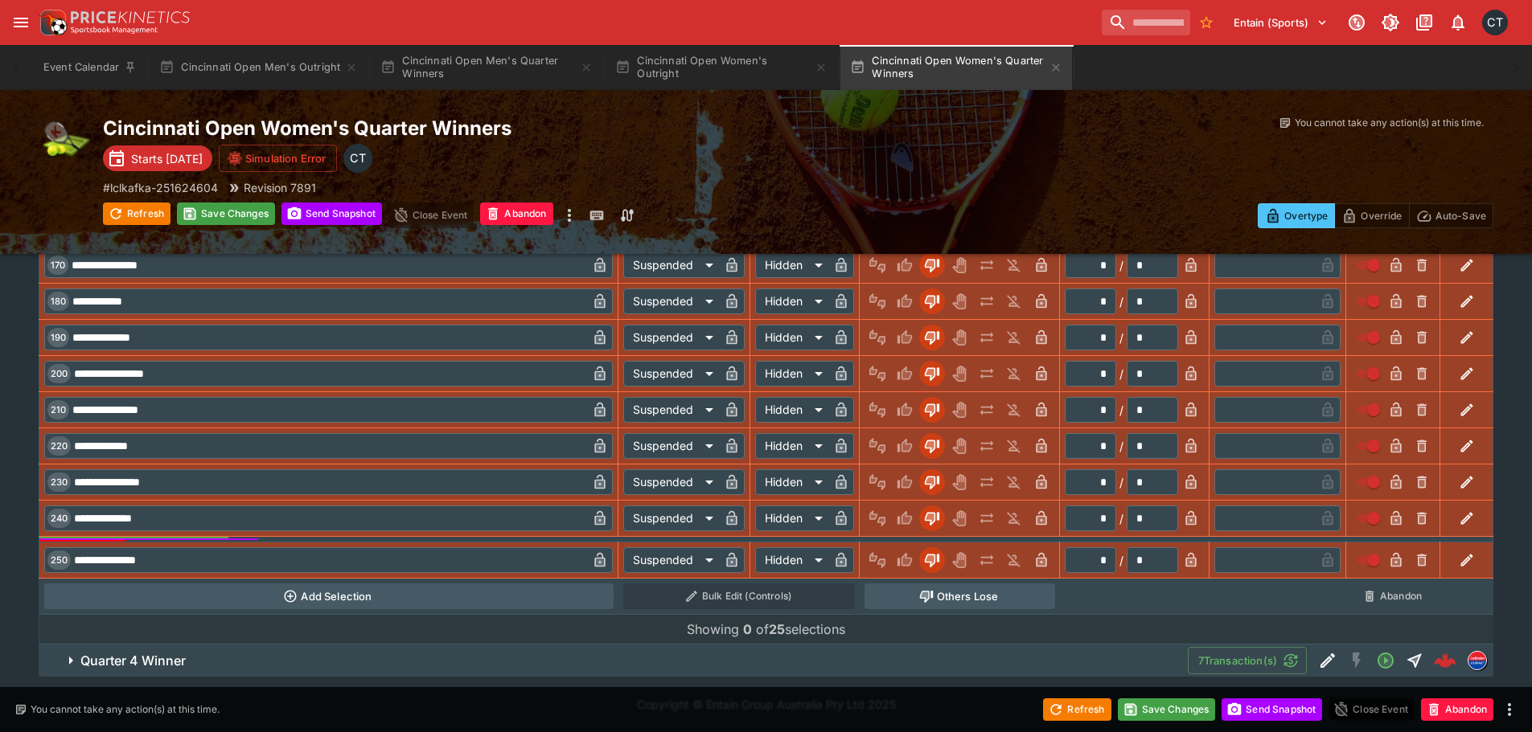
click at [671, 650] on button "Quarter 4 Winner" at bounding box center [613, 661] width 1149 height 32
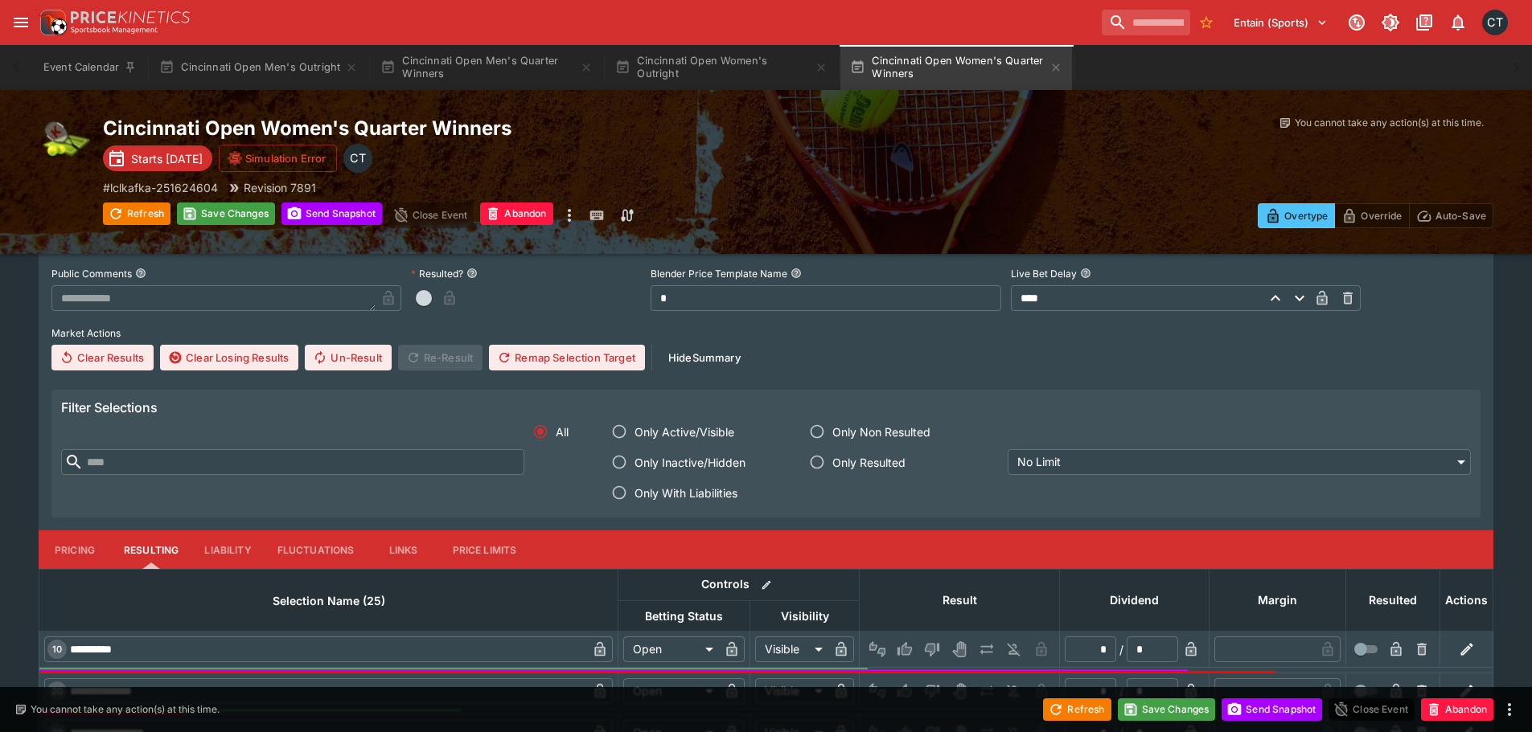
click at [672, 499] on span "Only With Liabilities" at bounding box center [685, 493] width 103 height 17
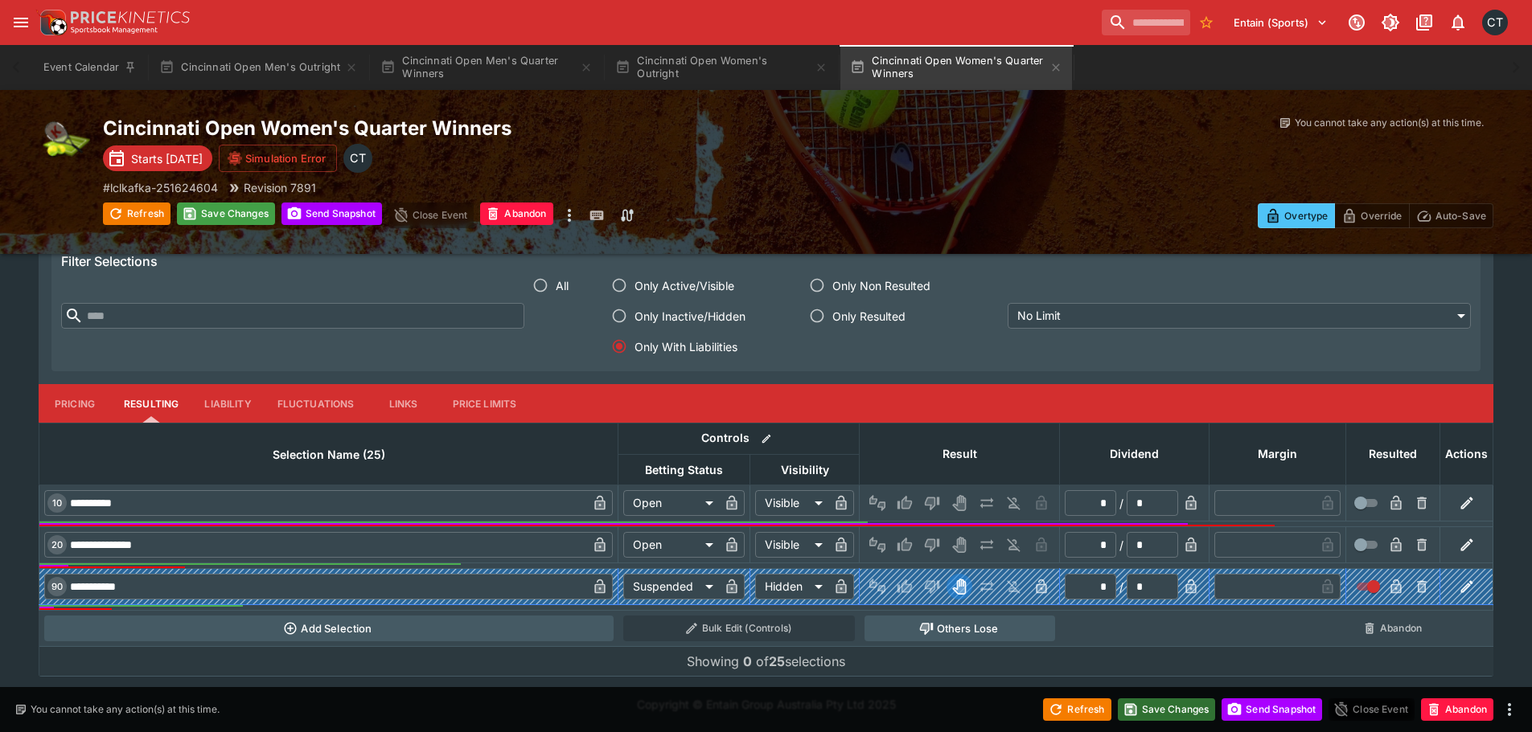
click at [1176, 711] on button "Save Changes" at bounding box center [1167, 710] width 98 height 23
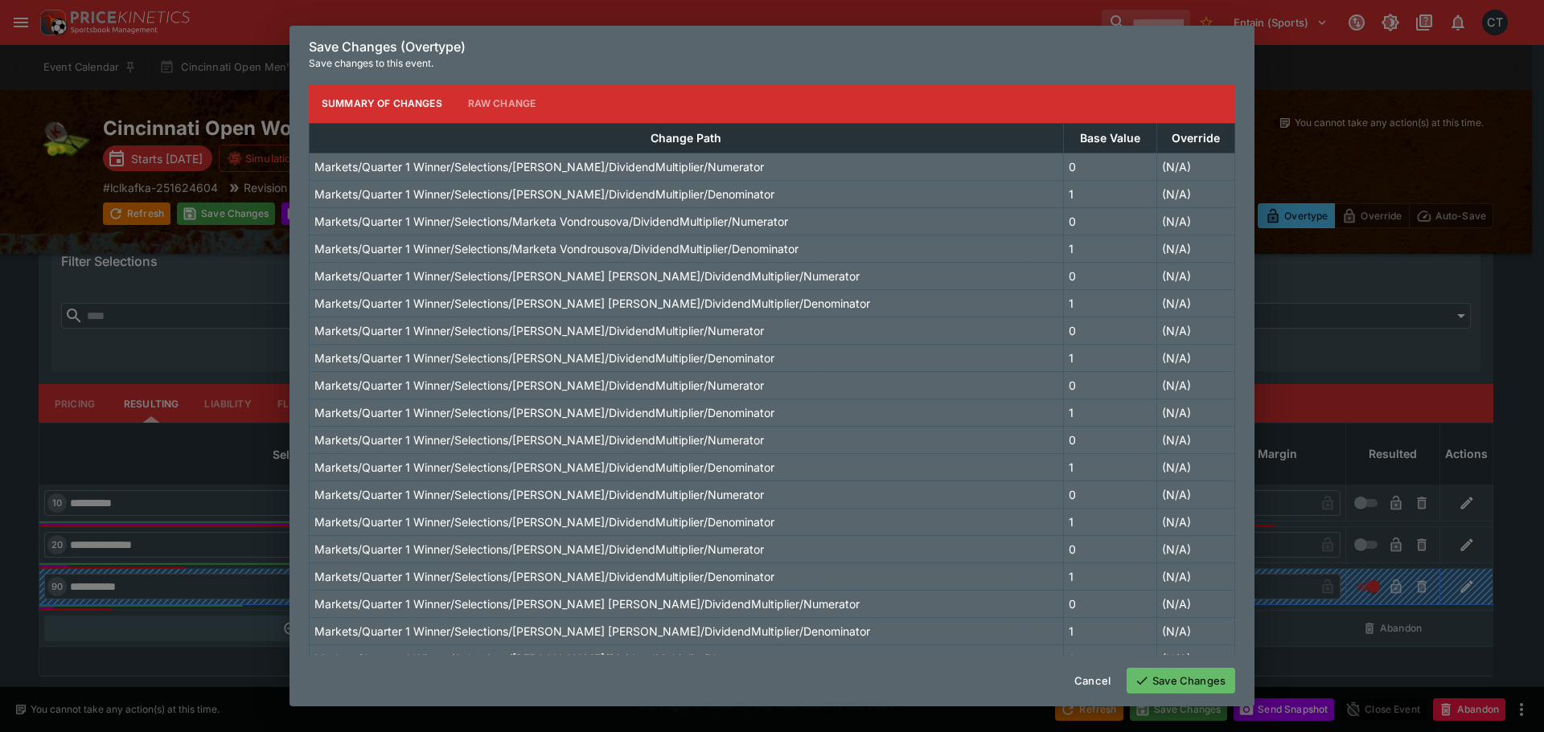
click at [1161, 667] on div "Cancel Save Changes" at bounding box center [771, 680] width 965 height 51
click at [1157, 677] on button "Save Changes" at bounding box center [1180, 681] width 109 height 26
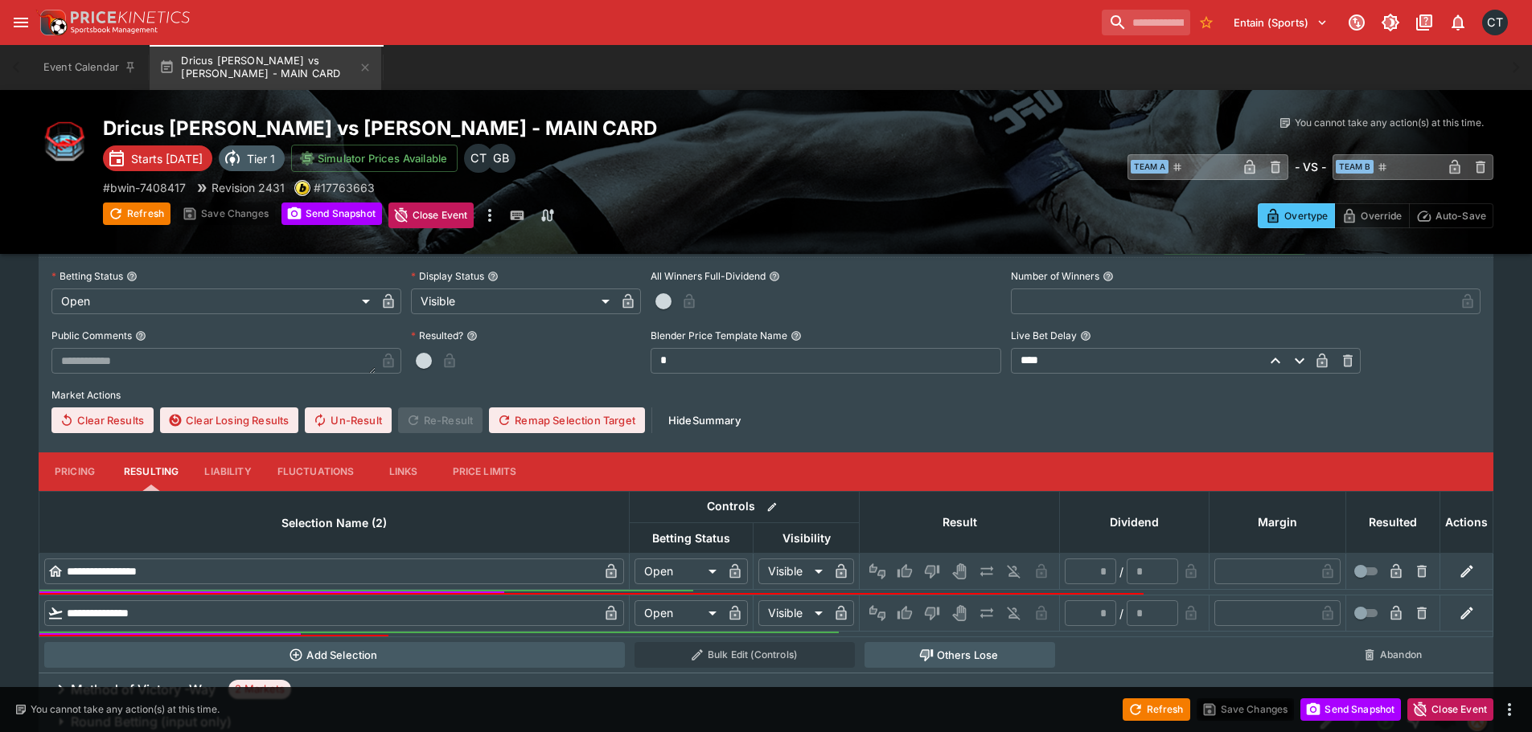
scroll to position [402, 0]
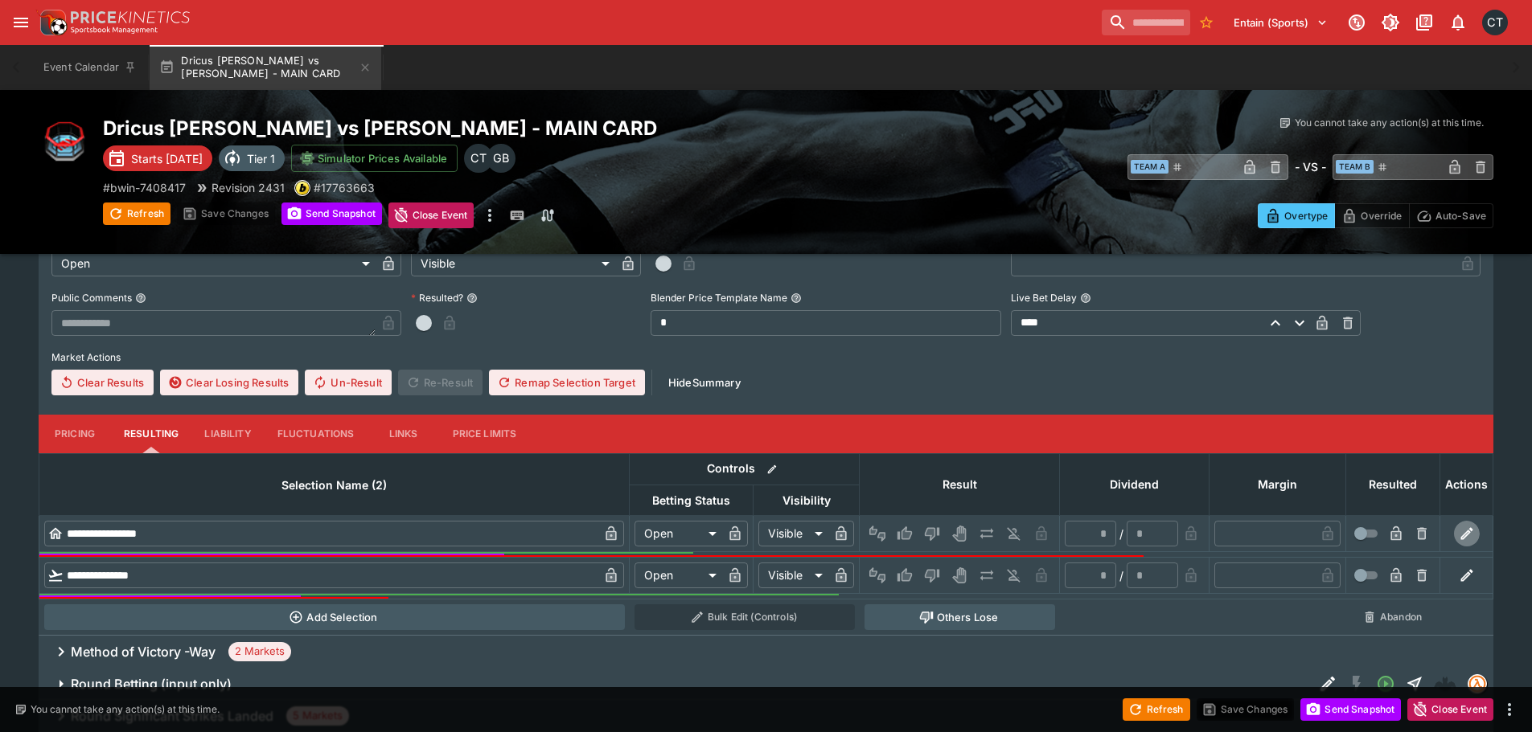
click at [1458, 528] on button "button" at bounding box center [1467, 534] width 26 height 26
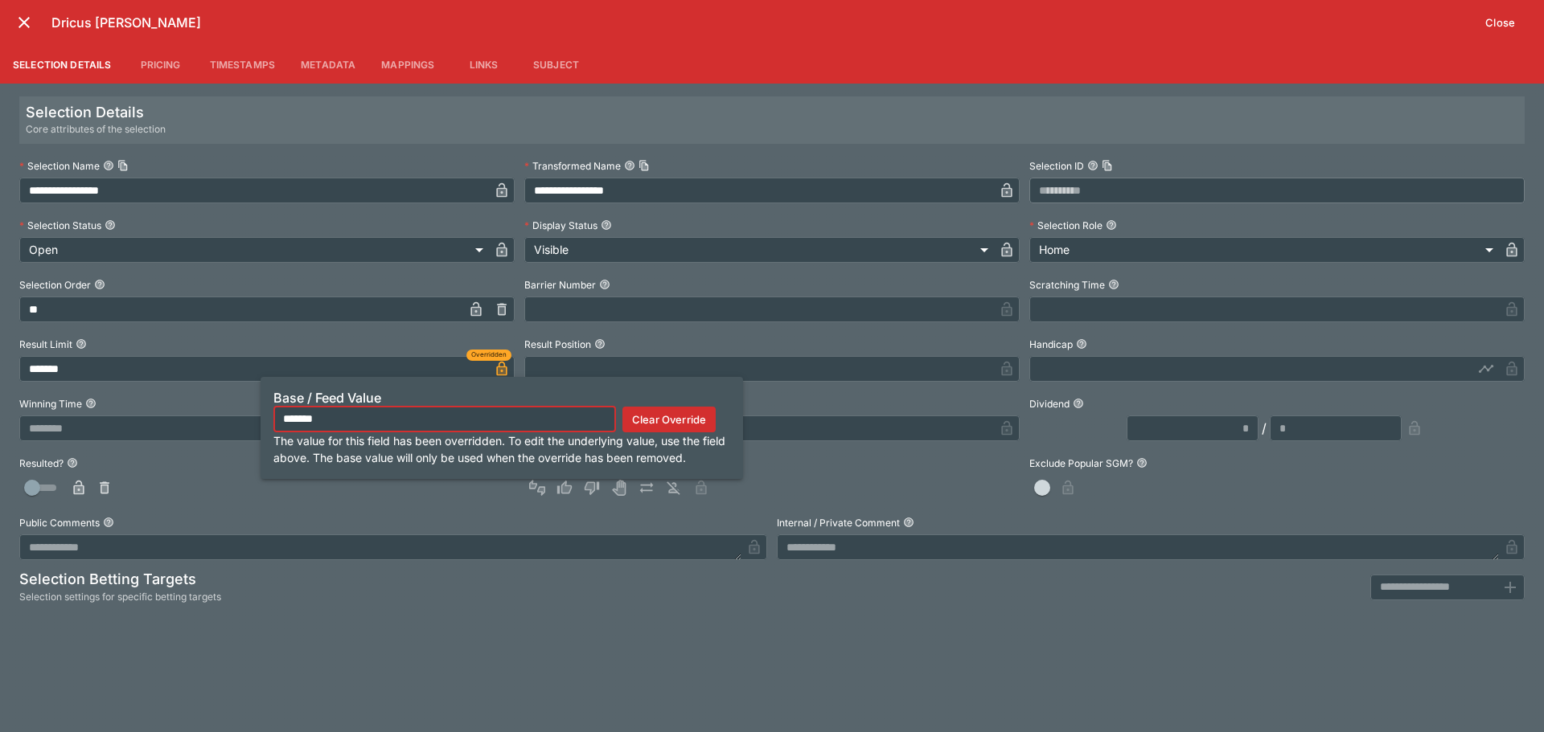
click at [494, 367] on icon "button" at bounding box center [502, 369] width 16 height 16
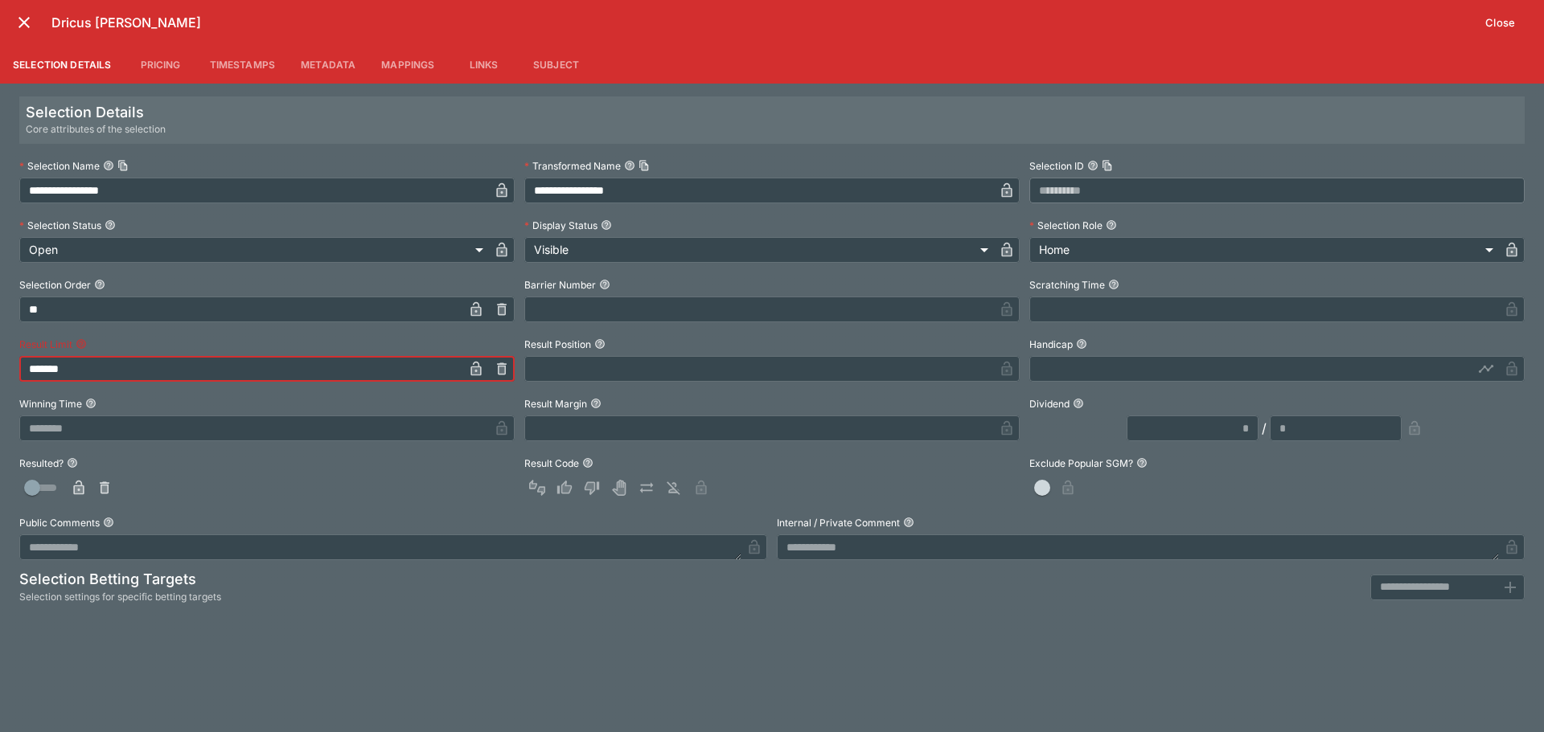
drag, startPoint x: 44, startPoint y: 365, endPoint x: 78, endPoint y: 375, distance: 35.3
click at [44, 366] on input "*******" at bounding box center [241, 369] width 444 height 26
type input "*******"
click at [375, 388] on div "**********" at bounding box center [771, 382] width 1505 height 457
click at [470, 368] on icon "button" at bounding box center [476, 369] width 16 height 16
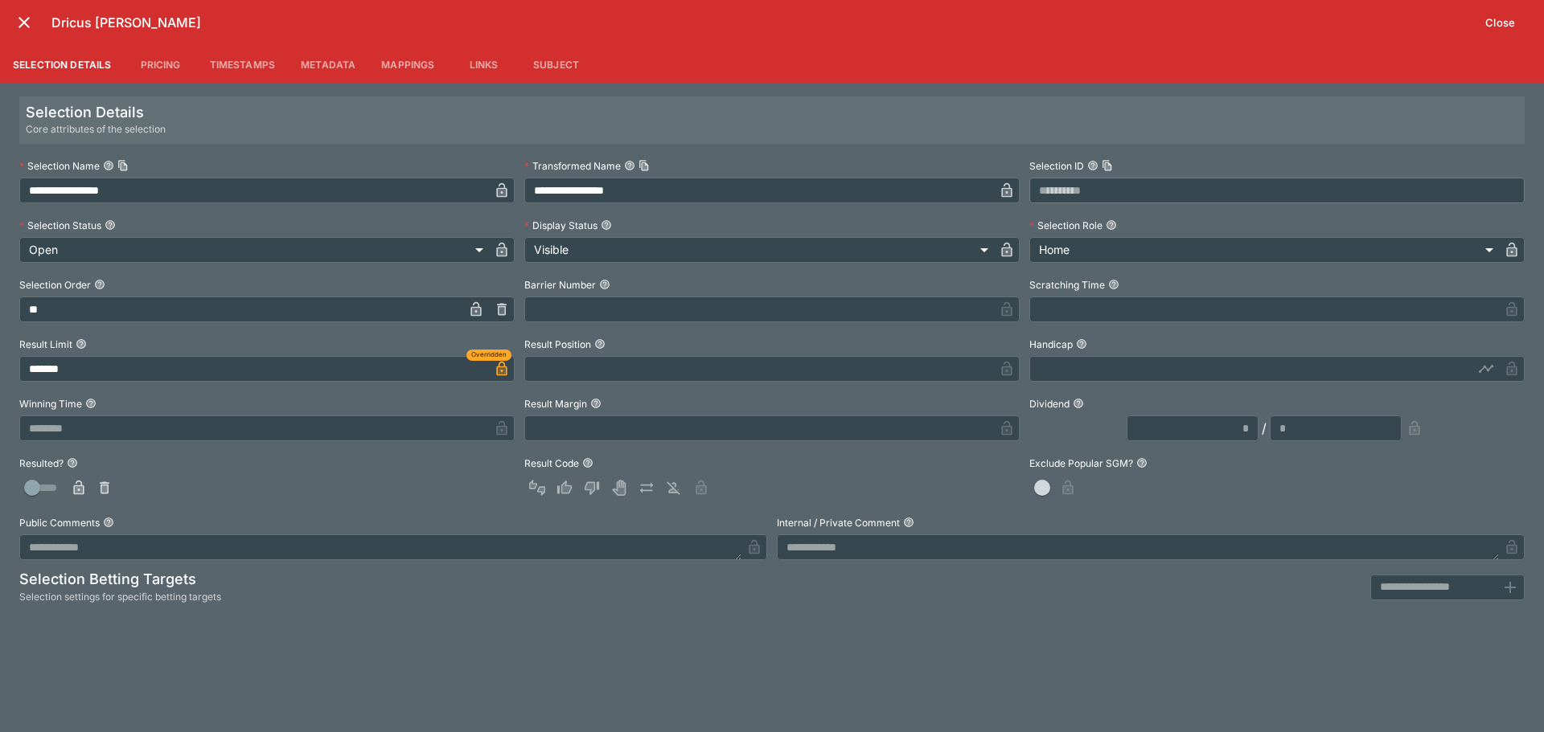
click at [25, 22] on icon "close" at bounding box center [23, 22] width 11 height 11
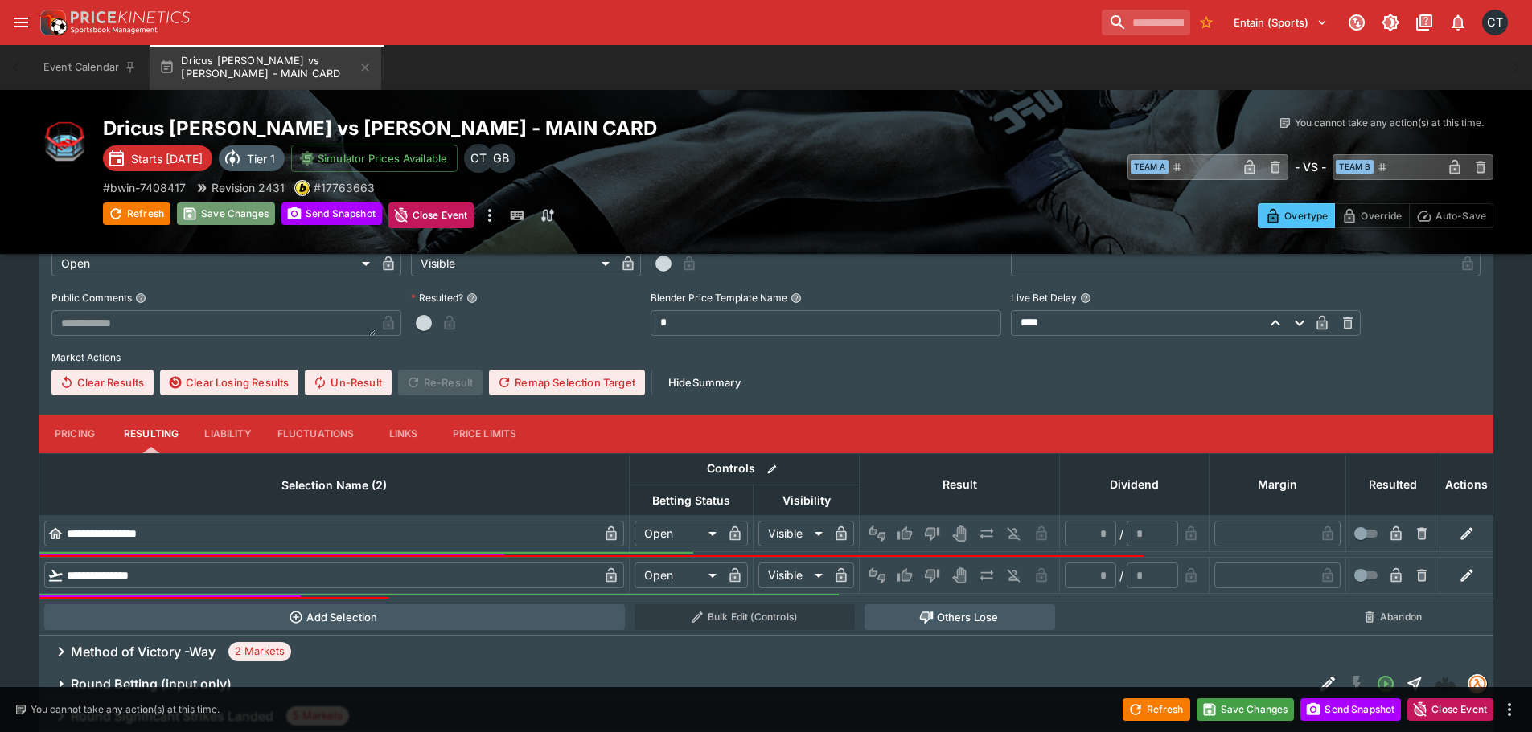
click at [217, 212] on button "Save Changes" at bounding box center [226, 214] width 98 height 23
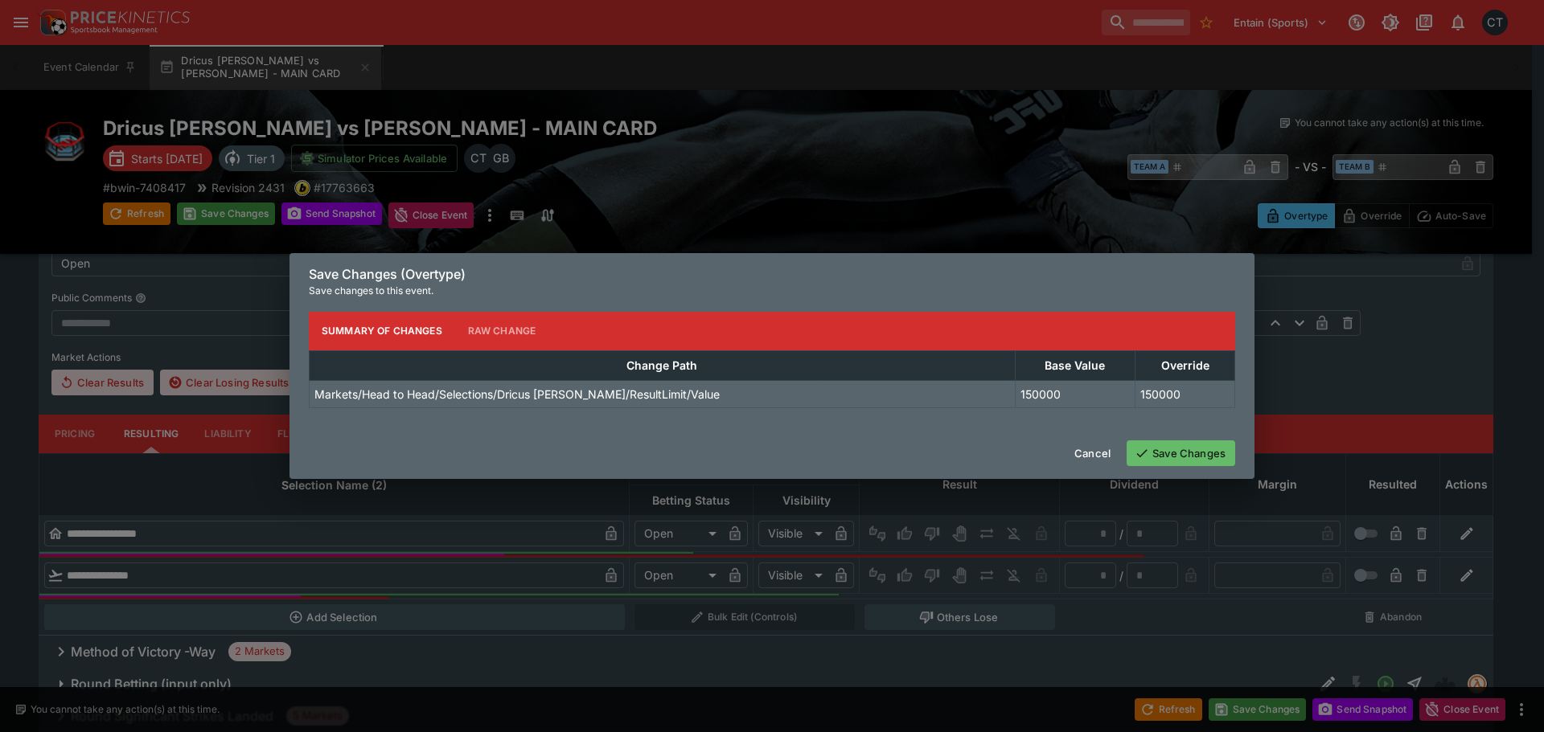
click at [1195, 453] on button "Save Changes" at bounding box center [1180, 454] width 109 height 26
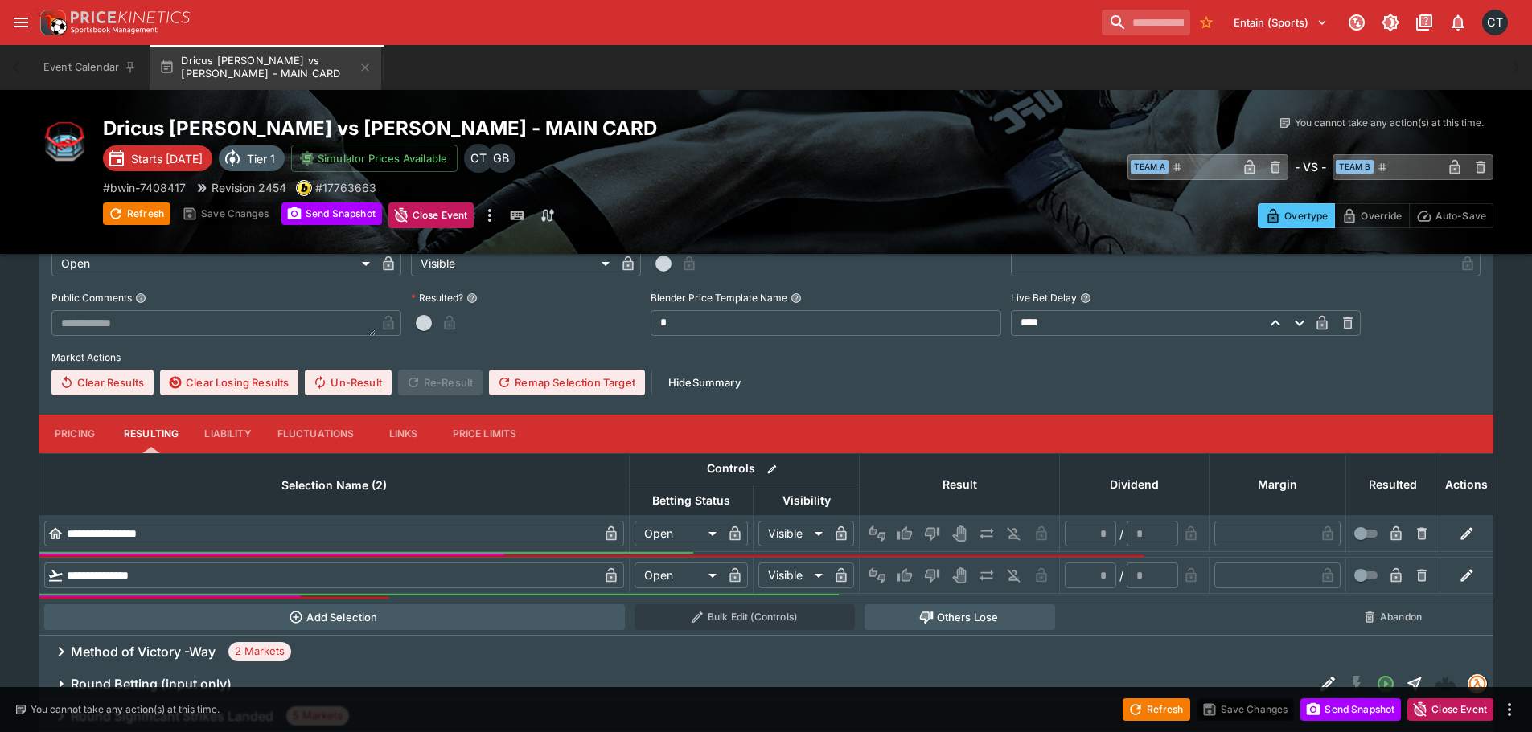
scroll to position [0, 0]
